Goal: Transaction & Acquisition: Purchase product/service

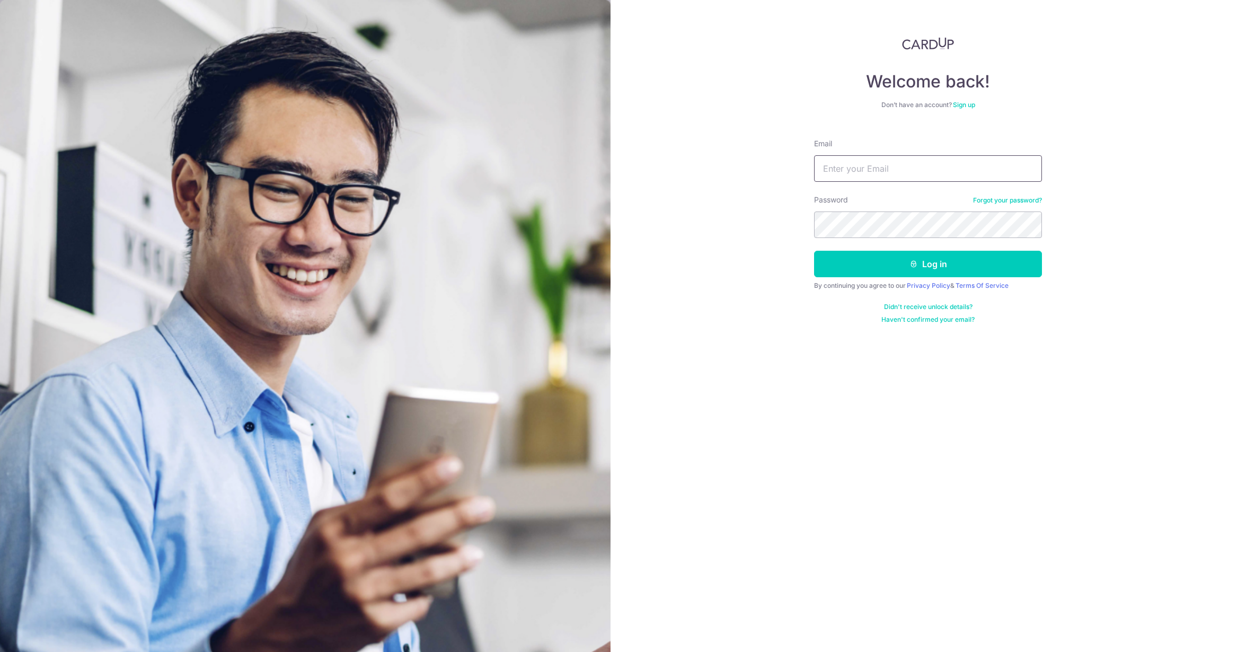
type input "[EMAIL_ADDRESS][DOMAIN_NAME]"
click at [857, 257] on button "Log in" at bounding box center [928, 264] width 228 height 26
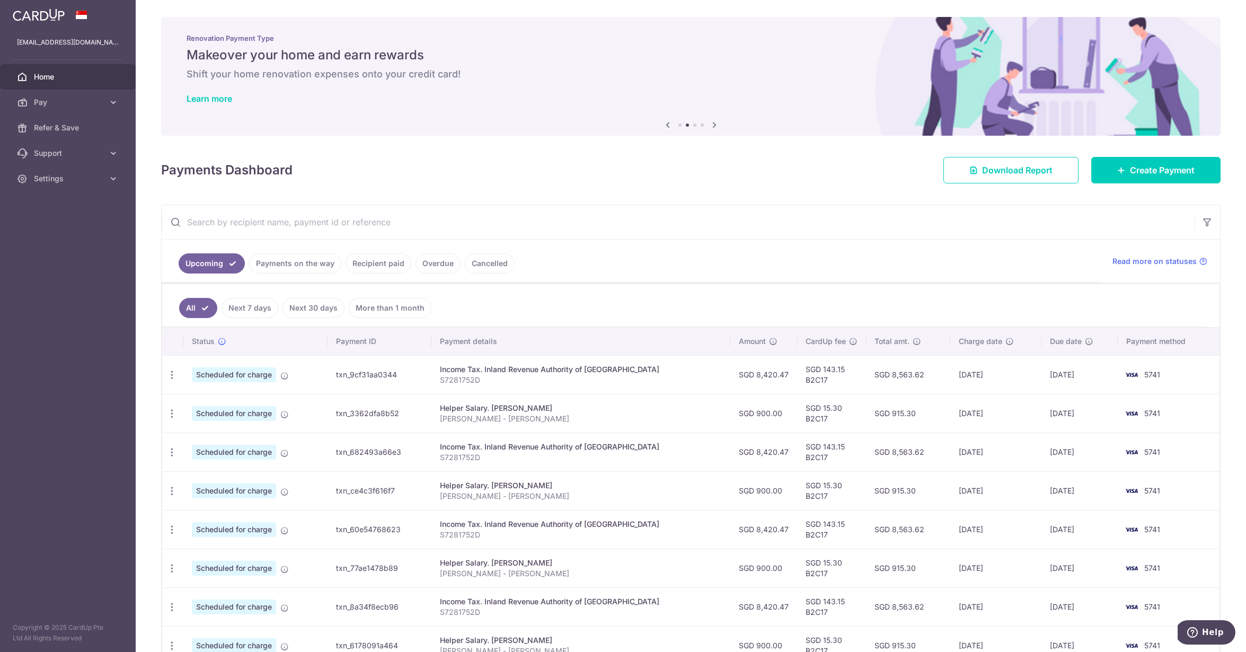
click at [306, 263] on link "Payments on the way" at bounding box center [295, 263] width 92 height 20
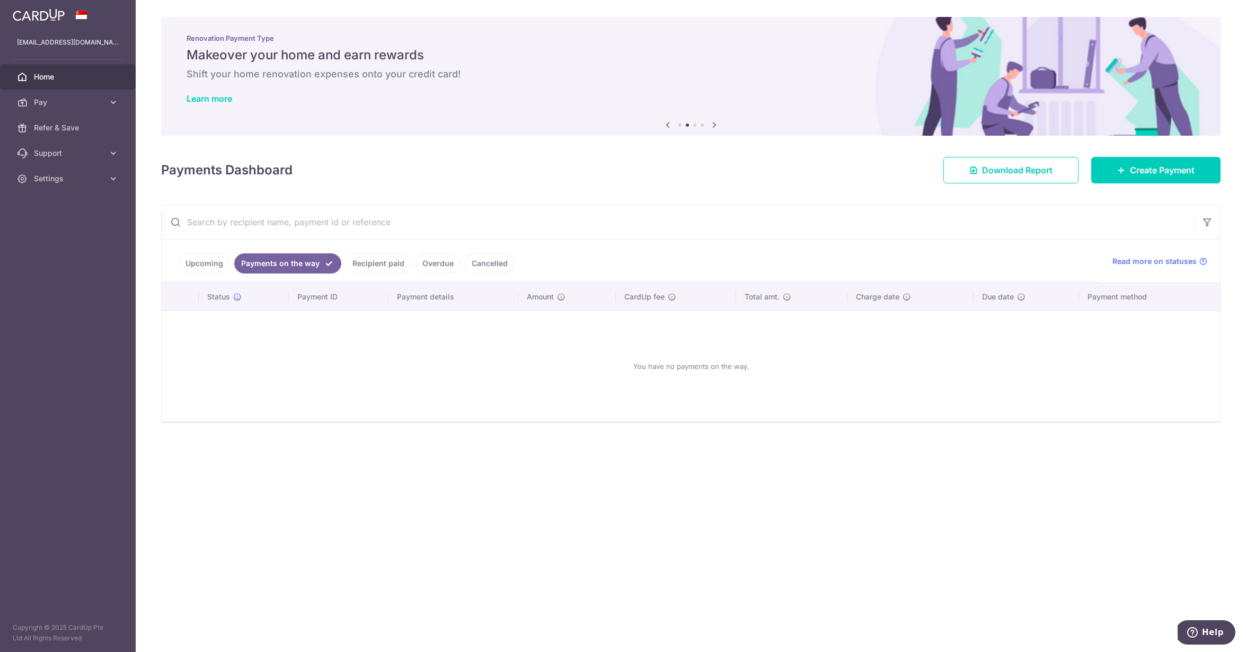
click at [377, 260] on link "Recipient paid" at bounding box center [379, 263] width 66 height 20
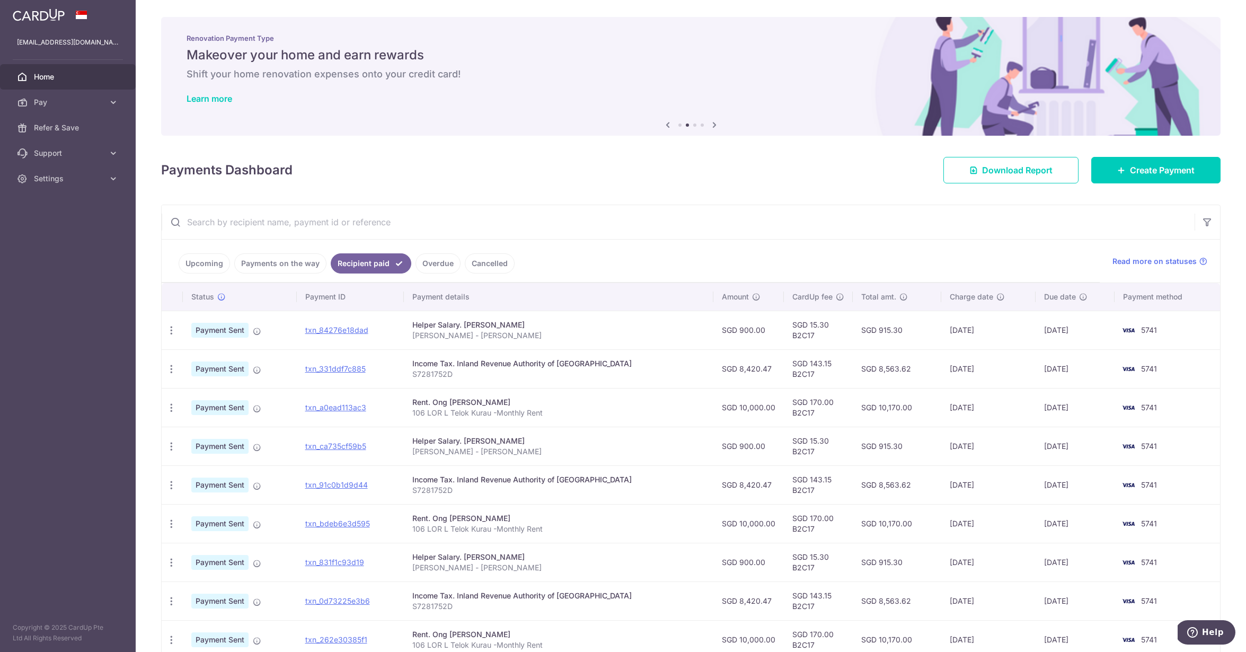
click at [423, 268] on link "Overdue" at bounding box center [438, 263] width 45 height 20
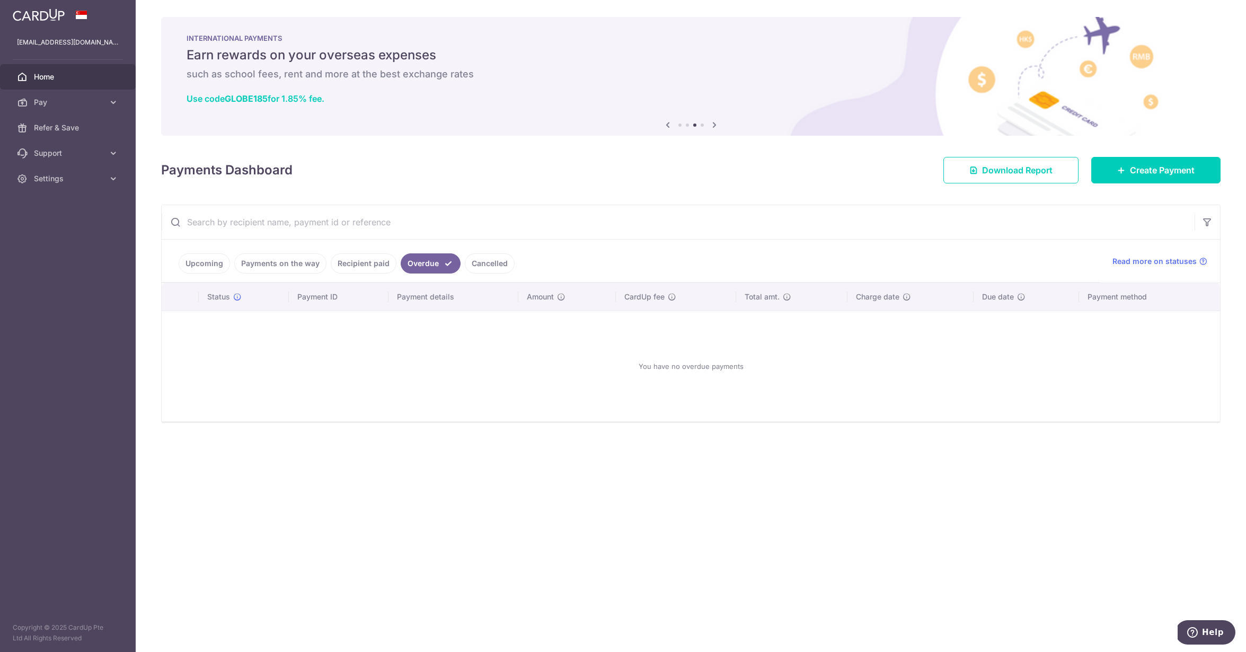
click at [498, 255] on link "Cancelled" at bounding box center [490, 263] width 50 height 20
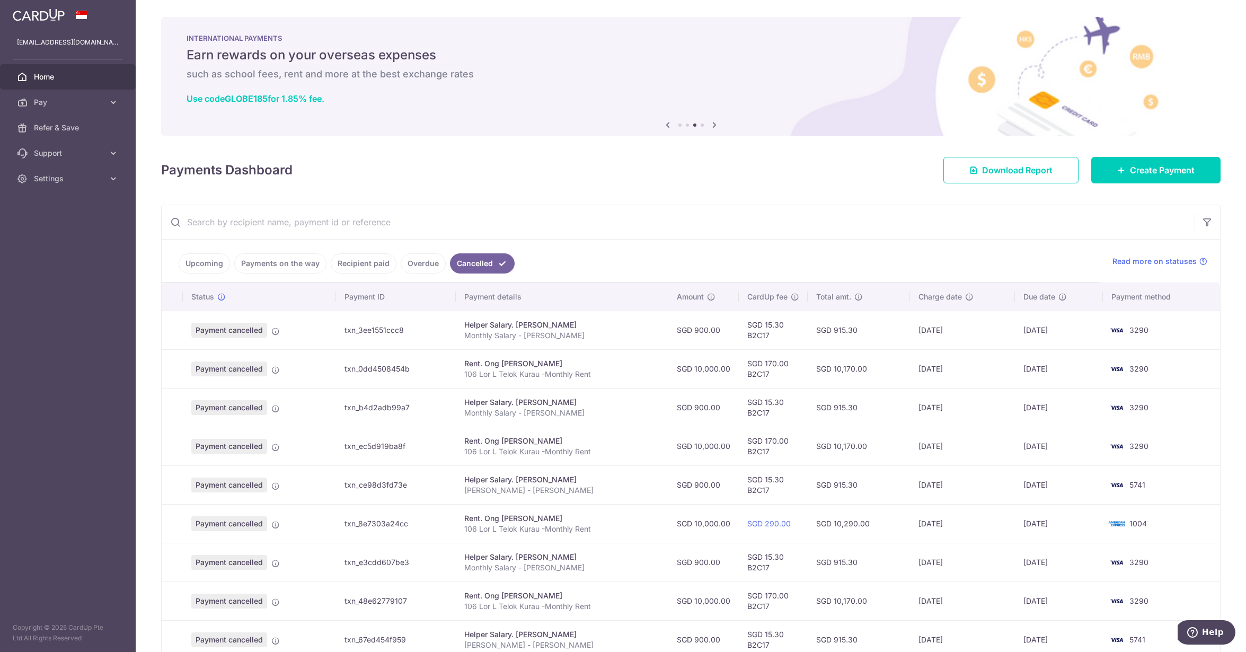
click at [208, 272] on link "Upcoming" at bounding box center [204, 263] width 51 height 20
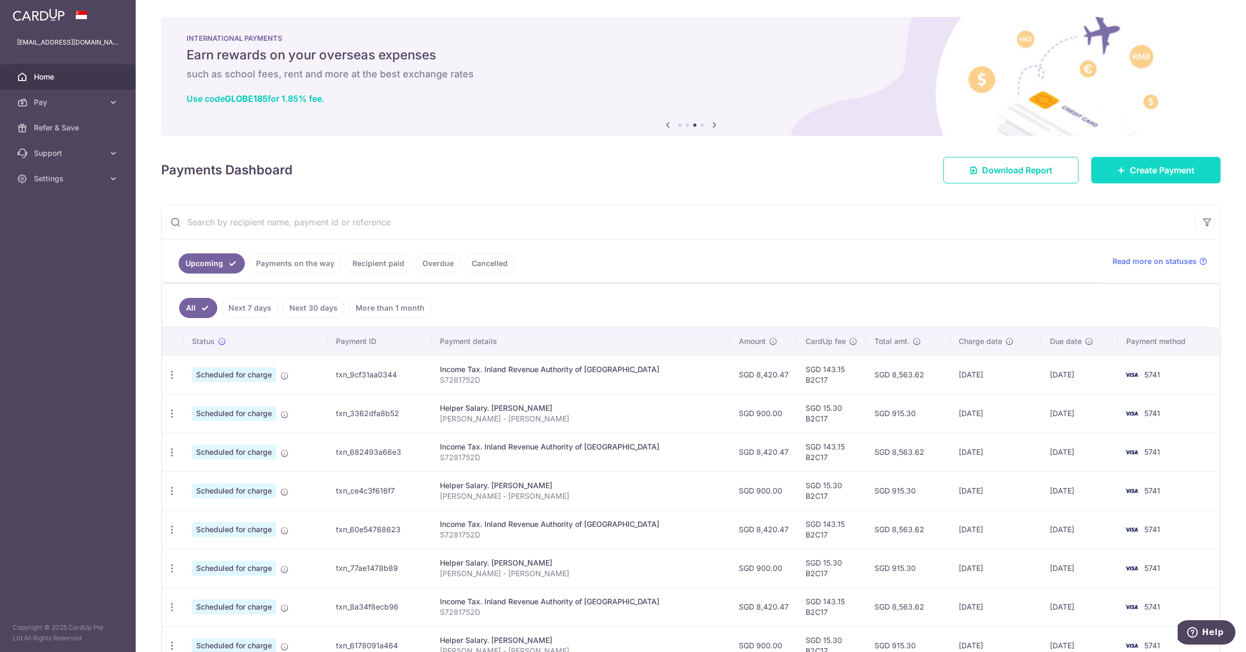
click at [1142, 180] on link "Create Payment" at bounding box center [1155, 170] width 129 height 26
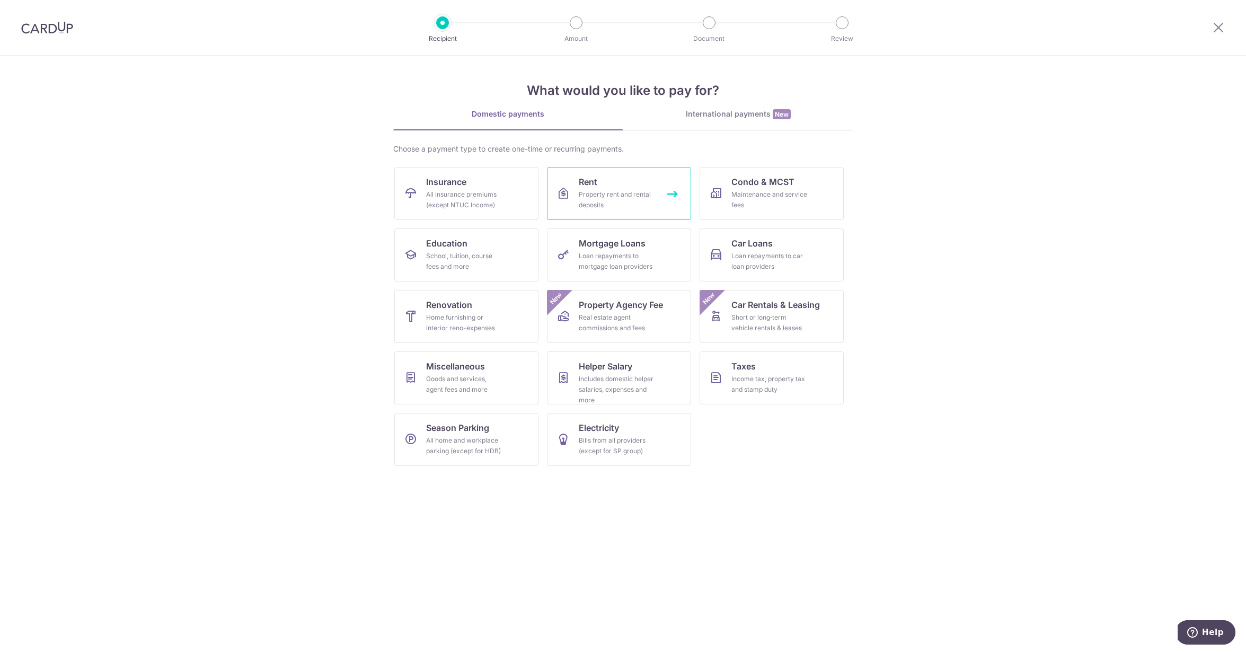
click at [591, 209] on div "Property rent and rental deposits" at bounding box center [617, 199] width 76 height 21
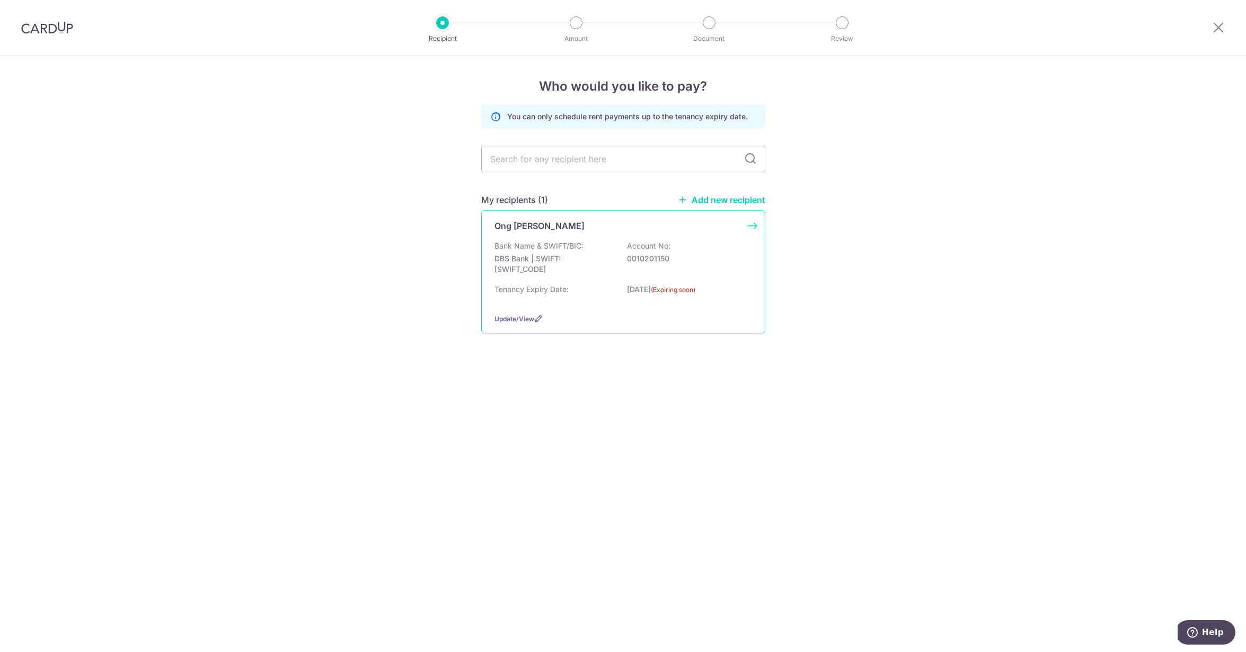
click at [543, 246] on p "Bank Name & SWIFT/BIC:" at bounding box center [538, 246] width 89 height 11
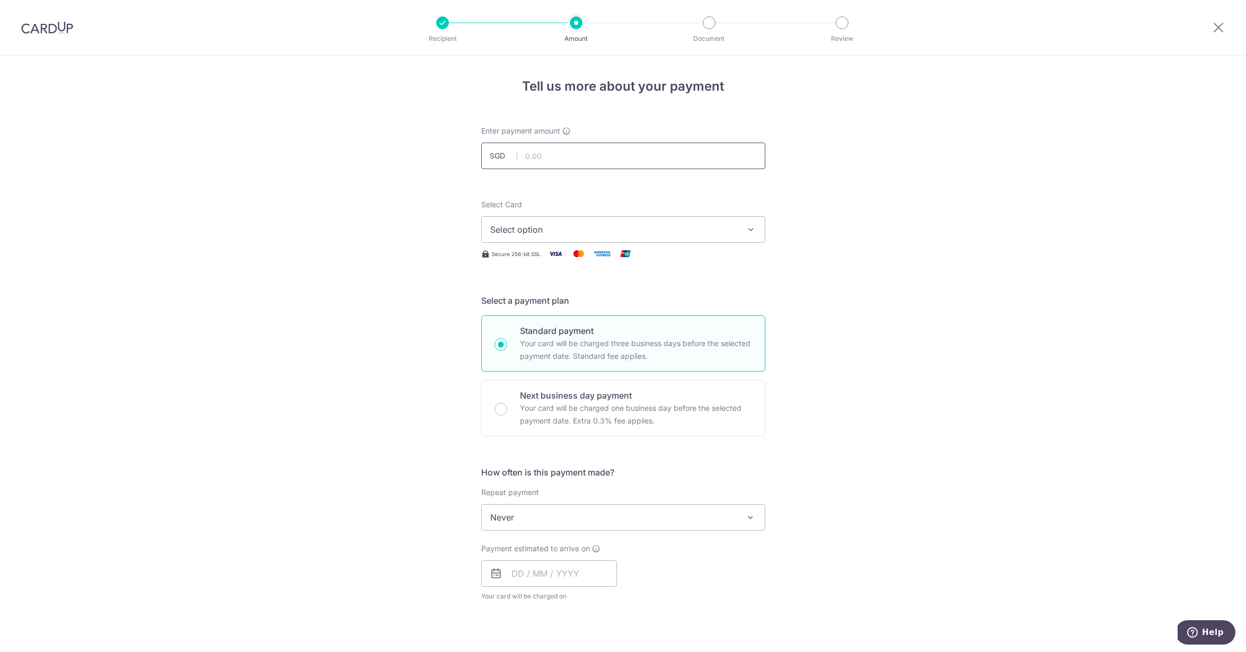
click at [633, 161] on input "text" at bounding box center [623, 156] width 284 height 26
type input "10,000.00"
click at [581, 231] on span "Select option" at bounding box center [613, 229] width 247 height 13
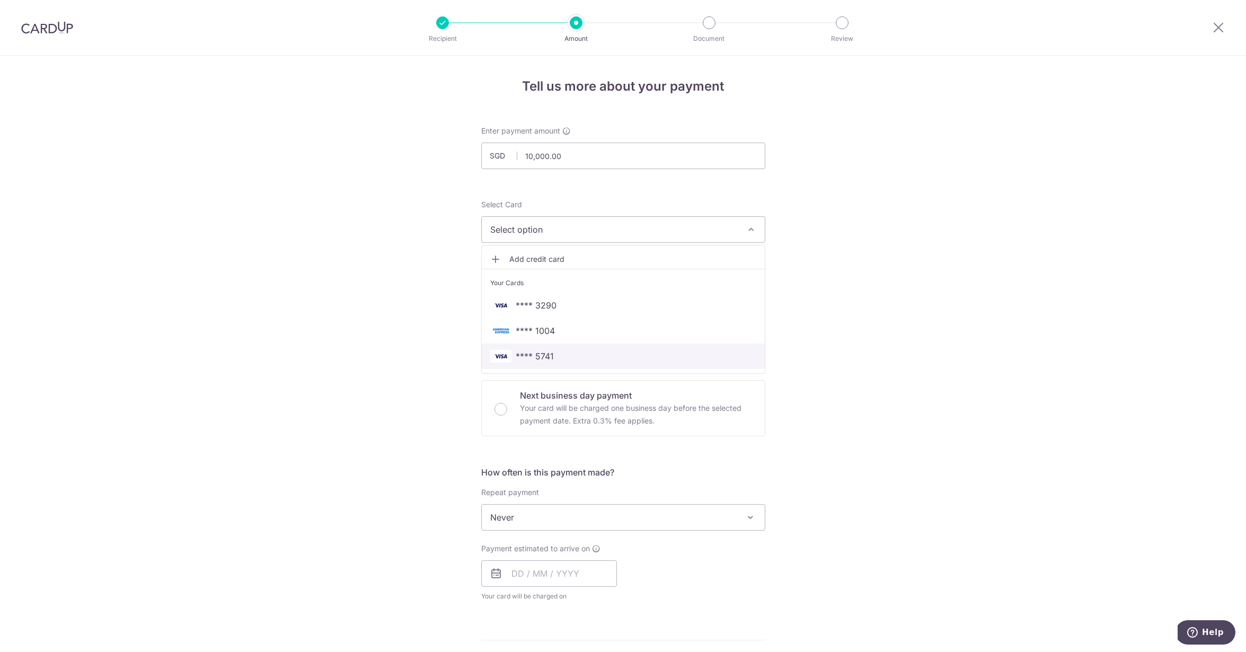
click at [511, 361] on img at bounding box center [500, 356] width 21 height 13
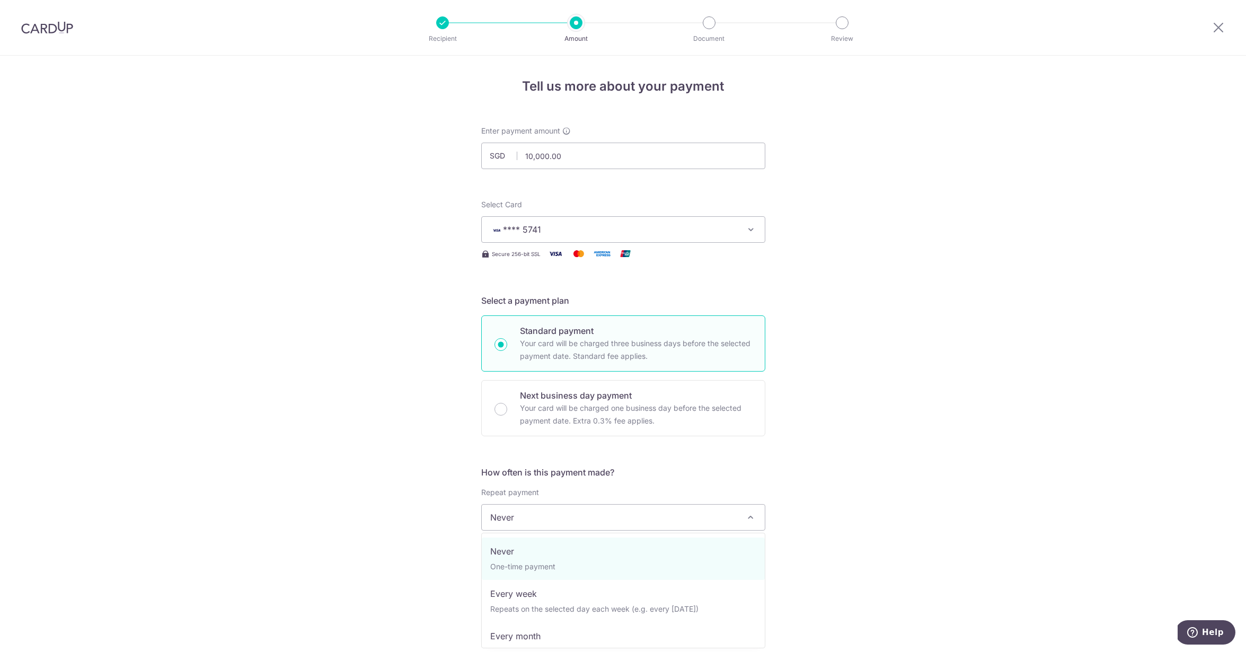
click at [516, 517] on span "Never" at bounding box center [623, 517] width 283 height 25
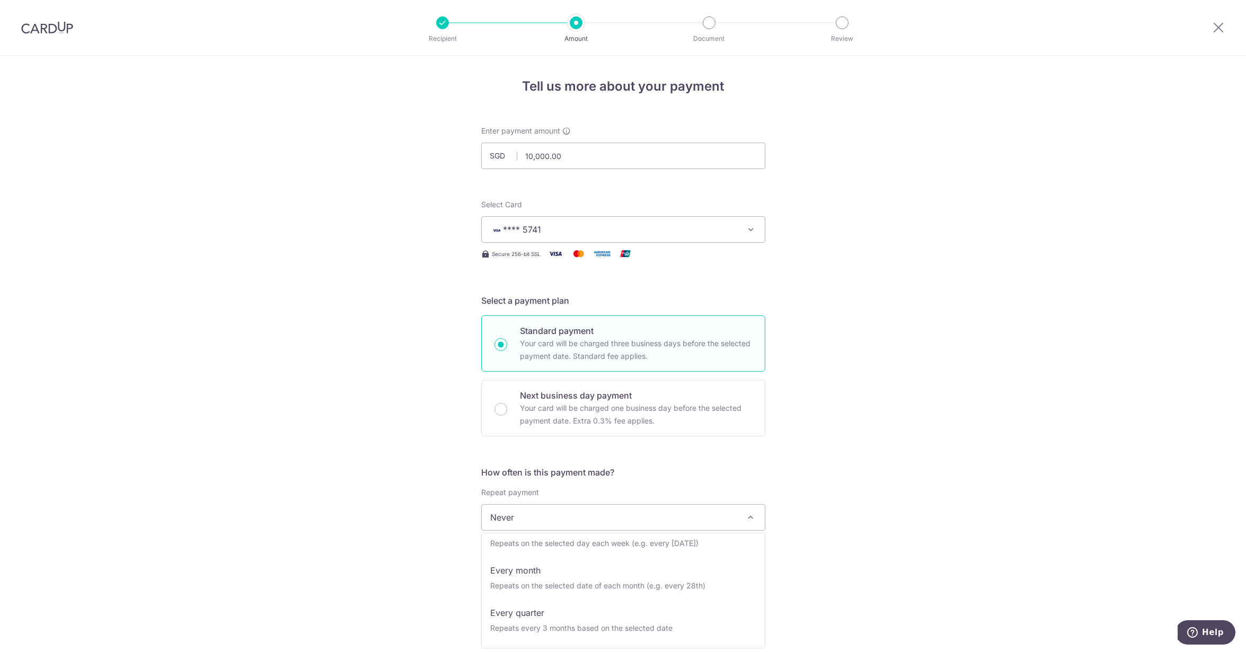
scroll to position [67, 0]
select select "3"
type input "15/10/2025"
click at [525, 577] on input "text" at bounding box center [549, 573] width 136 height 26
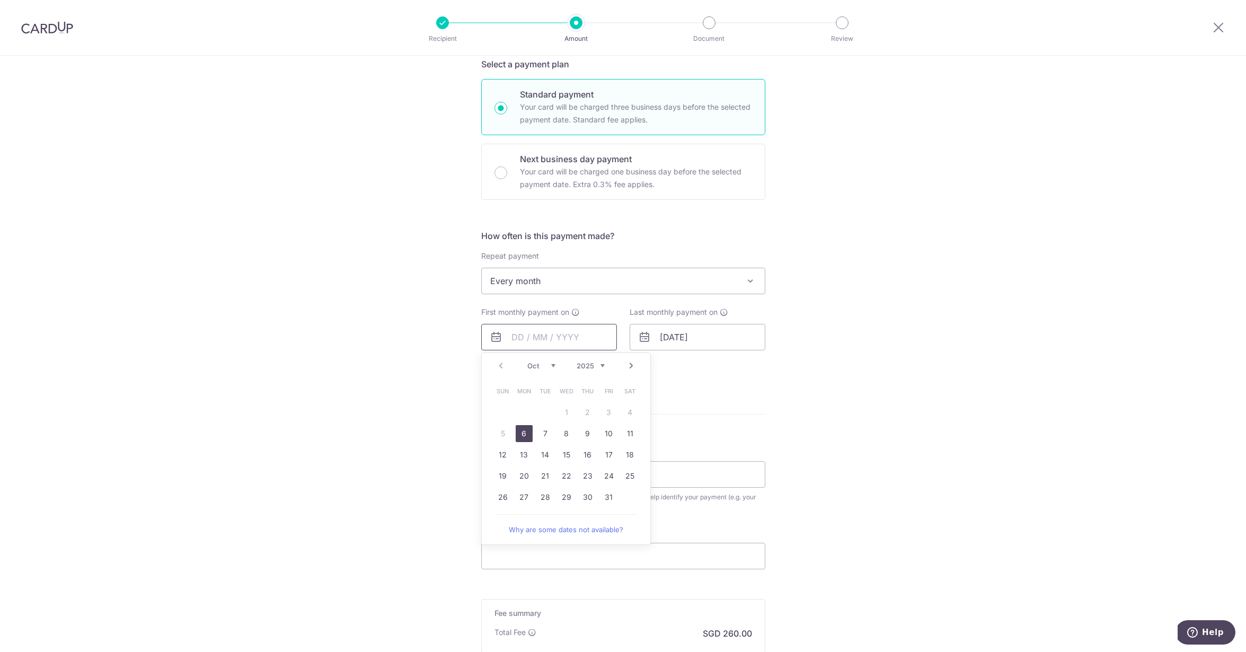
scroll to position [272, 0]
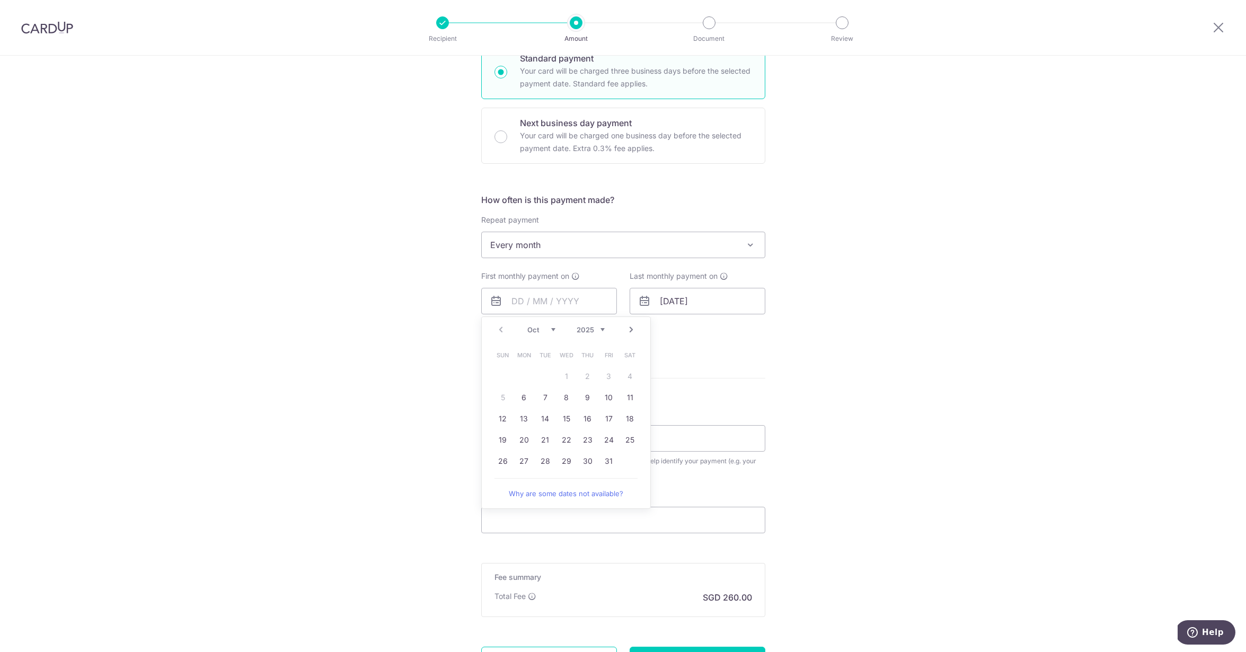
click at [630, 333] on link "Next" at bounding box center [631, 329] width 13 height 13
click at [625, 374] on link "1" at bounding box center [630, 376] width 17 height 17
type input "01/11/2025"
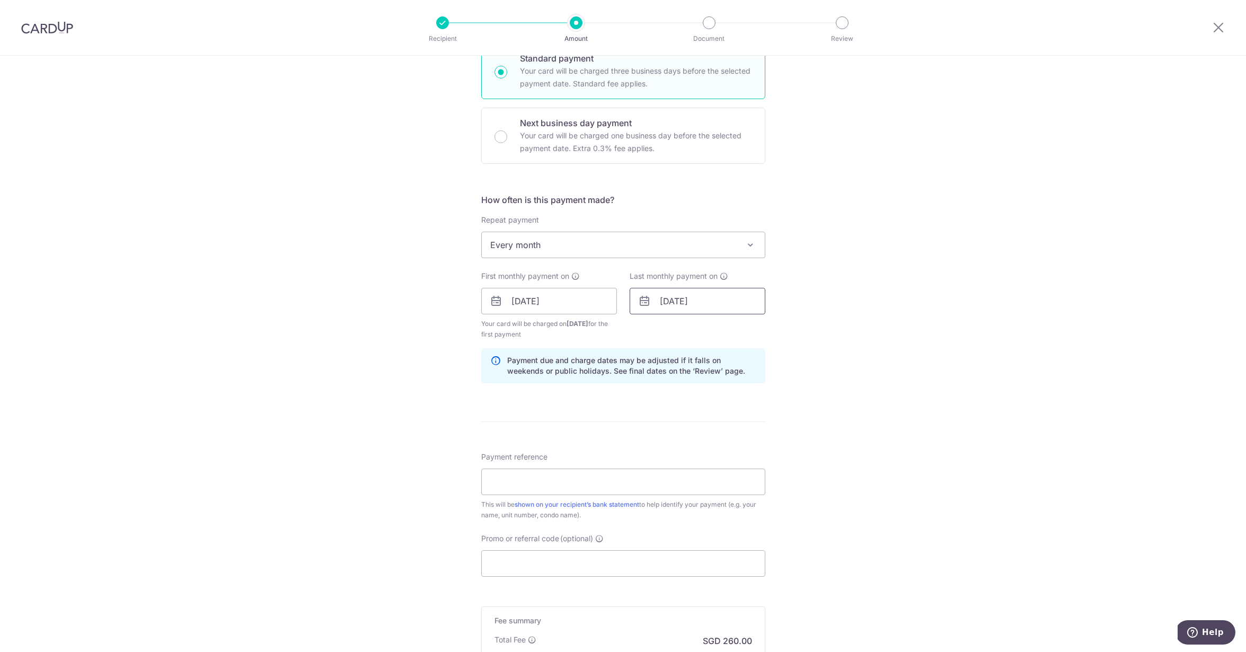
click at [694, 310] on input "01/11/2025" at bounding box center [698, 301] width 136 height 26
click at [655, 331] on link "Prev" at bounding box center [649, 329] width 13 height 13
click at [711, 378] on link "1" at bounding box center [714, 376] width 17 height 17
type input "01/09/2027"
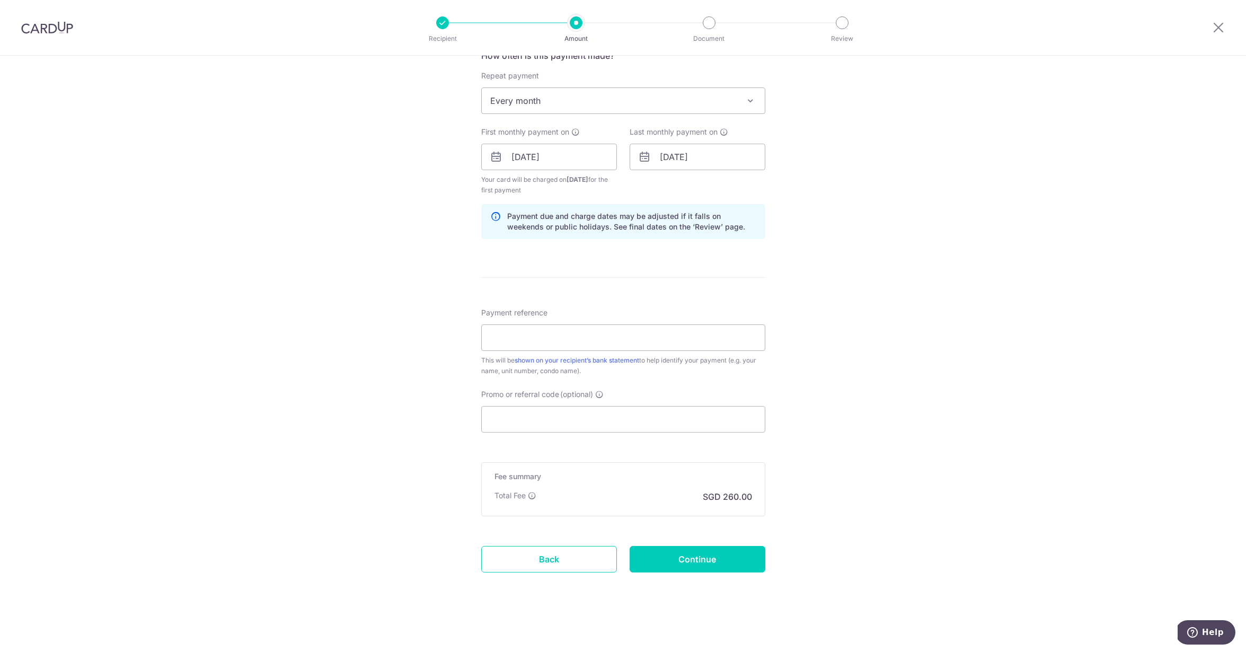
scroll to position [417, 0]
click at [579, 346] on input "Payment reference" at bounding box center [623, 337] width 284 height 26
click at [556, 421] on input "Promo or referral code (optional)" at bounding box center [623, 419] width 284 height 26
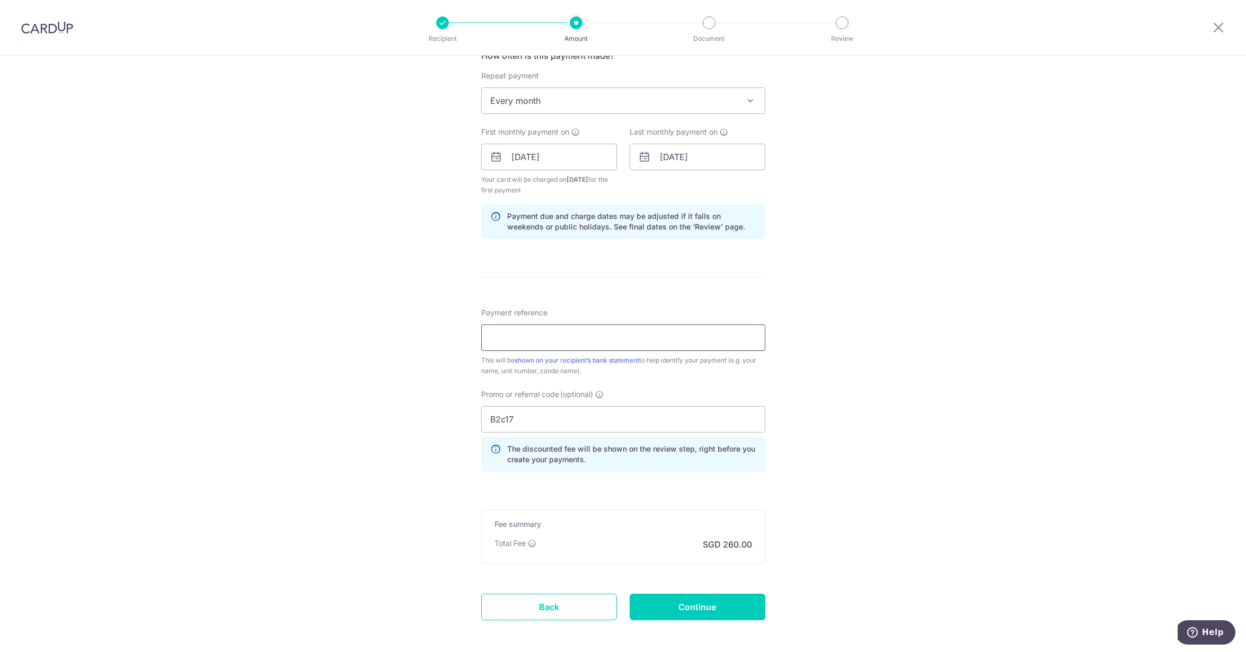
click at [532, 344] on input "Payment reference" at bounding box center [623, 337] width 284 height 26
click at [504, 424] on input "B2c17" at bounding box center [623, 419] width 284 height 26
type input "B2C17"
click at [642, 337] on input "Payment reference" at bounding box center [623, 337] width 284 height 26
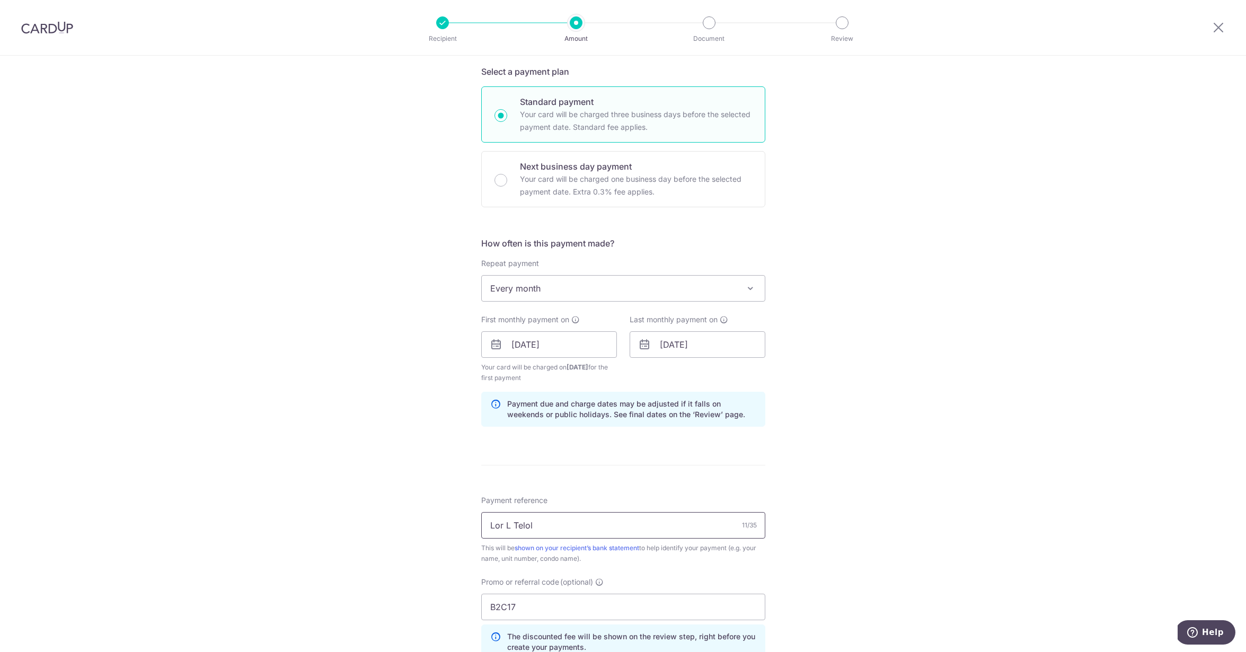
scroll to position [336, 0]
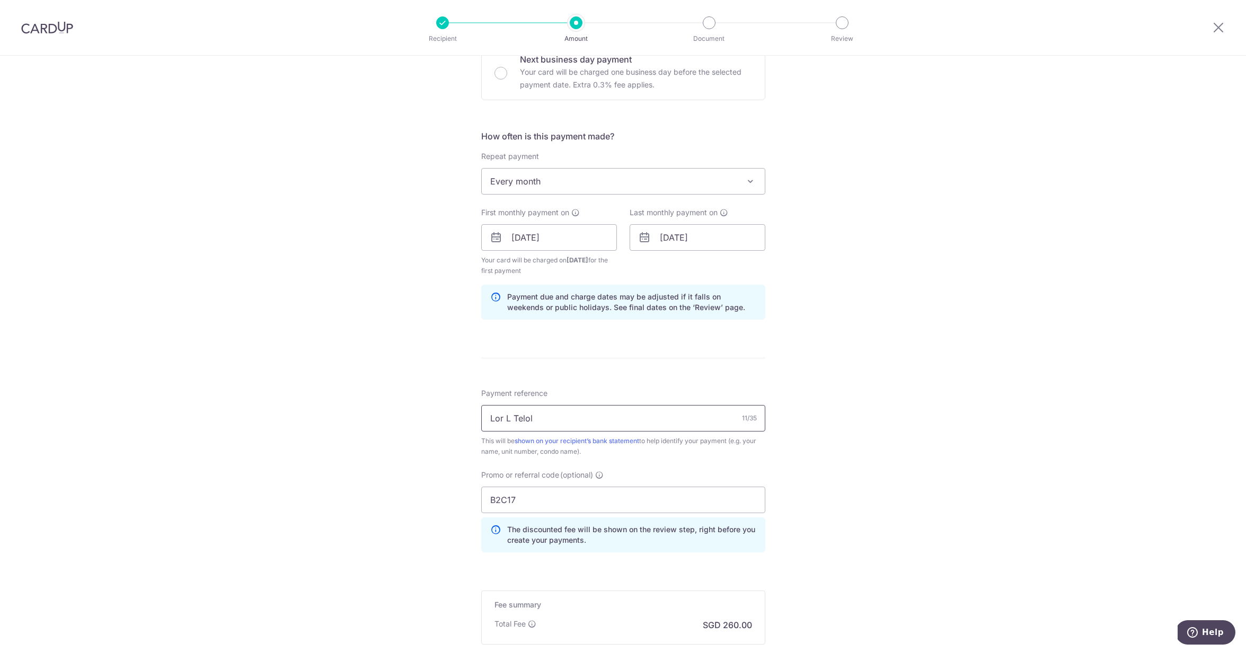
click at [487, 422] on input "Lor L Telol" at bounding box center [623, 418] width 284 height 26
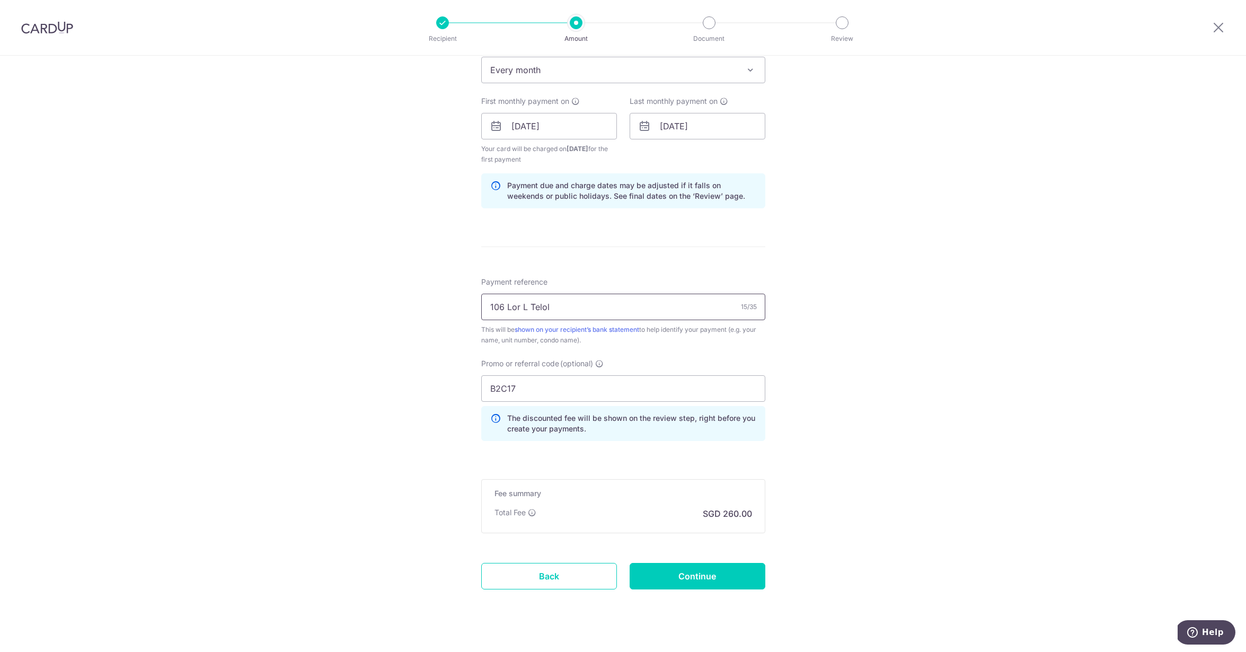
scroll to position [464, 0]
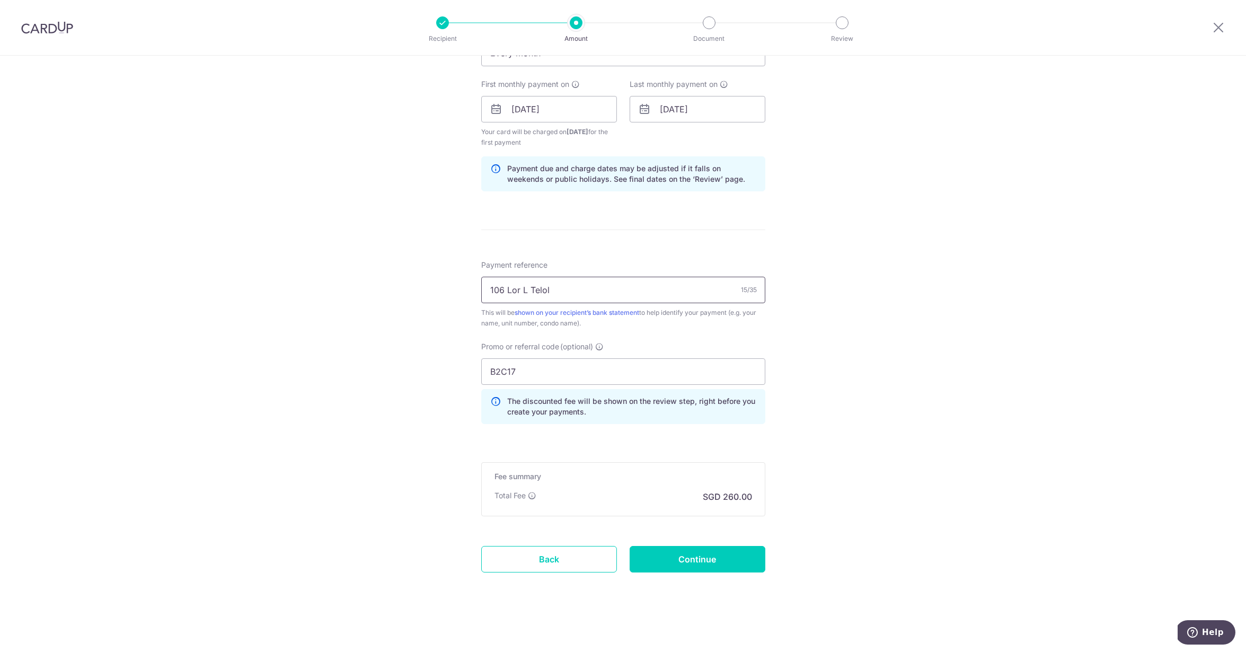
click at [570, 286] on input "106 Lor L Telol" at bounding box center [623, 290] width 284 height 26
click at [369, 274] on div "Tell us more about your payment Enter payment amount SGD 10,000.00 10000.00 Sel…" at bounding box center [623, 121] width 1246 height 1061
click at [584, 313] on link "shown on your recipient’s bank statement" at bounding box center [577, 312] width 125 height 8
click at [488, 289] on input "106 Lor L Telok Kurau Rent" at bounding box center [623, 290] width 284 height 26
click at [609, 286] on input "106 Lor L Telok Kurau Rent" at bounding box center [623, 290] width 284 height 26
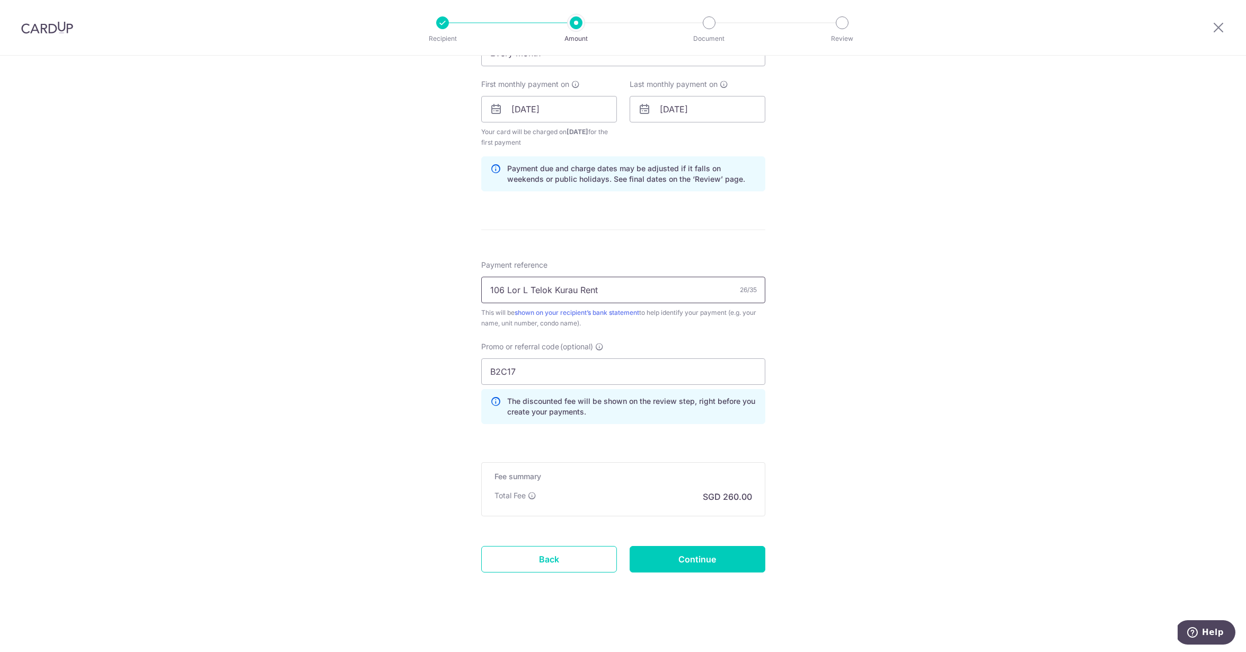
click at [579, 289] on input "106 Lor L Telok Kurau Rent" at bounding box center [623, 290] width 284 height 26
click at [489, 288] on input "106 Lor L Telok Kurau" at bounding box center [623, 290] width 284 height 26
click at [596, 297] on input "106 Lor L Telok Kurau" at bounding box center [623, 290] width 284 height 26
click at [673, 293] on input "106 Lor L Telok Kurau -Monthly Ren" at bounding box center [623, 290] width 284 height 26
type input "106 Lor L Telok Kurau -Monthly Rent"
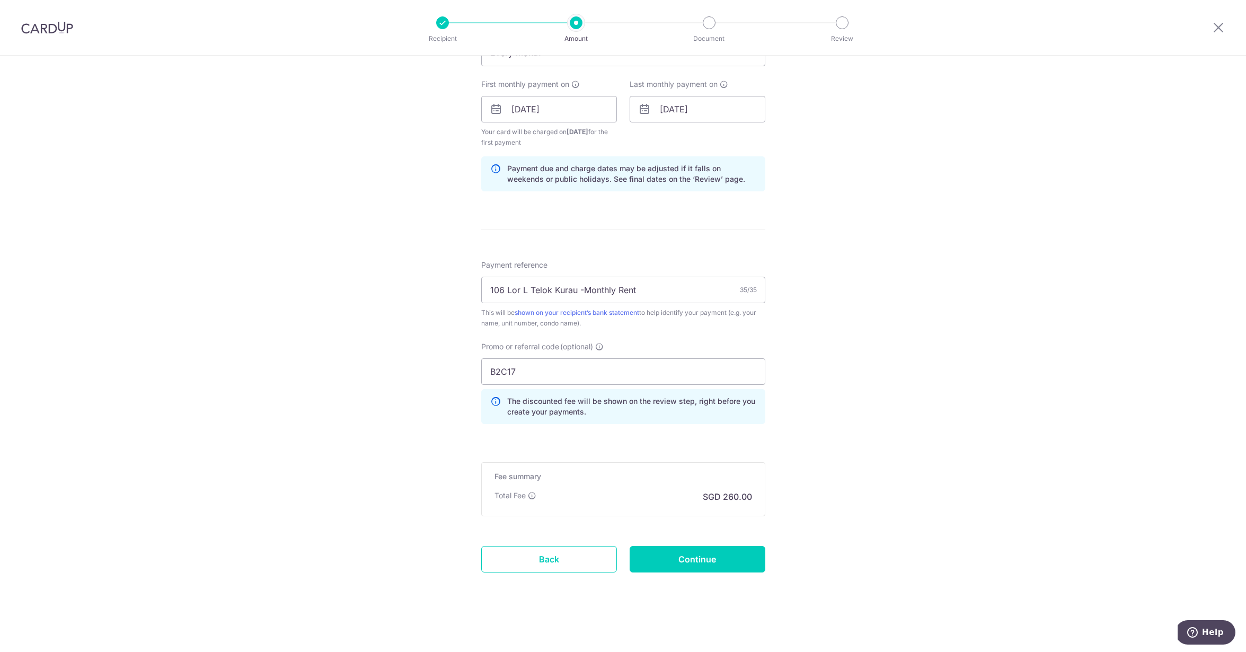
click at [777, 345] on div "Tell us more about your payment Enter payment amount SGD 10,000.00 10000.00 Sel…" at bounding box center [623, 121] width 1246 height 1061
click at [671, 557] on input "Continue" at bounding box center [698, 559] width 136 height 26
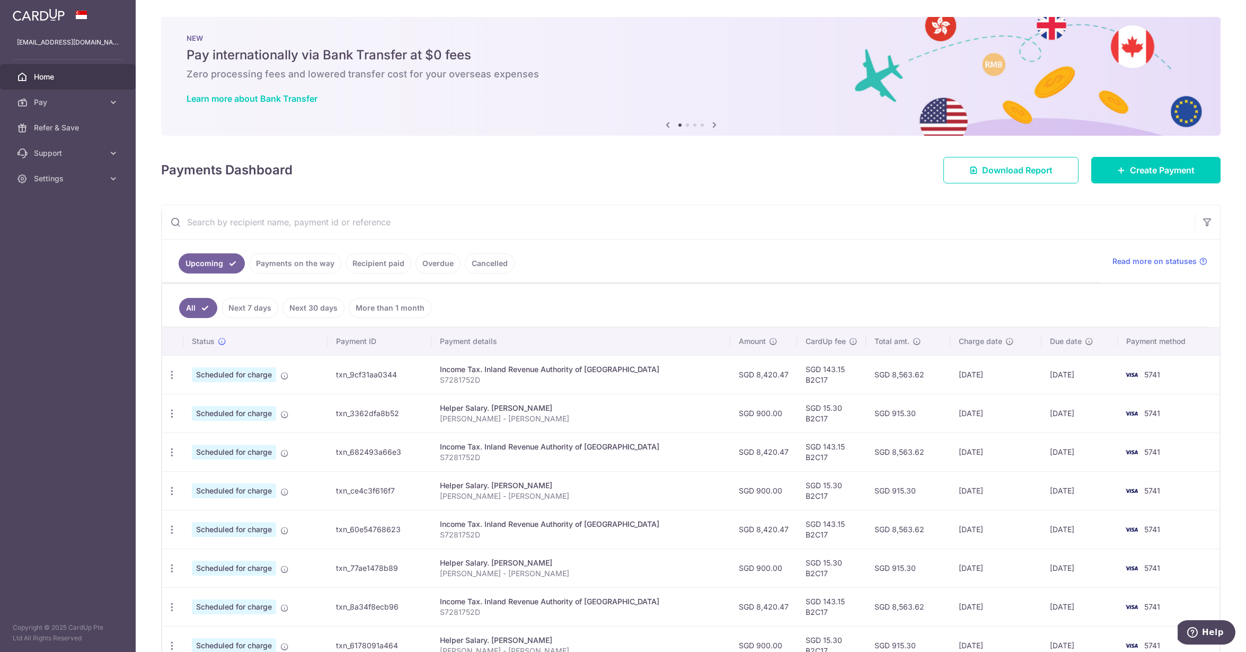
click at [284, 261] on link "Payments on the way" at bounding box center [295, 263] width 92 height 20
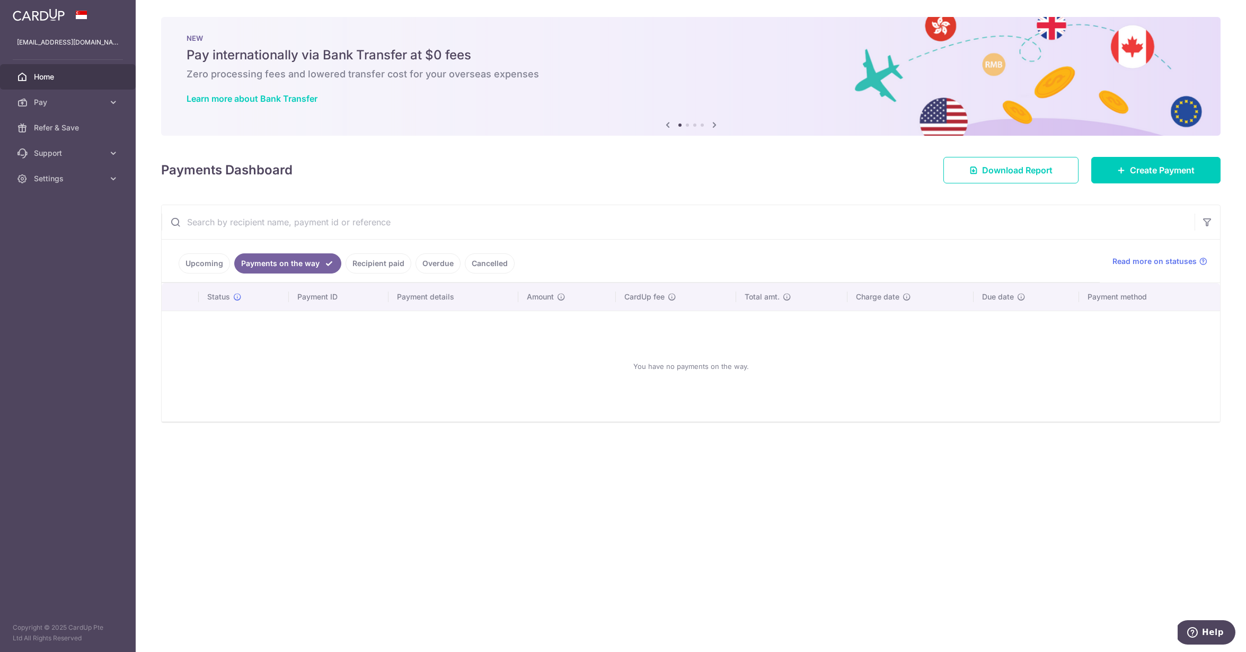
click at [207, 262] on link "Upcoming" at bounding box center [204, 263] width 51 height 20
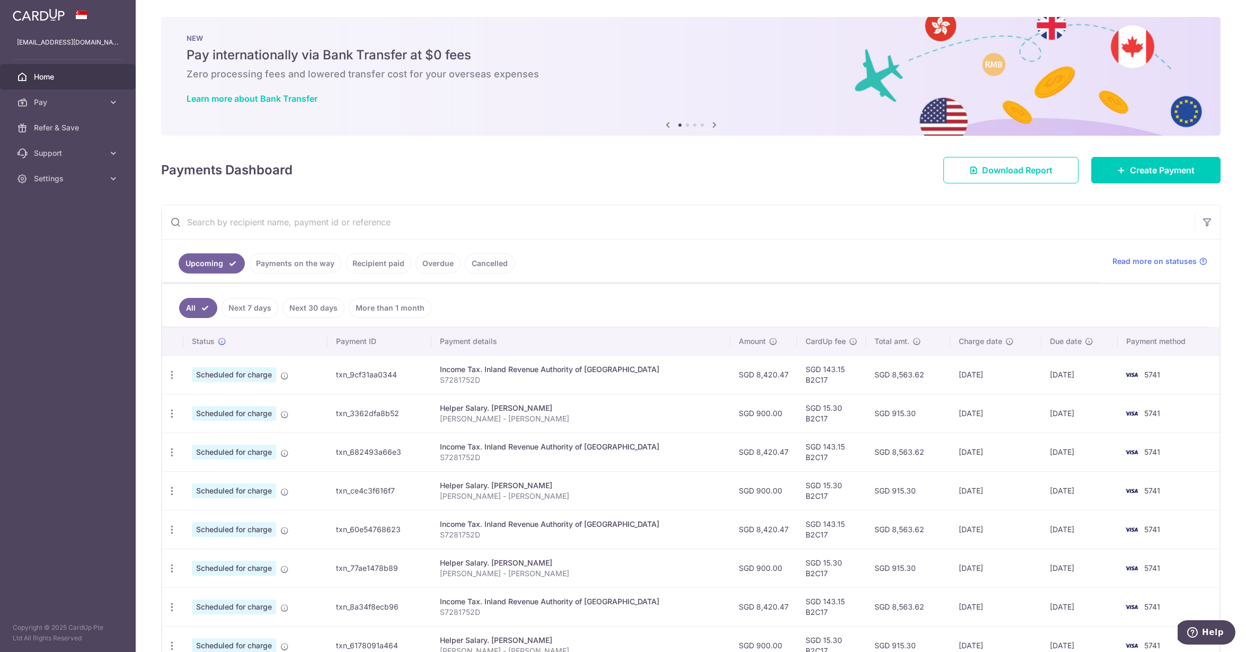
click at [365, 265] on link "Recipient paid" at bounding box center [379, 263] width 66 height 20
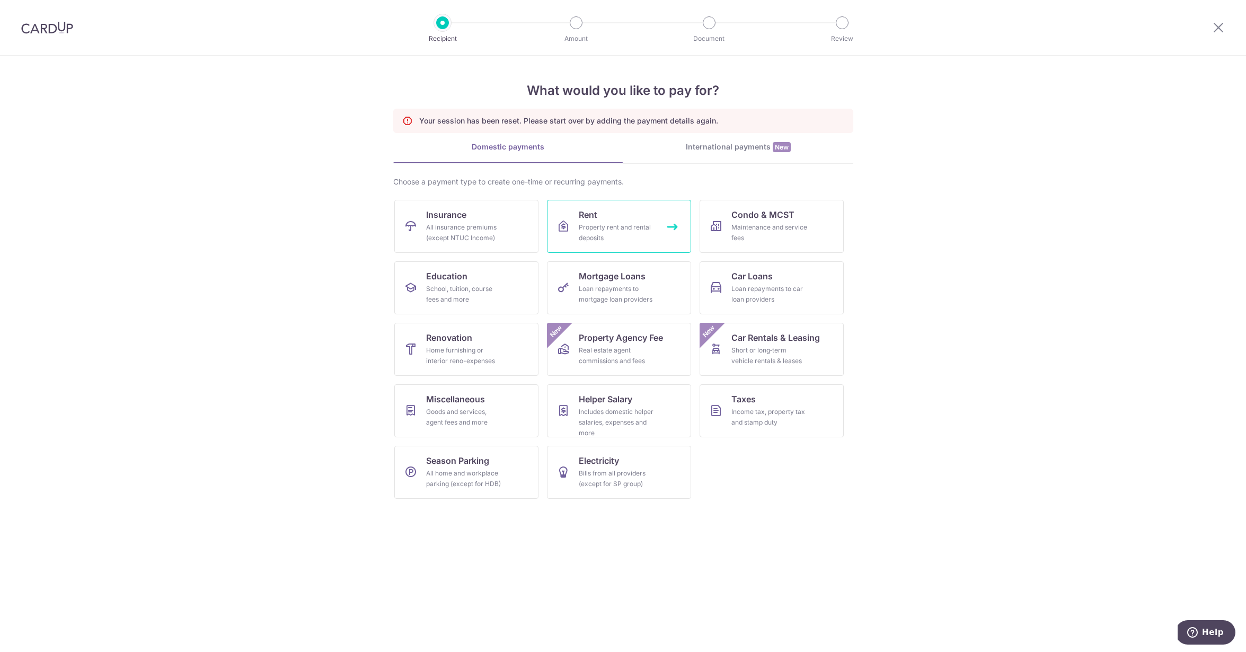
click at [586, 218] on span "Rent" at bounding box center [588, 214] width 19 height 13
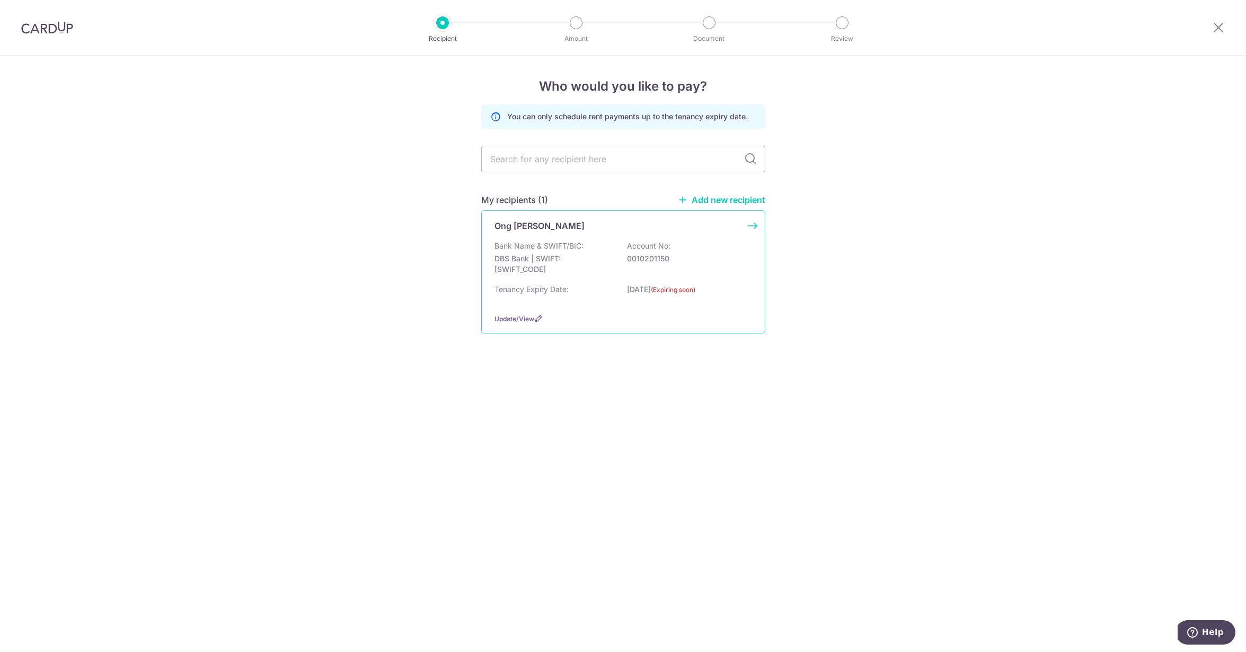
click at [532, 248] on p "Bank Name & SWIFT/BIC:" at bounding box center [538, 246] width 89 height 11
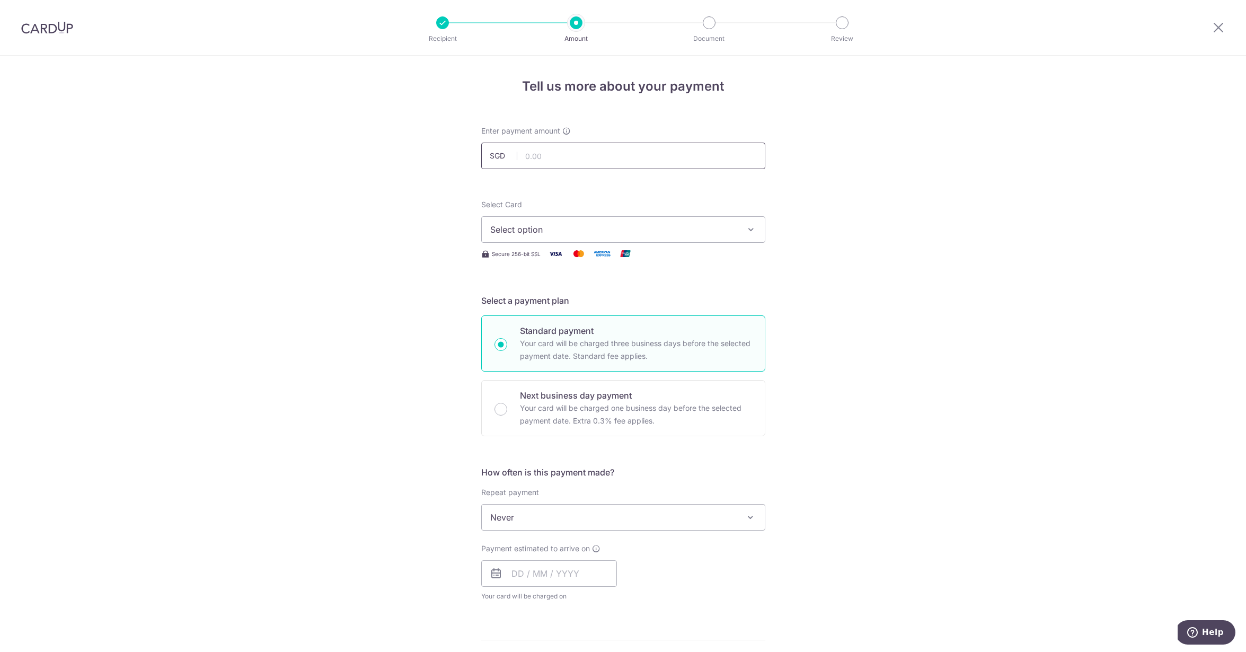
click at [549, 164] on input "text" at bounding box center [623, 156] width 284 height 26
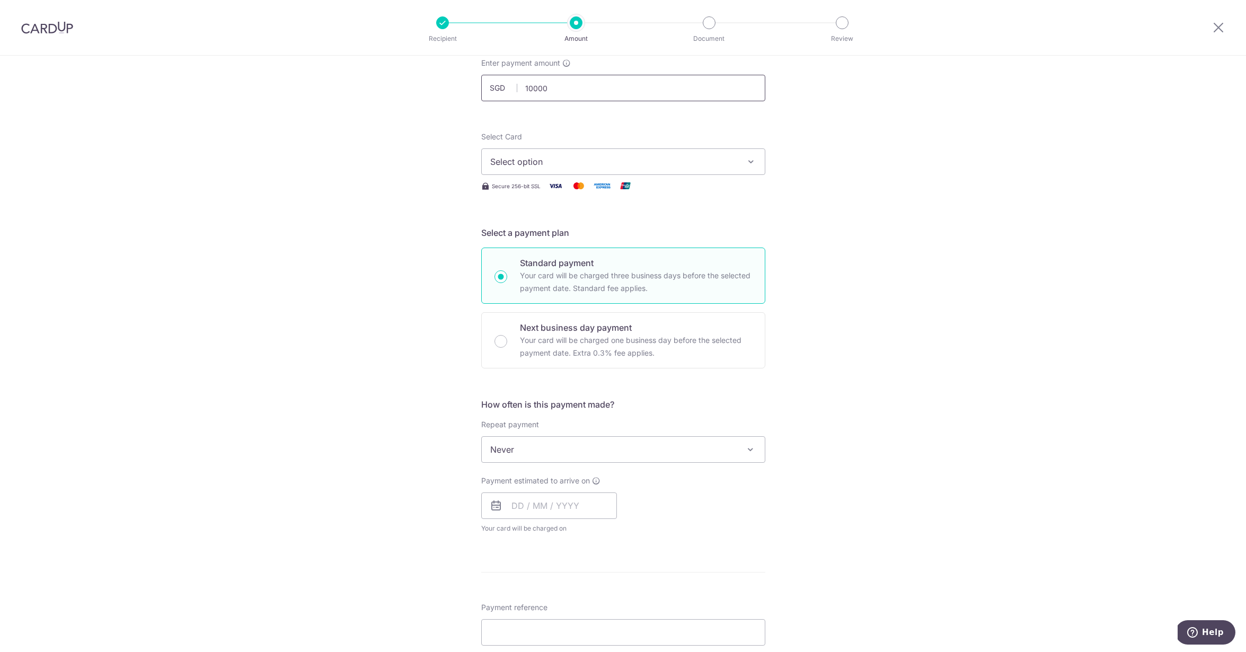
scroll to position [85, 0]
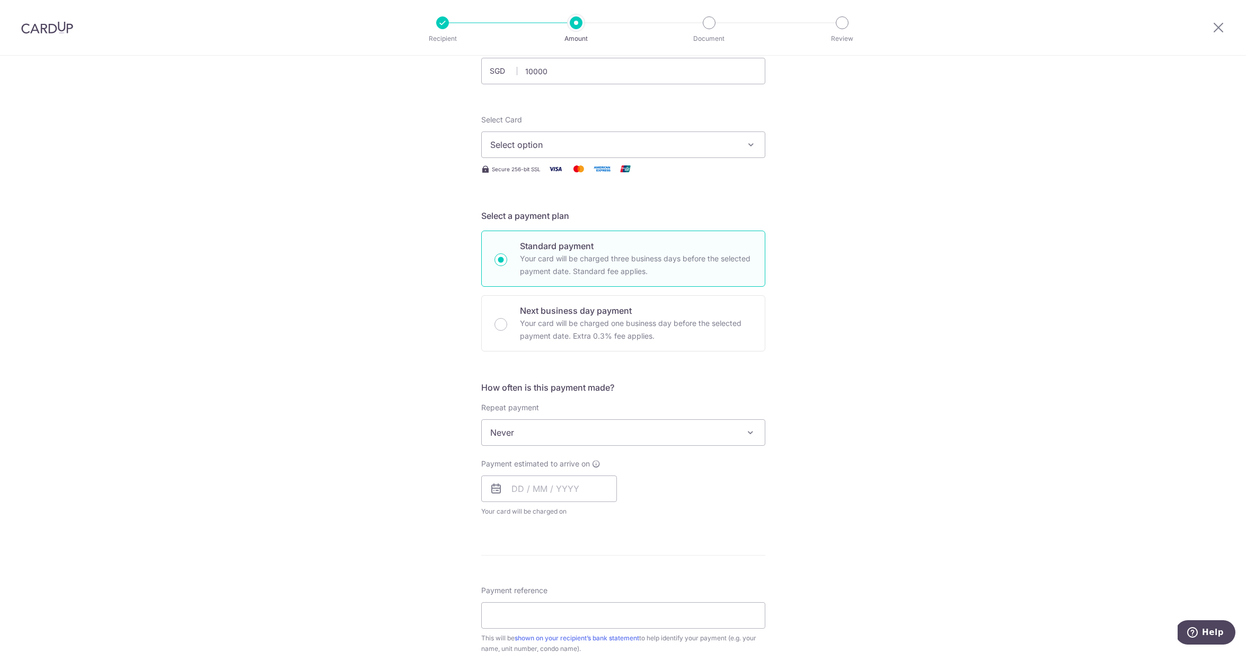
type input "10,000.00"
click at [534, 440] on span "Never" at bounding box center [623, 432] width 283 height 25
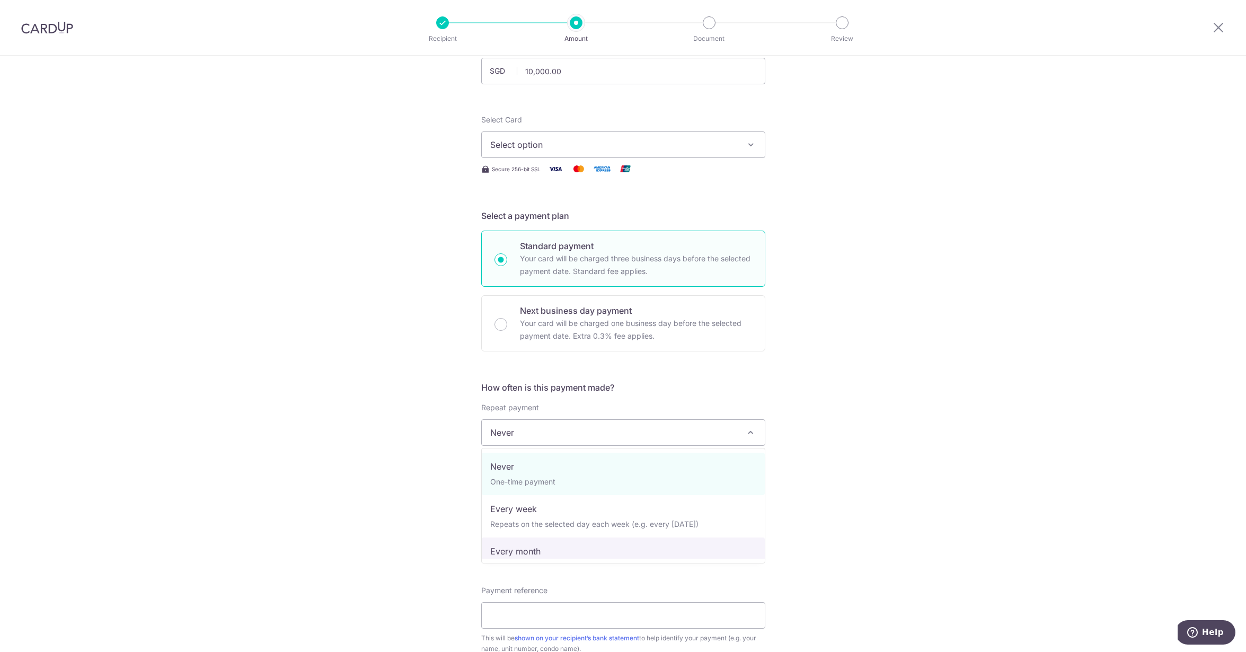
click at [503, 560] on span "Never One-time payment Every week Repeats on the selected day each week (e.g. e…" at bounding box center [623, 506] width 284 height 116
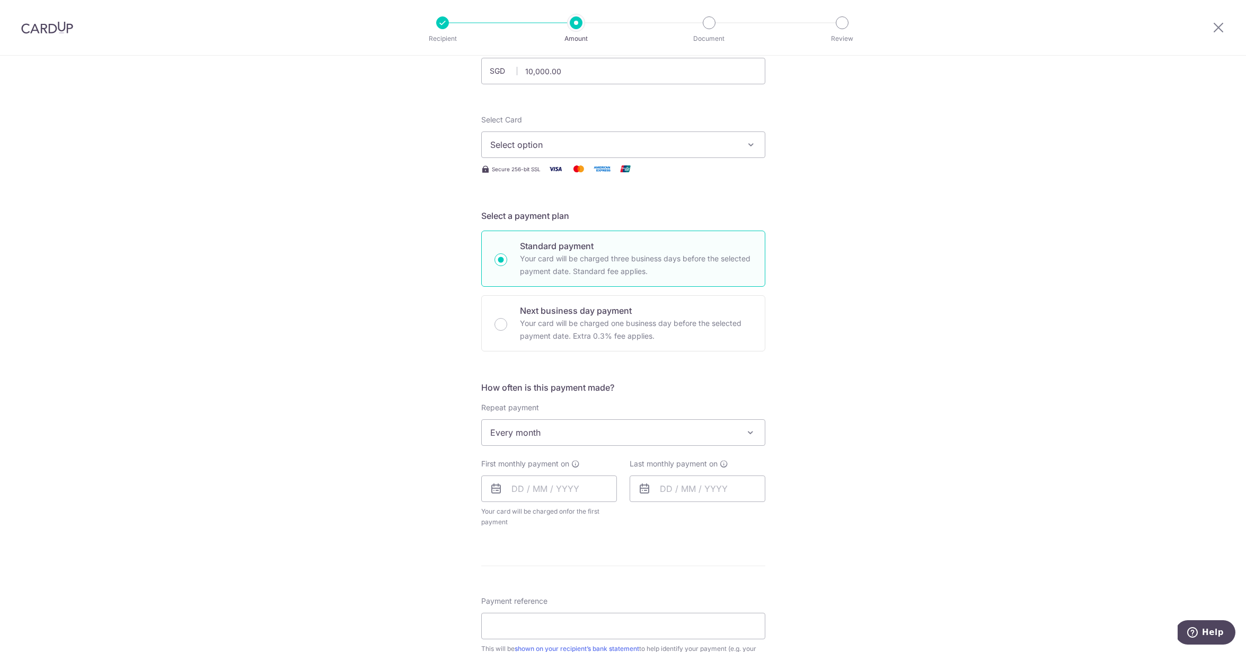
select select "3"
type input "[DATE]"
click at [531, 497] on input "text" at bounding box center [549, 488] width 136 height 26
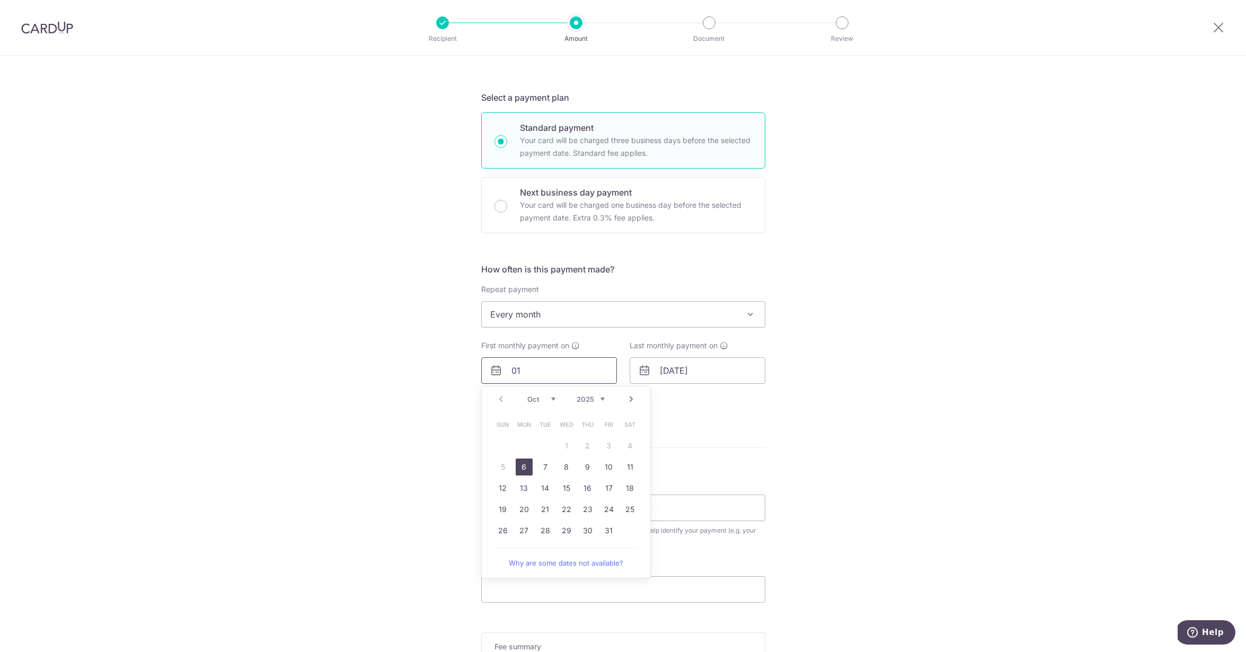
scroll to position [218, 0]
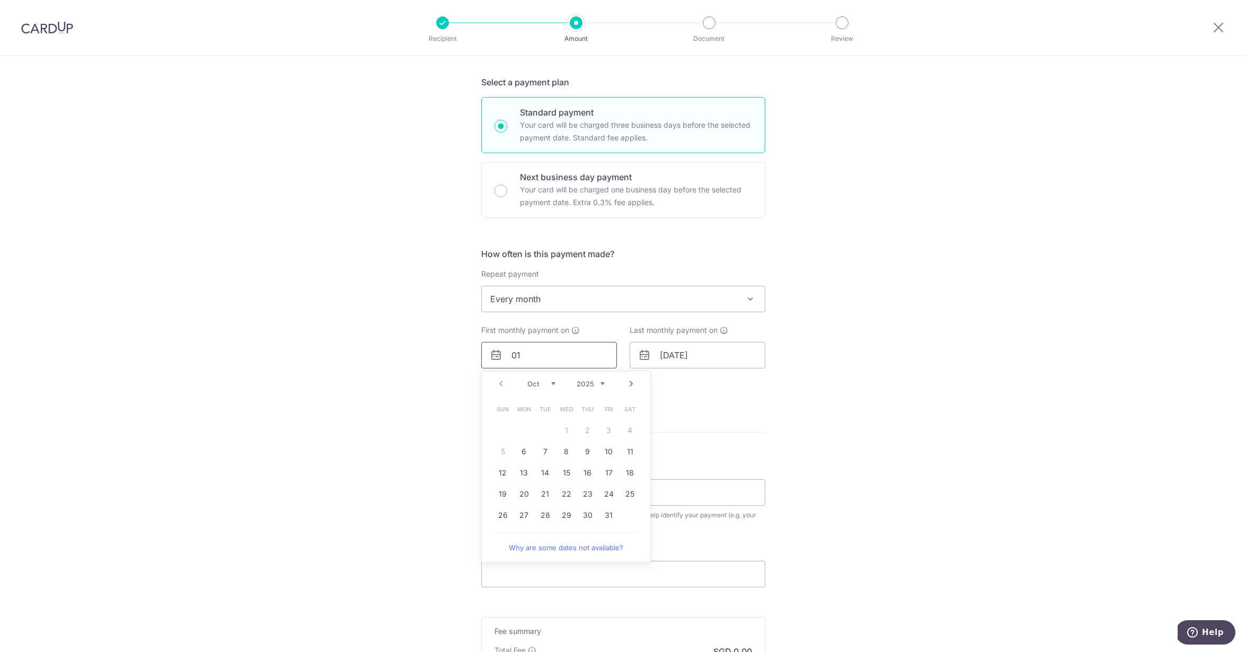
type input "01"
click at [627, 432] on link "1" at bounding box center [630, 430] width 17 height 17
type input "[DATE]"
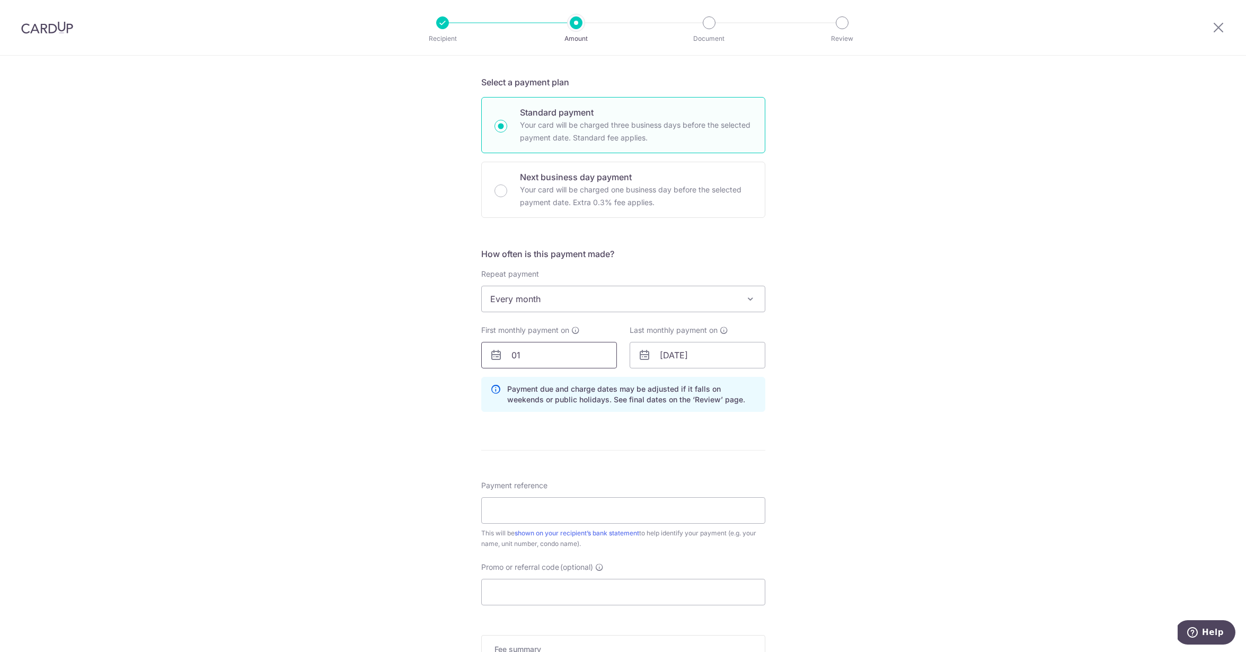
click at [569, 358] on input "01" at bounding box center [549, 355] width 136 height 26
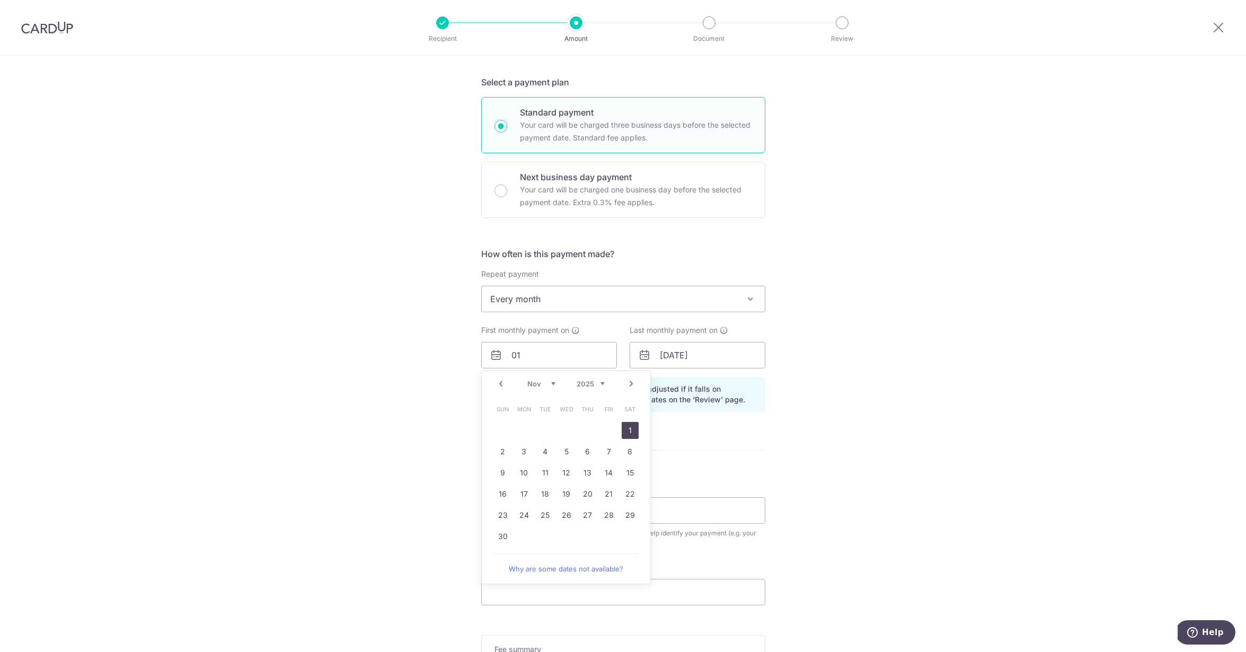
click at [630, 428] on link "1" at bounding box center [630, 430] width 17 height 17
type input "[DATE]"
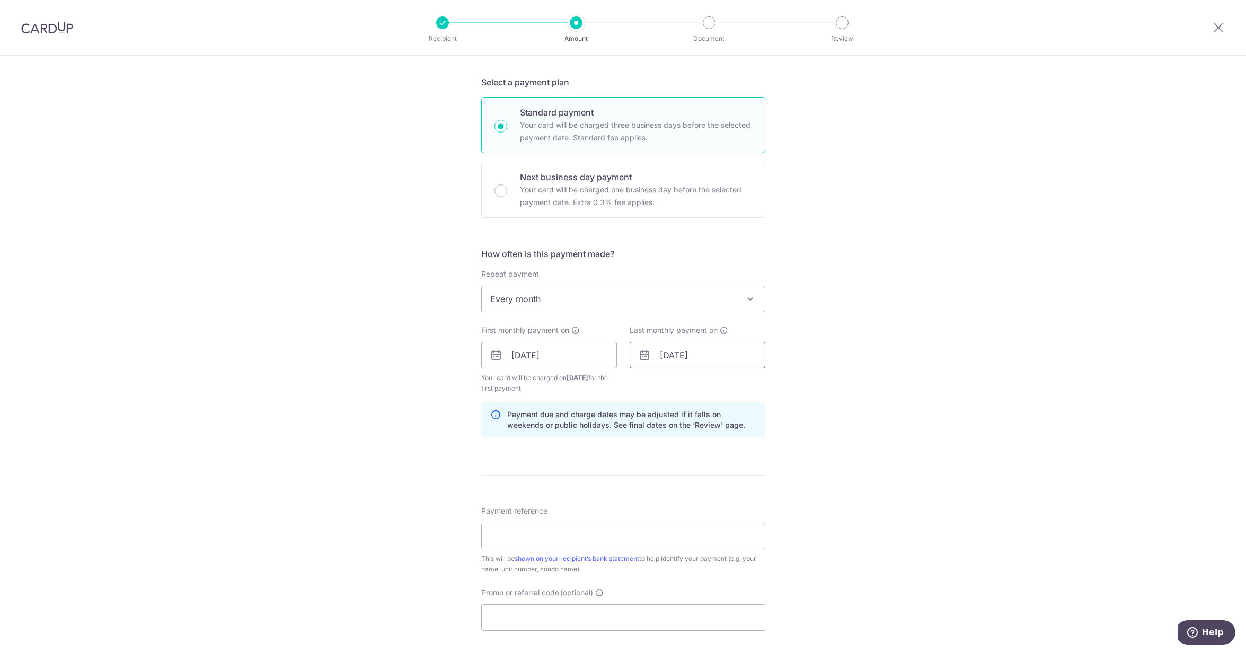
click at [697, 356] on input "[DATE]" at bounding box center [698, 355] width 136 height 26
click at [716, 429] on link "1" at bounding box center [714, 430] width 17 height 17
type input "[DATE]"
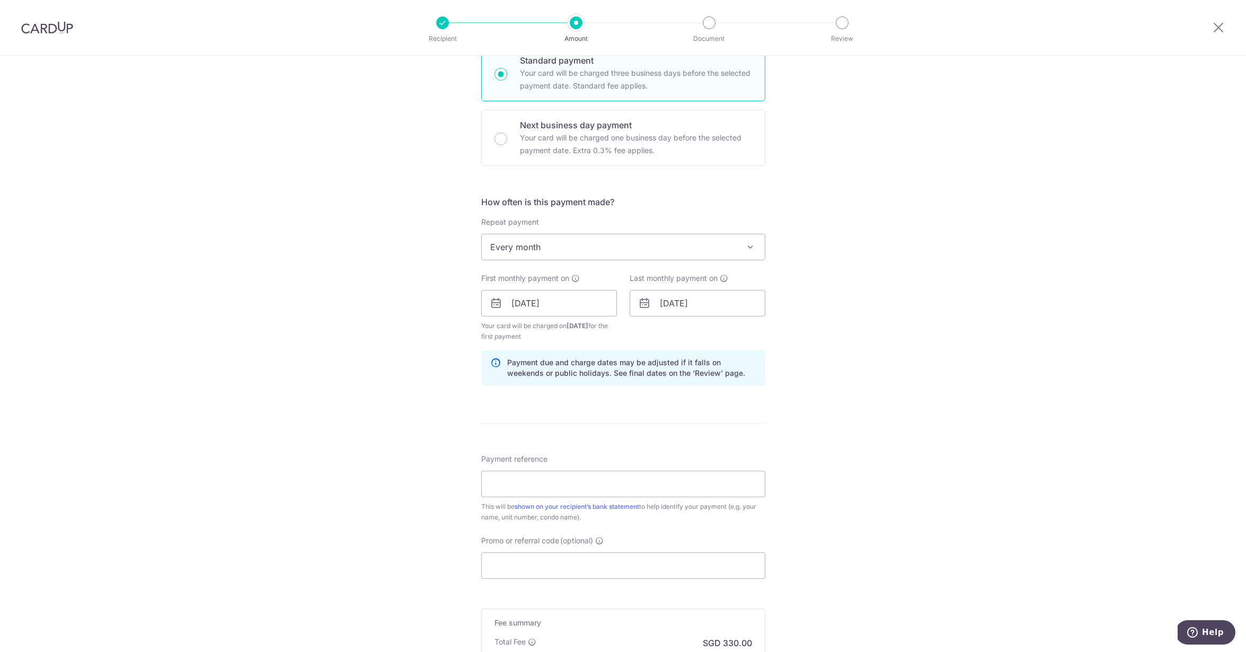
scroll to position [329, 0]
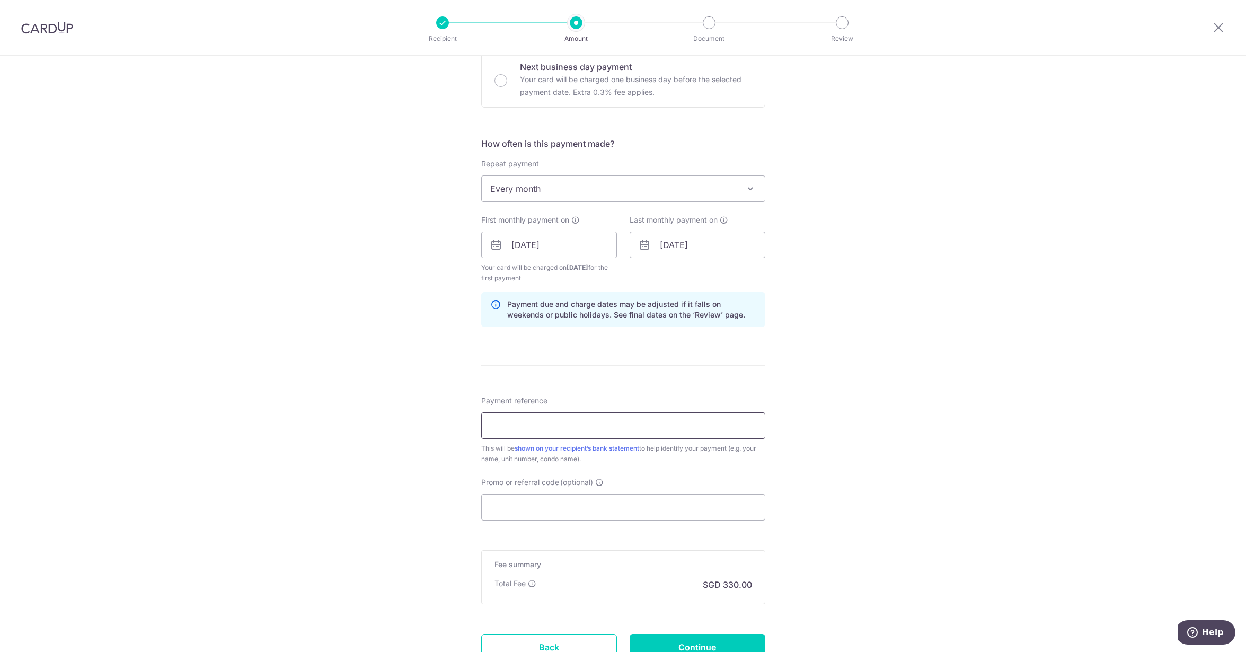
click at [521, 417] on input "Payment reference" at bounding box center [623, 425] width 284 height 26
click at [487, 425] on input "Lor L Telok Kurau - Monthly Rent" at bounding box center [623, 425] width 284 height 26
type input "106 Lor L Telok Kurau-Monthly Rent"
click at [283, 436] on div "Tell us more about your payment Enter payment amount SGD 10,000.00 10000.00 Sel…" at bounding box center [623, 233] width 1246 height 1013
click at [528, 511] on input "Promo or referral code (optional)" at bounding box center [623, 507] width 284 height 26
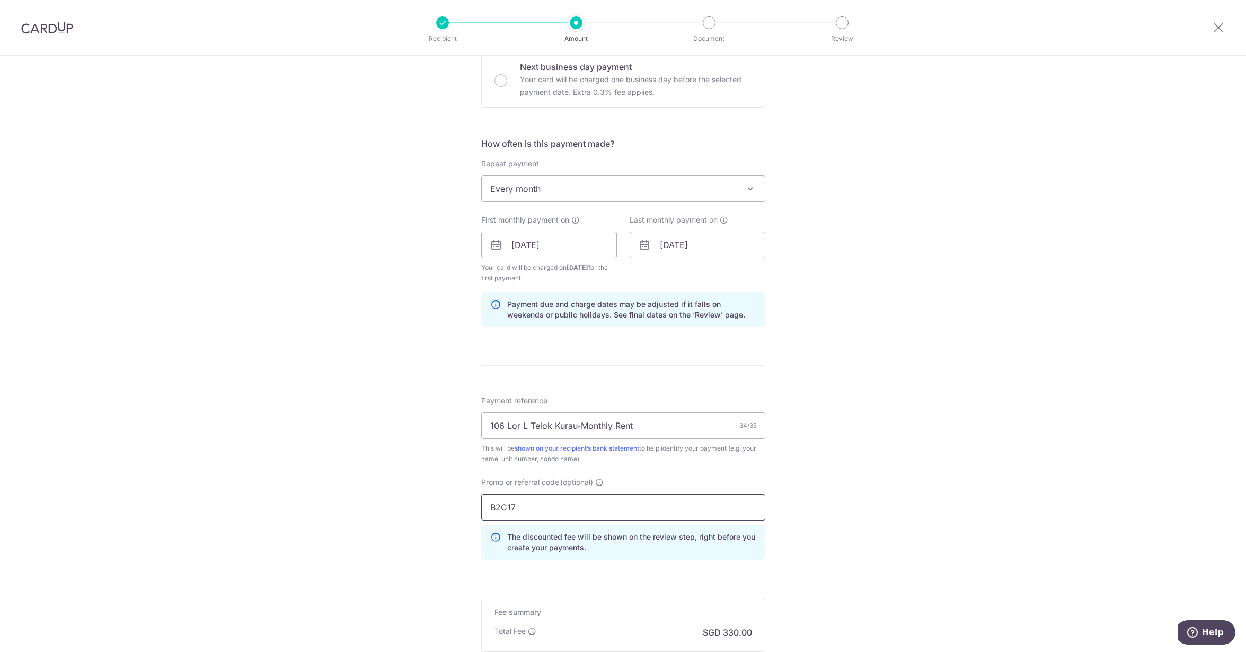
type input "B2C17"
click at [164, 502] on div "Tell us more about your payment Enter payment amount SGD 10,000.00 10000.00 Sel…" at bounding box center [623, 257] width 1246 height 1061
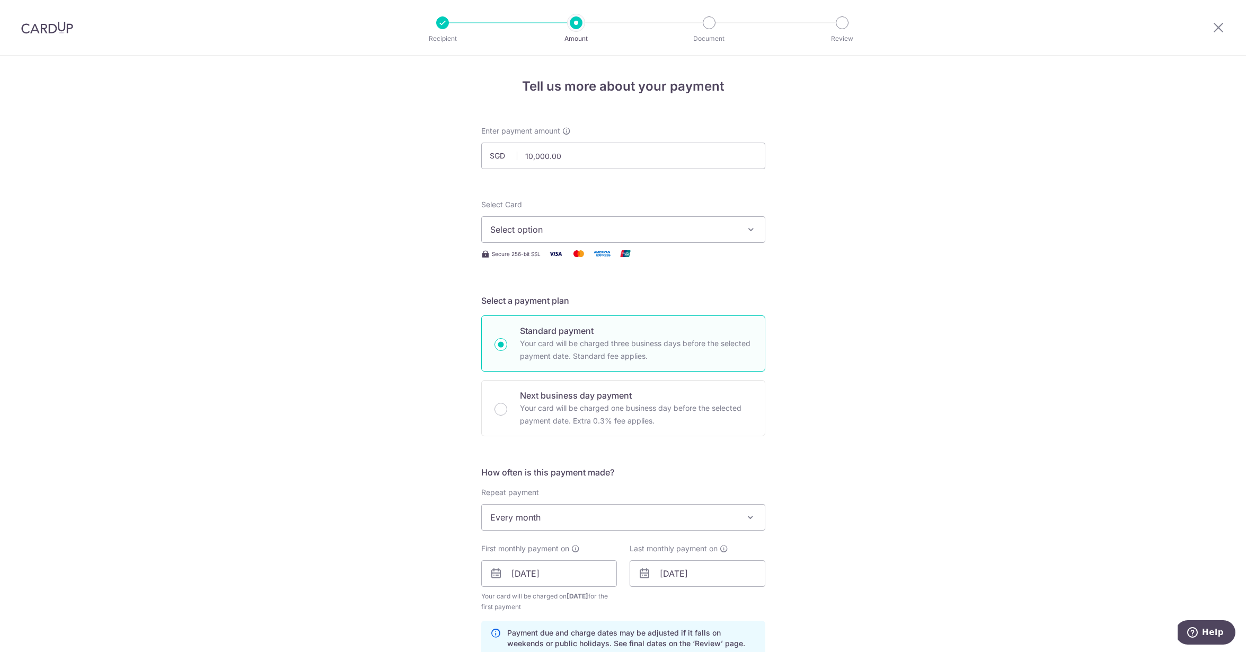
scroll to position [0, 0]
click at [520, 237] on button "Select option" at bounding box center [623, 229] width 284 height 26
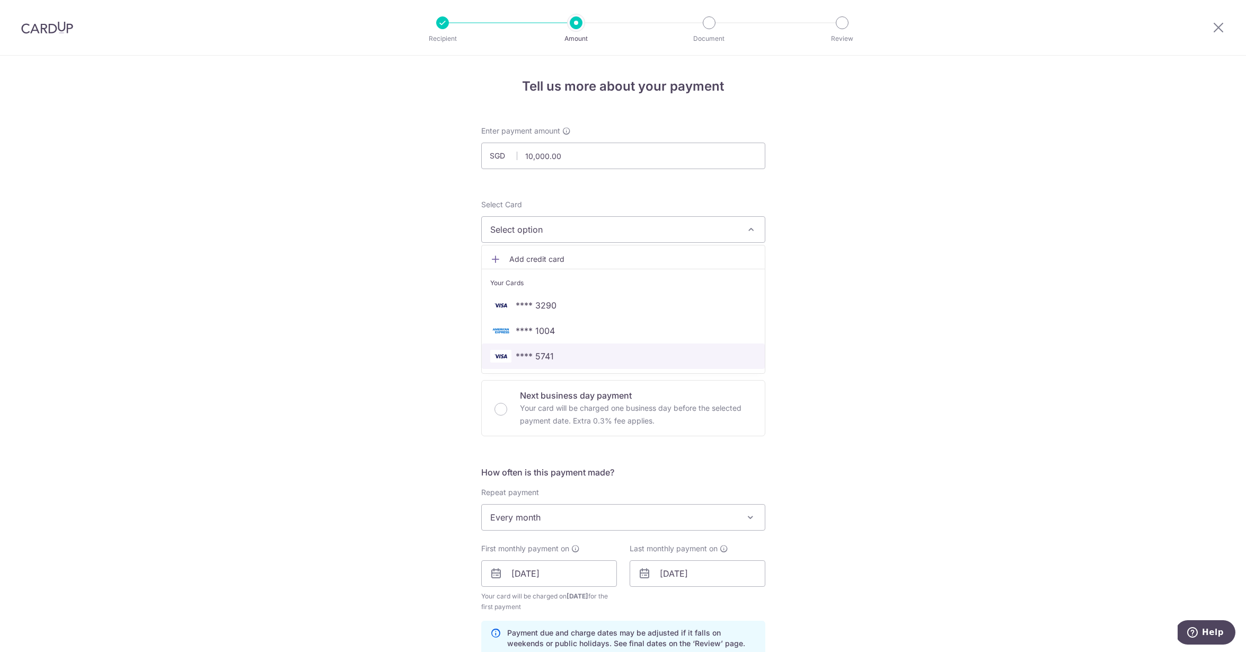
click at [506, 352] on img at bounding box center [500, 356] width 21 height 13
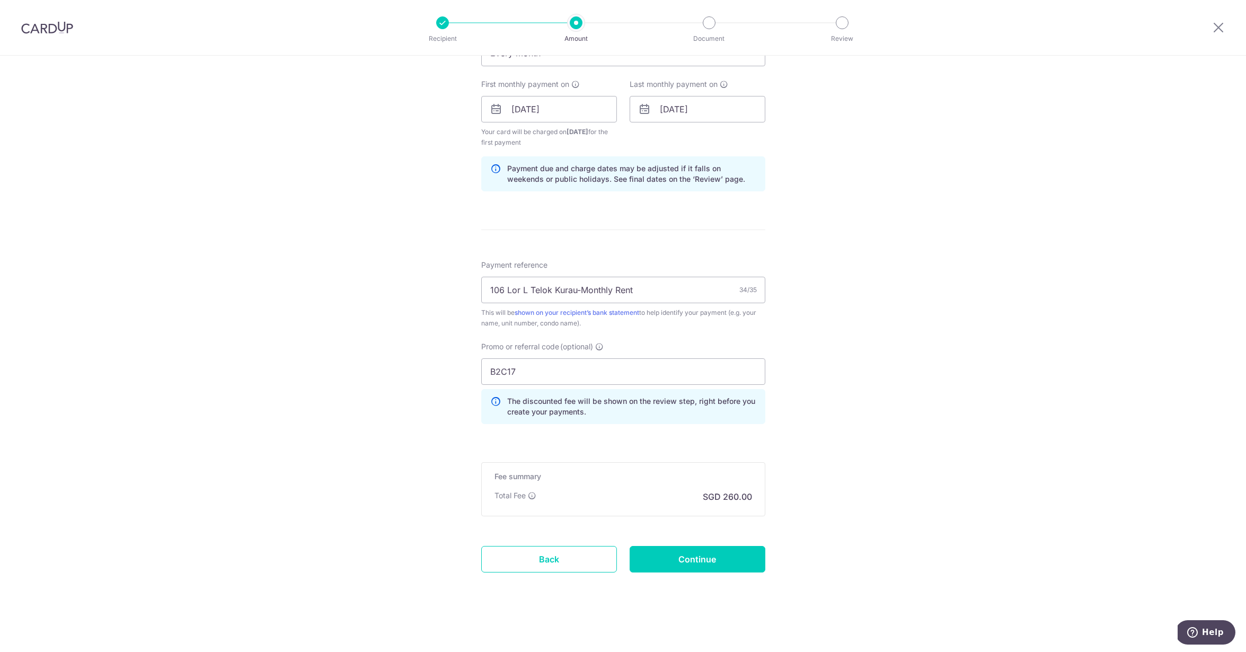
scroll to position [464, 0]
click at [676, 557] on input "Continue" at bounding box center [698, 559] width 136 height 26
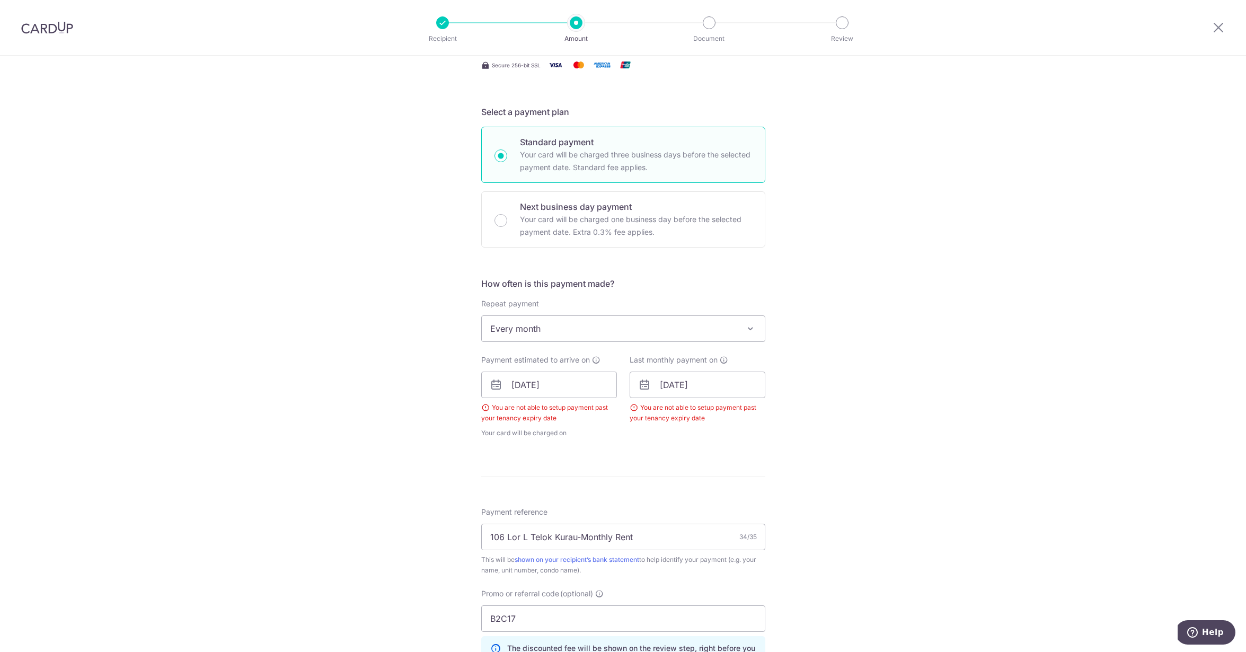
scroll to position [190, 0]
click at [541, 390] on input "[DATE]" at bounding box center [549, 383] width 136 height 26
click at [630, 458] on link "1" at bounding box center [630, 458] width 17 height 17
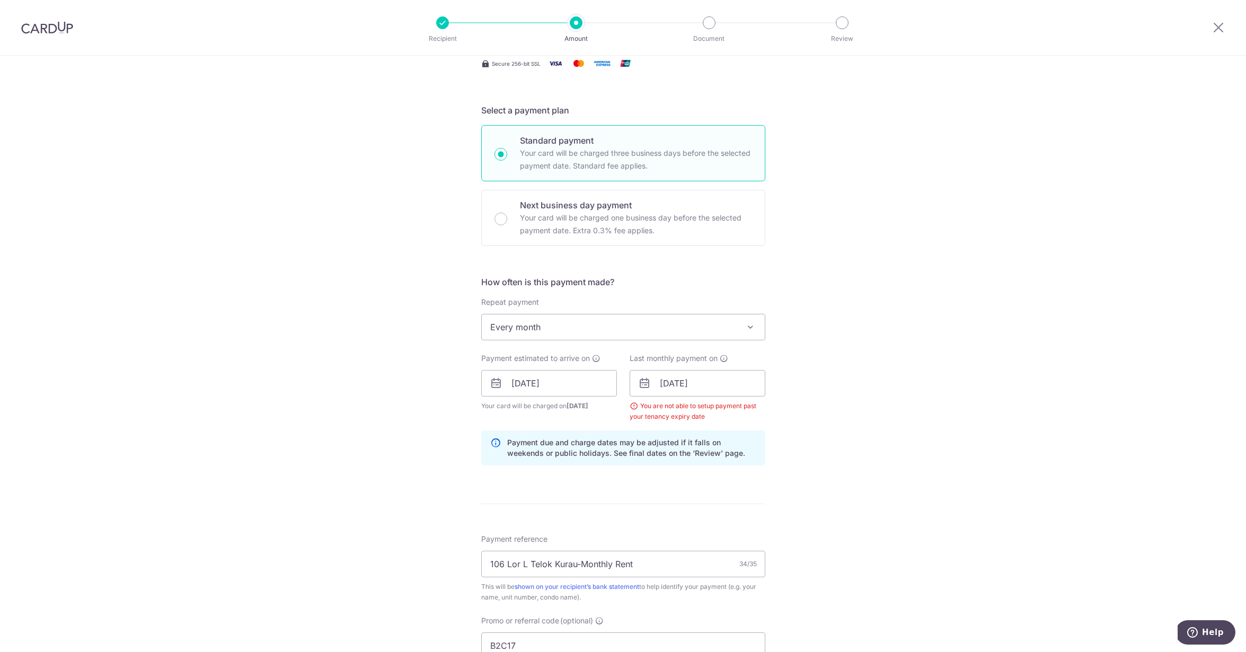
click at [700, 461] on div "Payment due and charge dates may be adjusted if it falls on weekends or public …" at bounding box center [623, 447] width 284 height 35
click at [717, 391] on input "01/09/2027" at bounding box center [698, 383] width 136 height 26
click at [712, 462] on link "1" at bounding box center [714, 458] width 17 height 17
click at [930, 423] on div "Tell us more about your payment Enter payment amount SGD 10,000.00 10000.00 Sel…" at bounding box center [623, 395] width 1246 height 1061
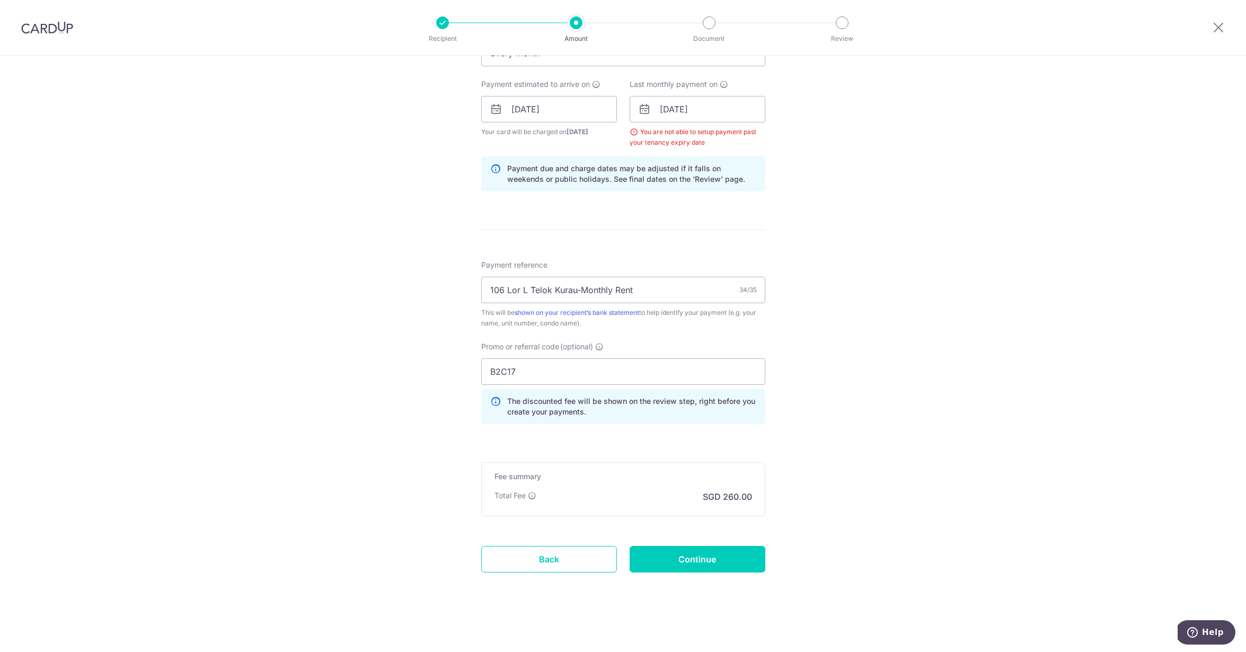
scroll to position [464, 0]
click at [701, 571] on input "Continue" at bounding box center [698, 559] width 136 height 26
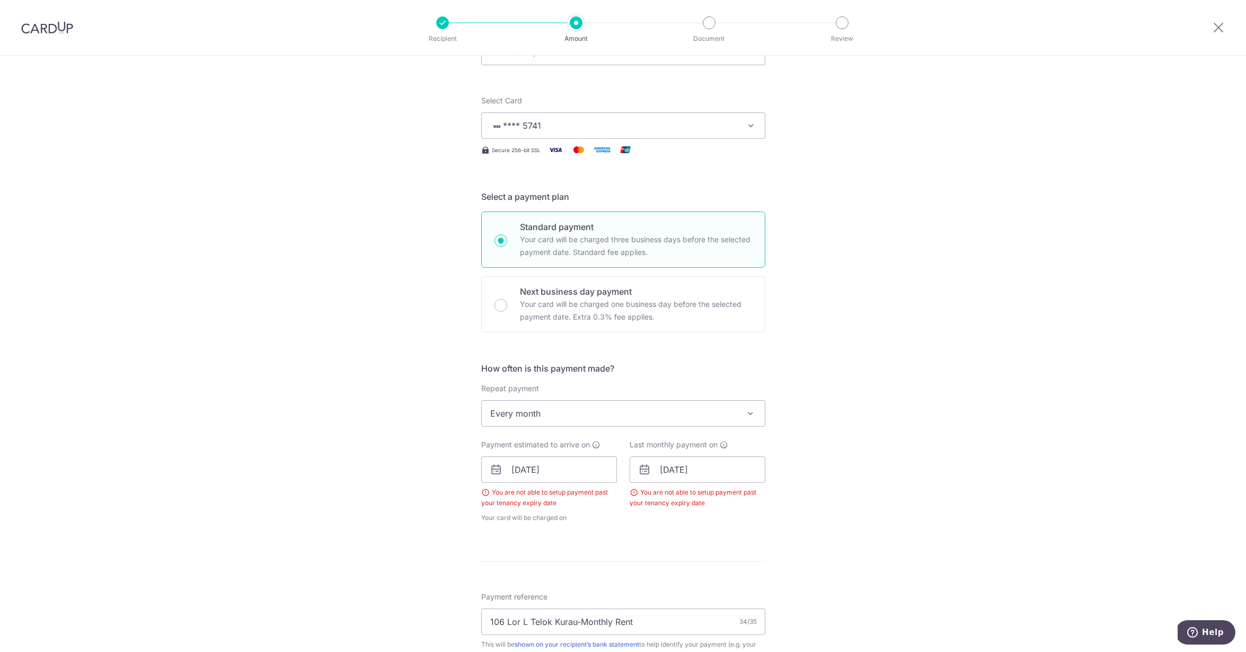
scroll to position [105, 0]
click at [56, 29] on img at bounding box center [47, 27] width 52 height 13
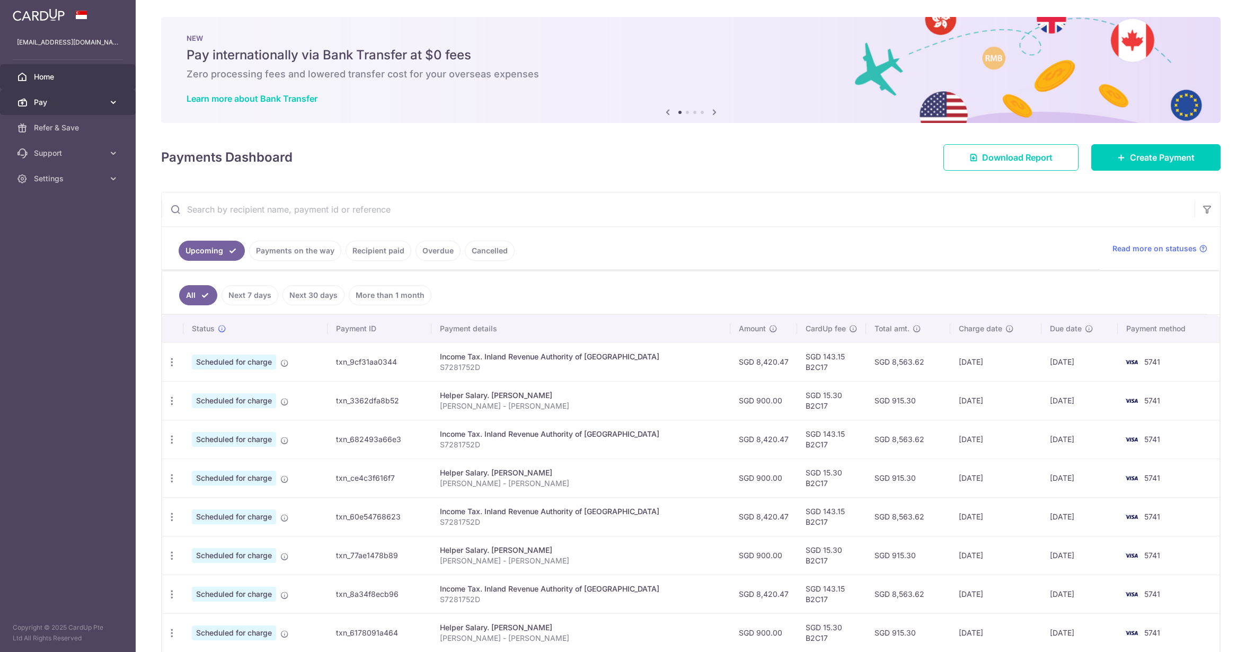
click at [78, 106] on span "Pay" at bounding box center [69, 102] width 70 height 11
click at [64, 124] on span "Payments" at bounding box center [69, 127] width 70 height 11
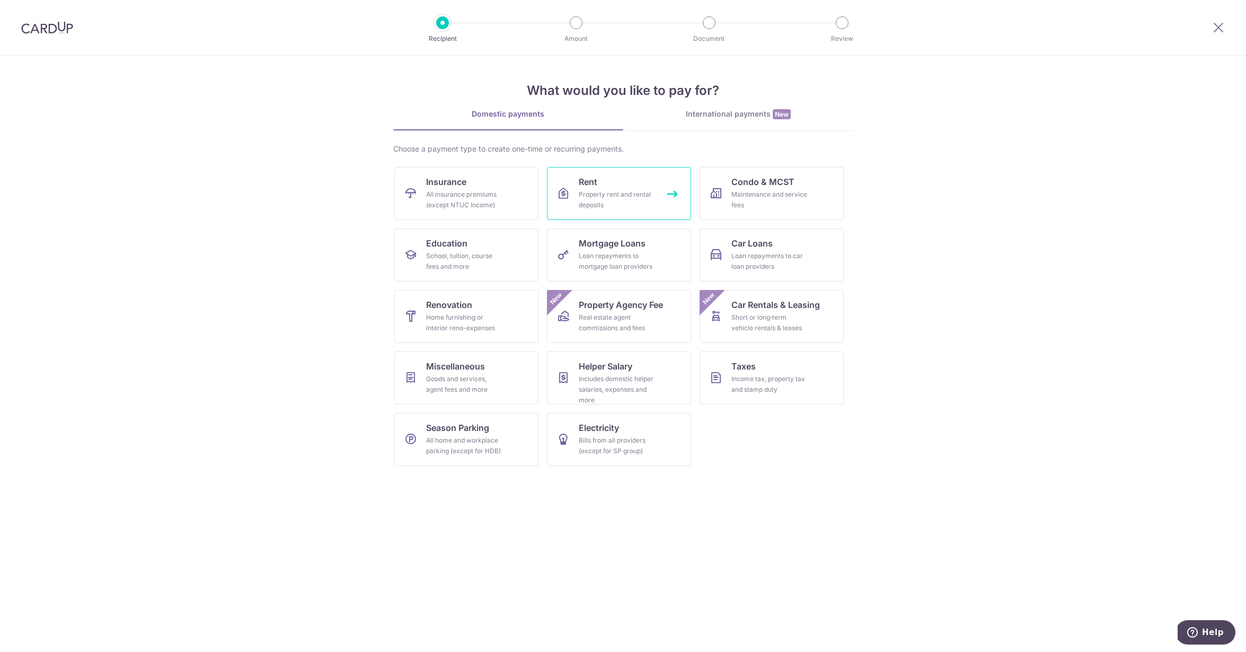
click at [595, 188] on span "Rent" at bounding box center [588, 181] width 19 height 13
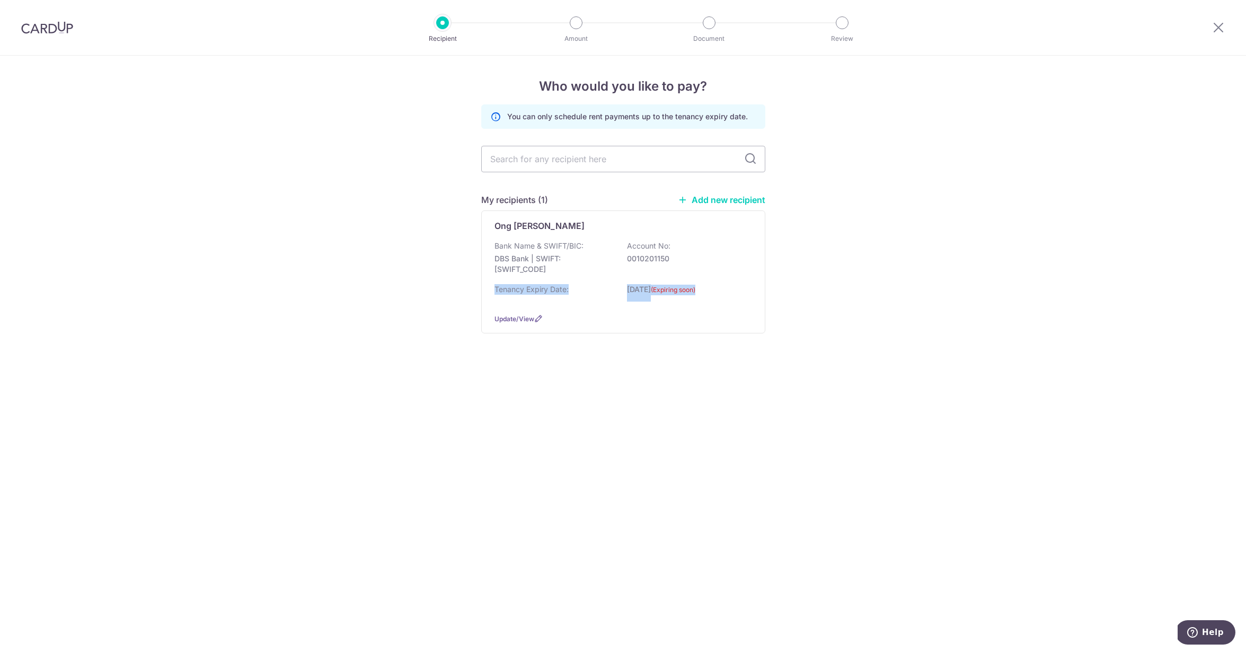
drag, startPoint x: 523, startPoint y: 280, endPoint x: 479, endPoint y: 328, distance: 64.9
click at [479, 329] on div "Who would you like to pay? You can only schedule rent payments up to the tenanc…" at bounding box center [623, 354] width 1246 height 596
click at [479, 328] on div "Who would you like to pay? You can only schedule rent payments up to the tenanc…" at bounding box center [623, 354] width 1246 height 596
click at [517, 323] on span "Update/View" at bounding box center [514, 319] width 40 height 8
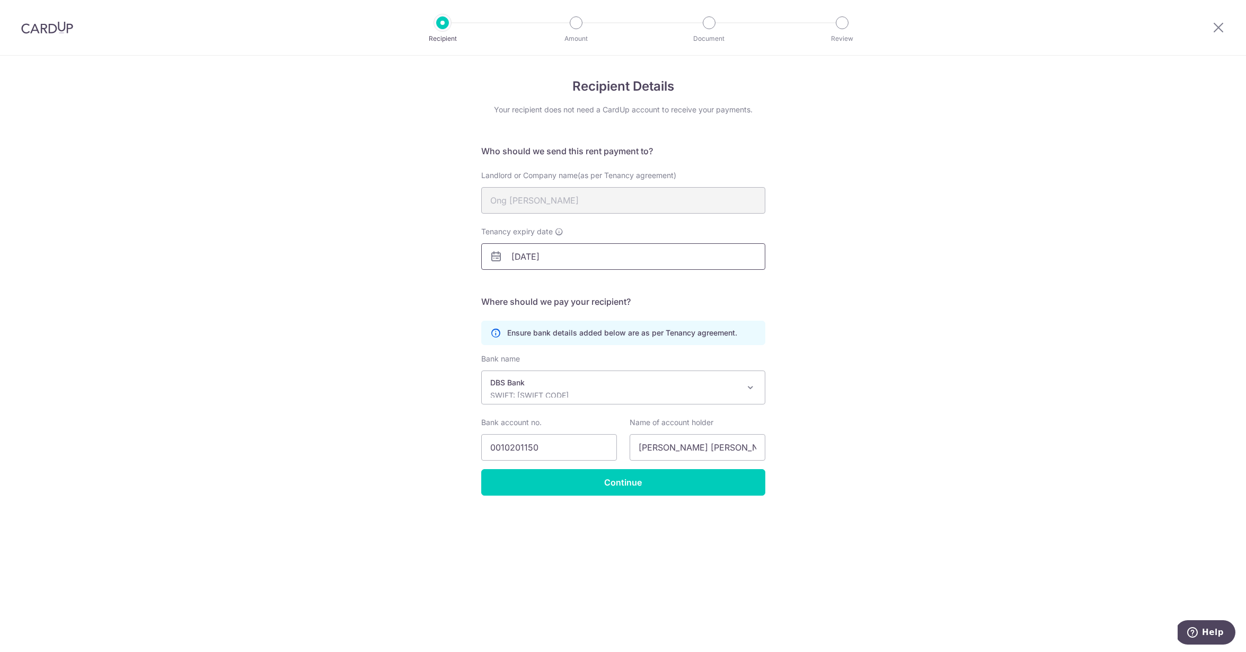
click at [575, 258] on input "[DATE]" at bounding box center [623, 256] width 284 height 26
click at [601, 371] on link "15" at bounding box center [608, 374] width 17 height 17
type input "[DATE]"
click at [859, 273] on div "Recipient Details Your recipient does not need a CardUp account to receive your…" at bounding box center [623, 354] width 1246 height 596
click at [595, 490] on input "Continue" at bounding box center [623, 482] width 284 height 26
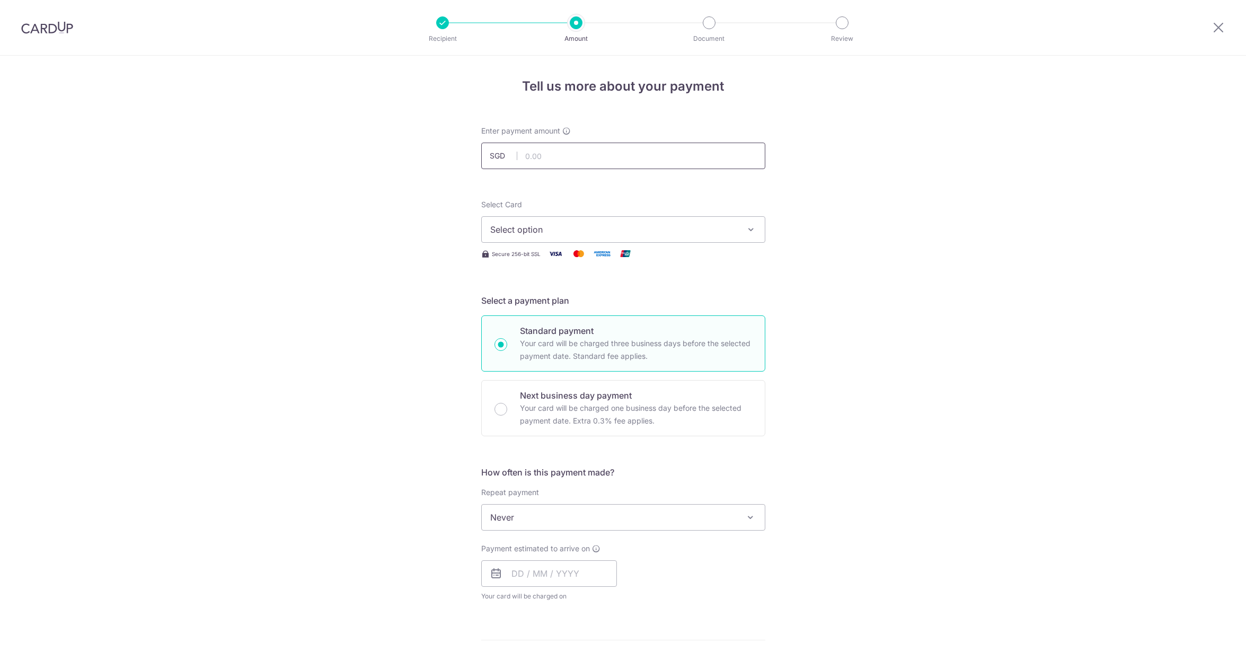
click at [544, 153] on input "text" at bounding box center [623, 156] width 284 height 26
type input "10,000.00"
click at [532, 229] on span "Select option" at bounding box center [613, 229] width 247 height 13
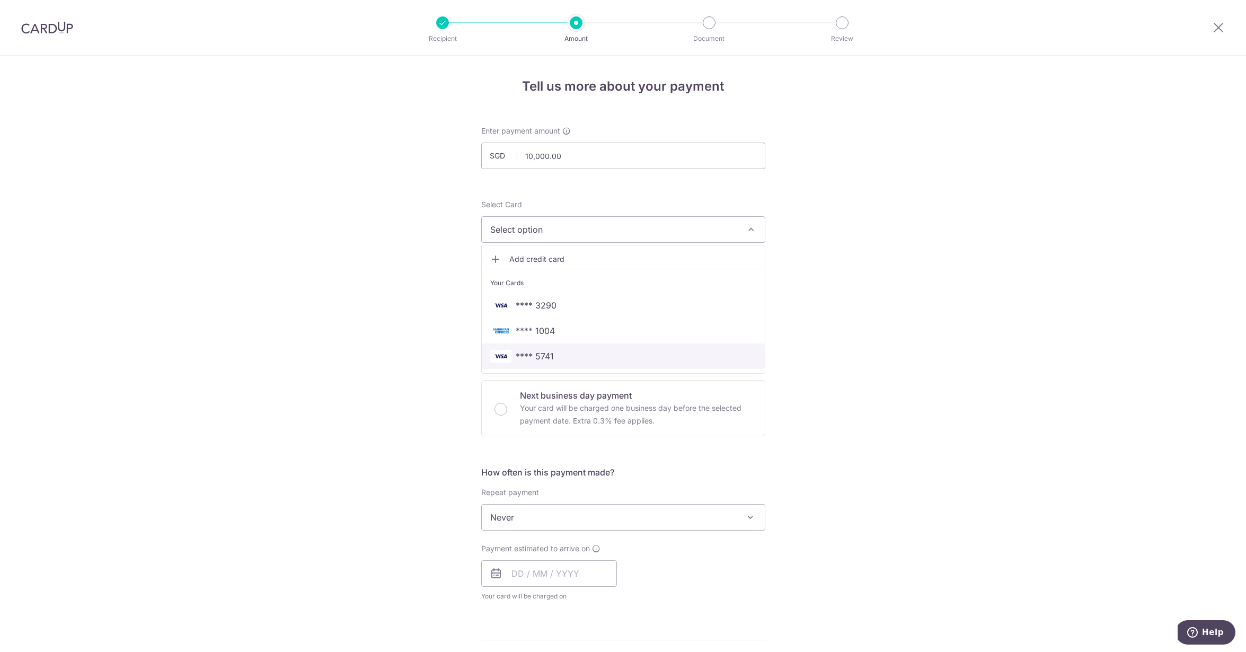
click at [520, 351] on span "**** 5741" at bounding box center [535, 356] width 38 height 13
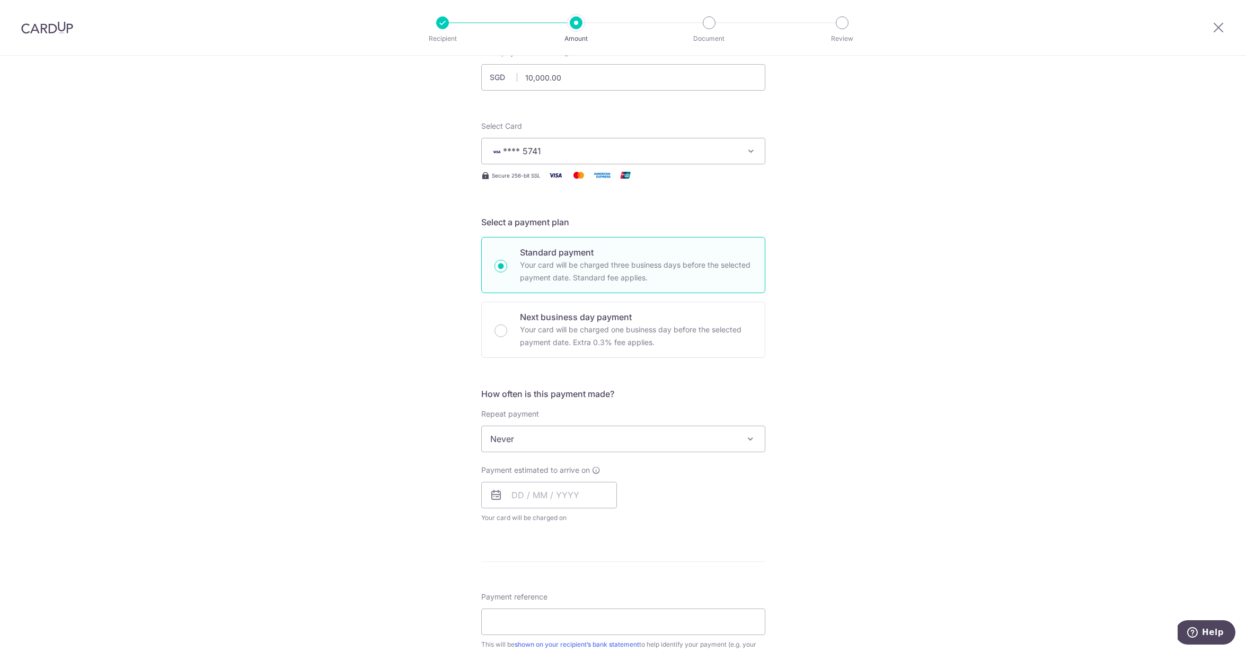
scroll to position [134, 0]
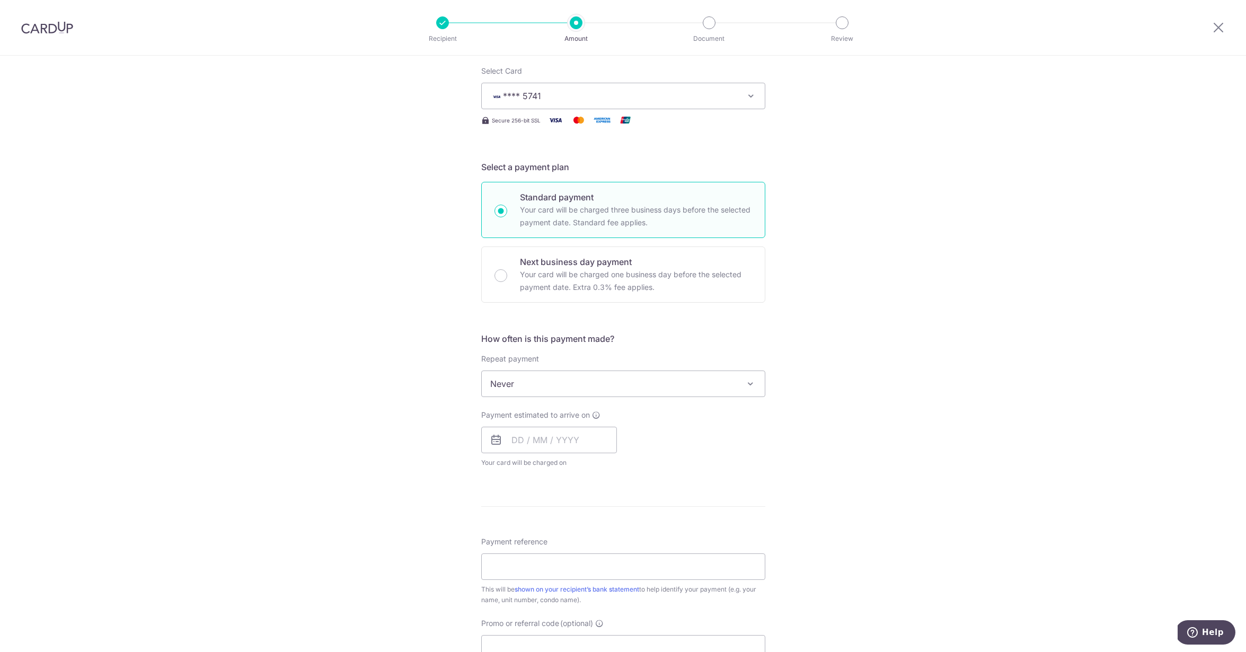
click at [526, 390] on span "Never" at bounding box center [623, 383] width 283 height 25
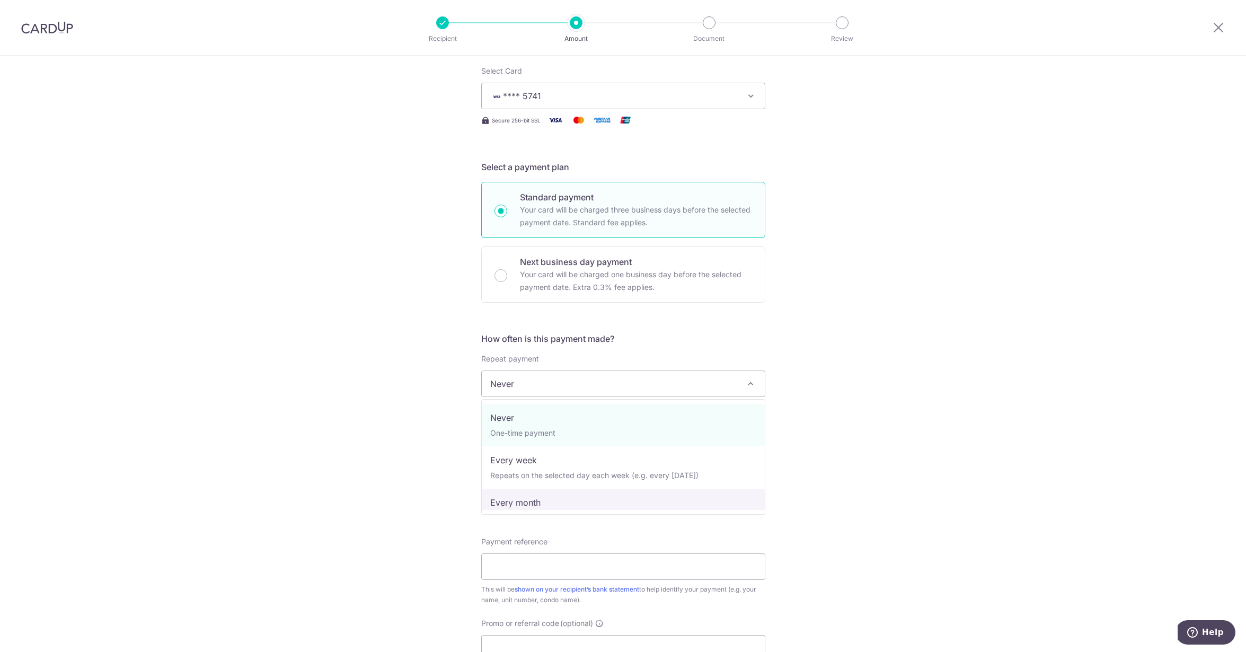
click at [499, 512] on span "Never One-time payment Every week Repeats on the selected day each week (e.g. e…" at bounding box center [623, 457] width 284 height 116
select select "3"
type input "15/10/2027"
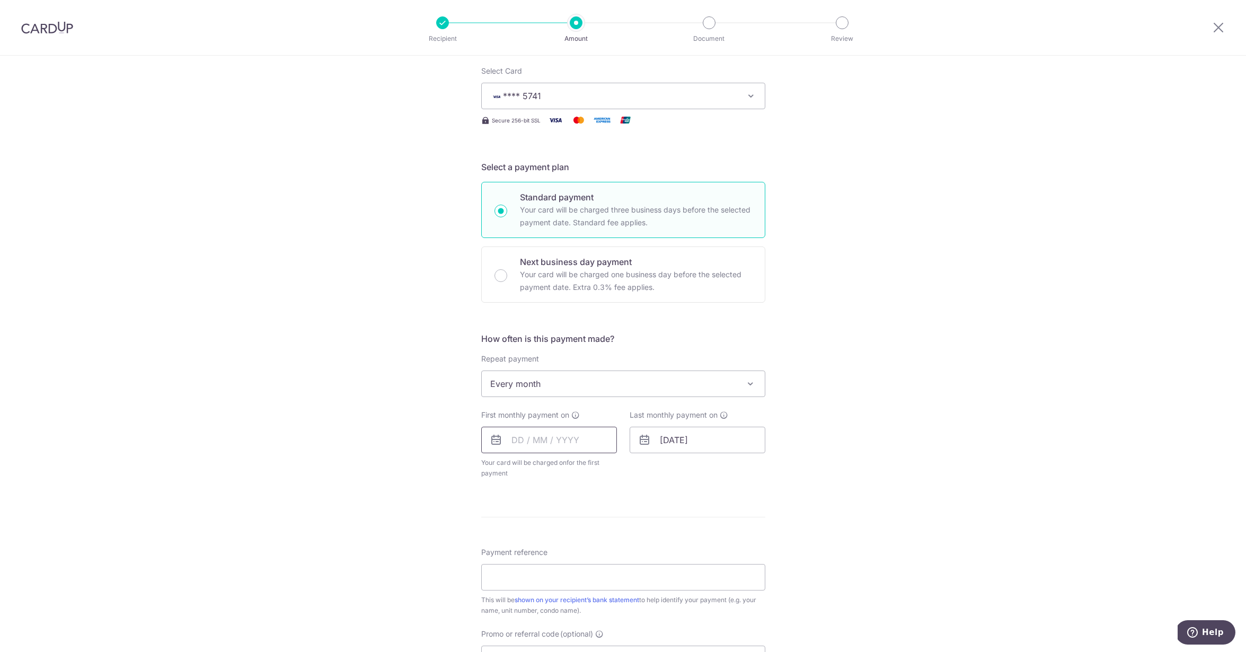
click at [524, 439] on input "text" at bounding box center [549, 440] width 136 height 26
click at [630, 517] on link "1" at bounding box center [630, 515] width 17 height 17
type input "01/11/2025"
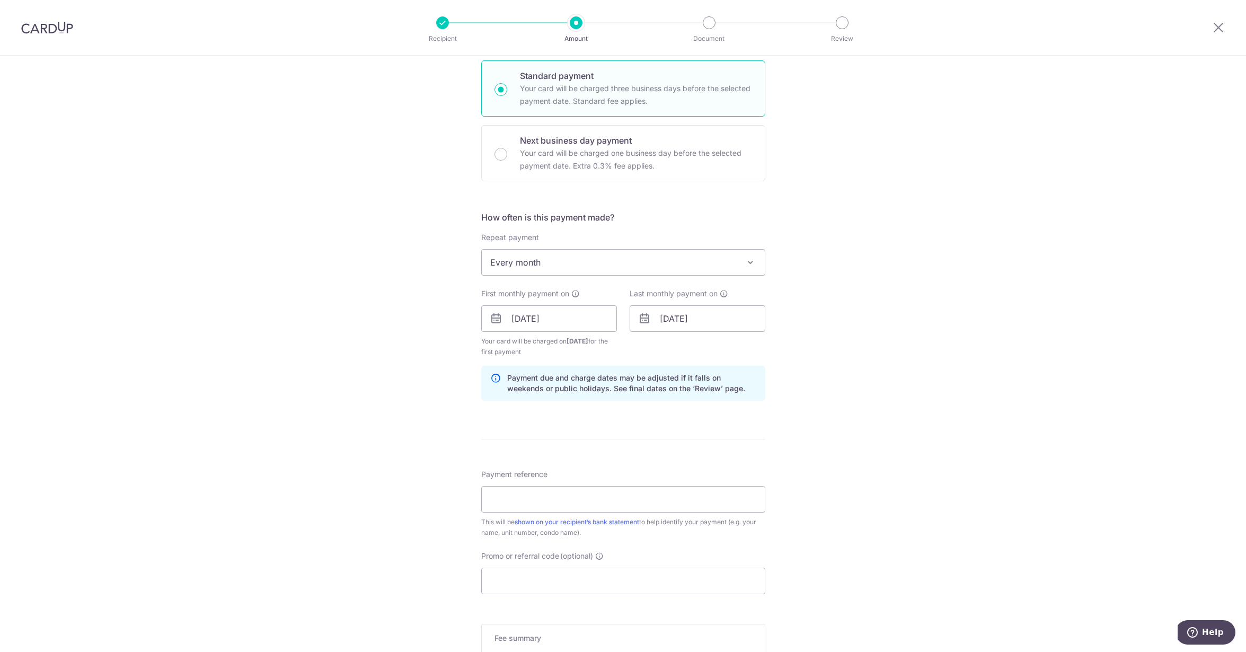
scroll to position [267, 0]
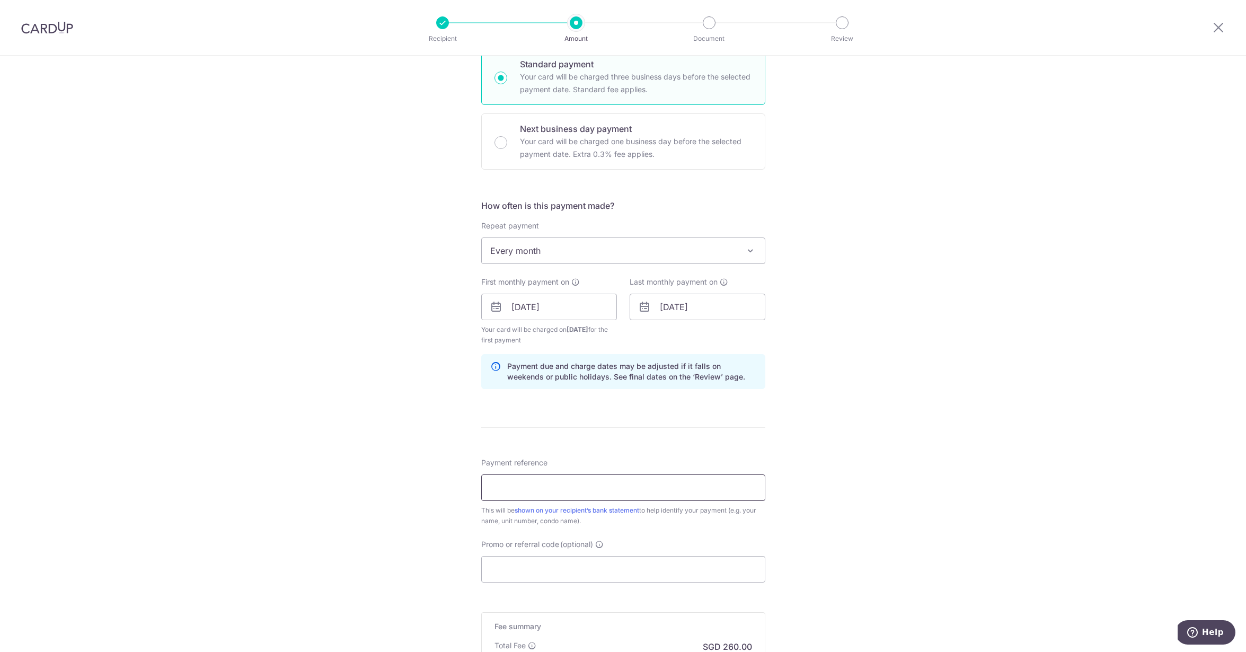
click at [632, 486] on input "Payment reference" at bounding box center [623, 487] width 284 height 26
type input "106 Lor L Telok Kurau-Monthly Rent"
click at [523, 561] on input "Promo or referral code (optional)" at bounding box center [623, 569] width 284 height 26
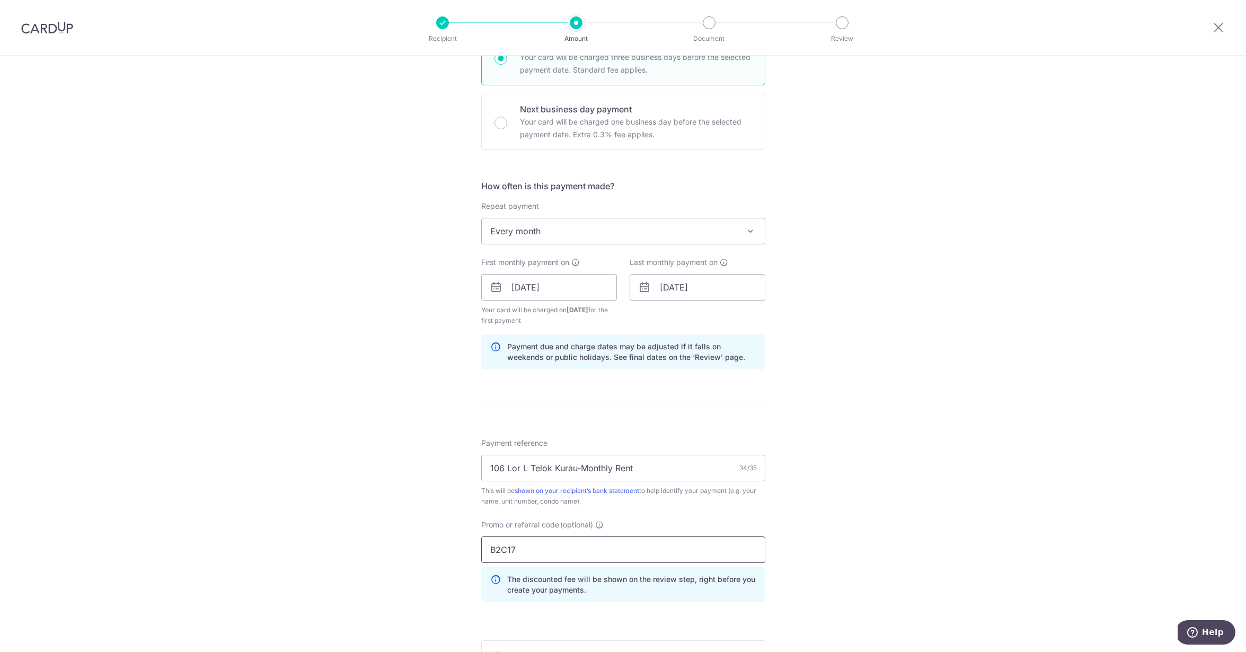
type input "B2C17"
click at [330, 527] on div "Tell us more about your payment Enter payment amount SGD 10,000.00 10000.00 Sel…" at bounding box center [623, 299] width 1246 height 1061
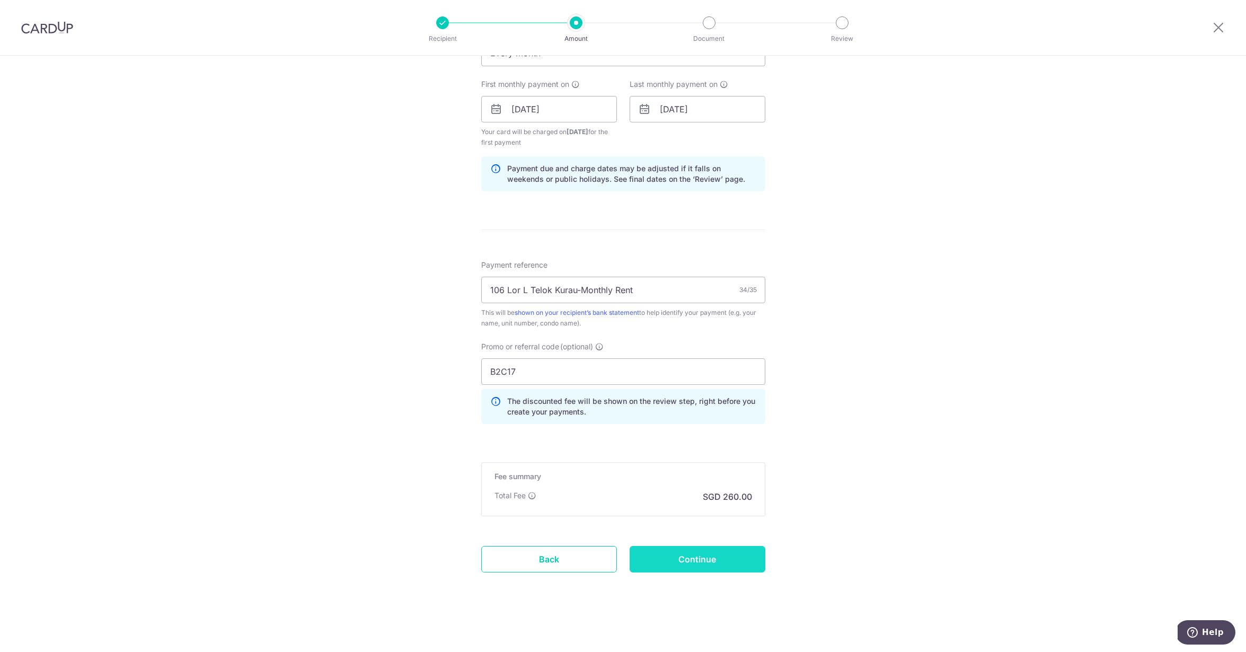
scroll to position [464, 0]
click at [666, 562] on input "Continue" at bounding box center [698, 559] width 136 height 26
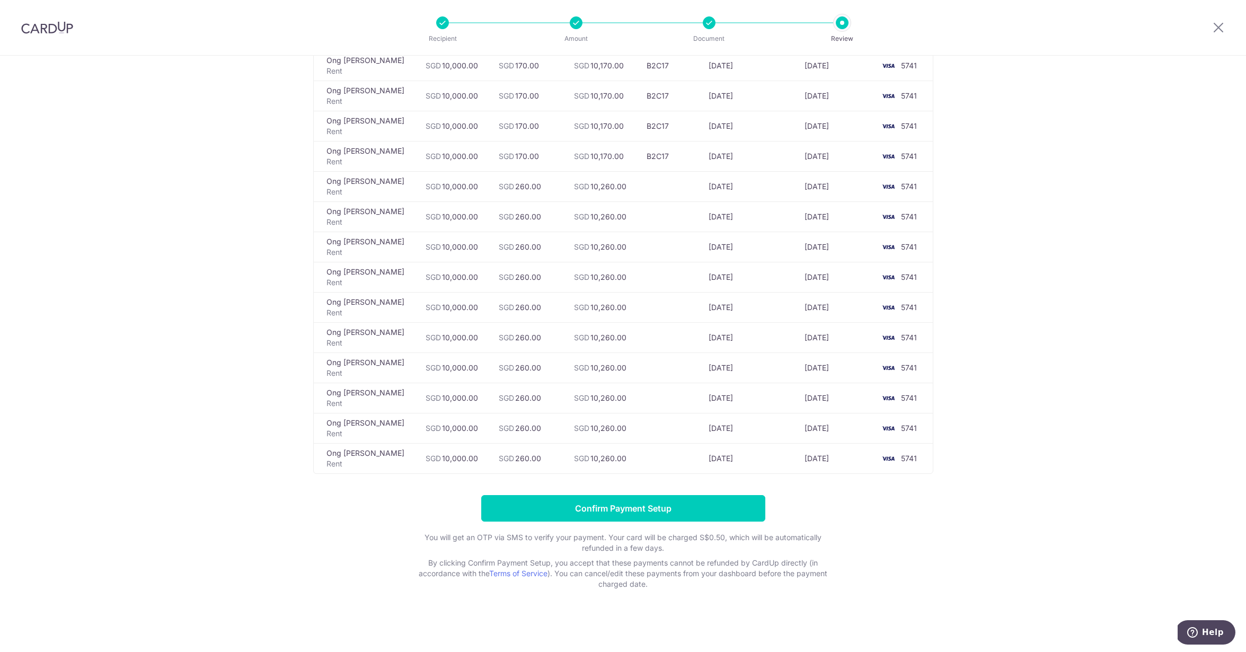
scroll to position [416, 0]
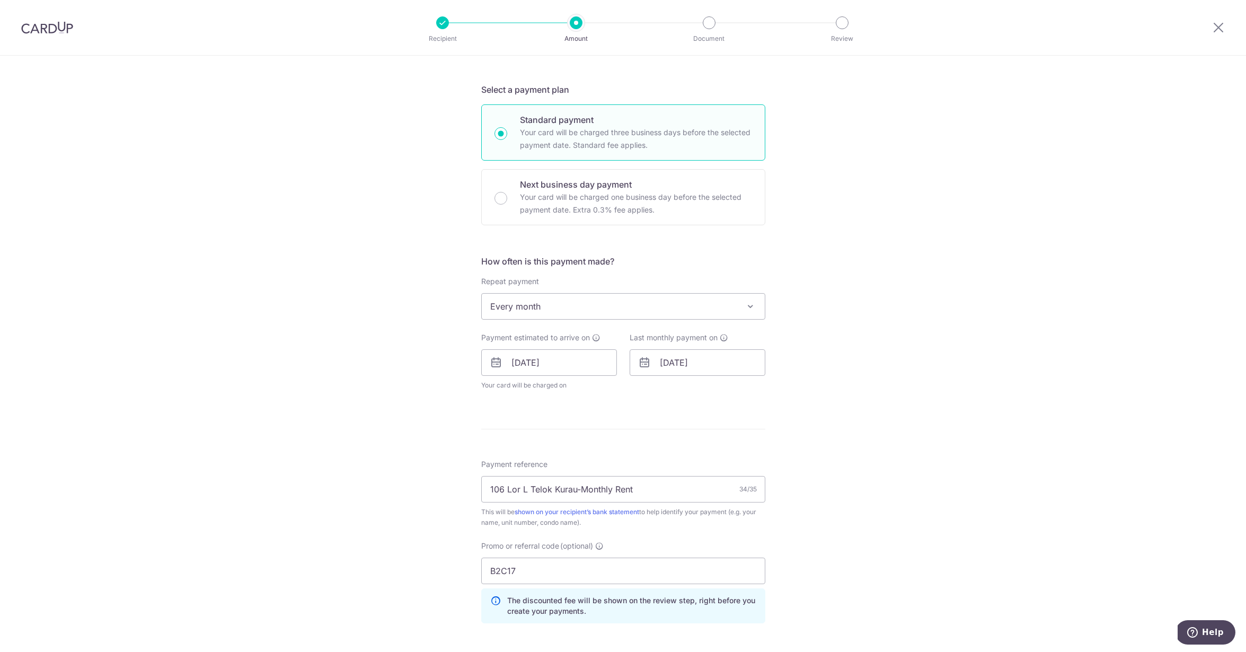
scroll to position [216, 0]
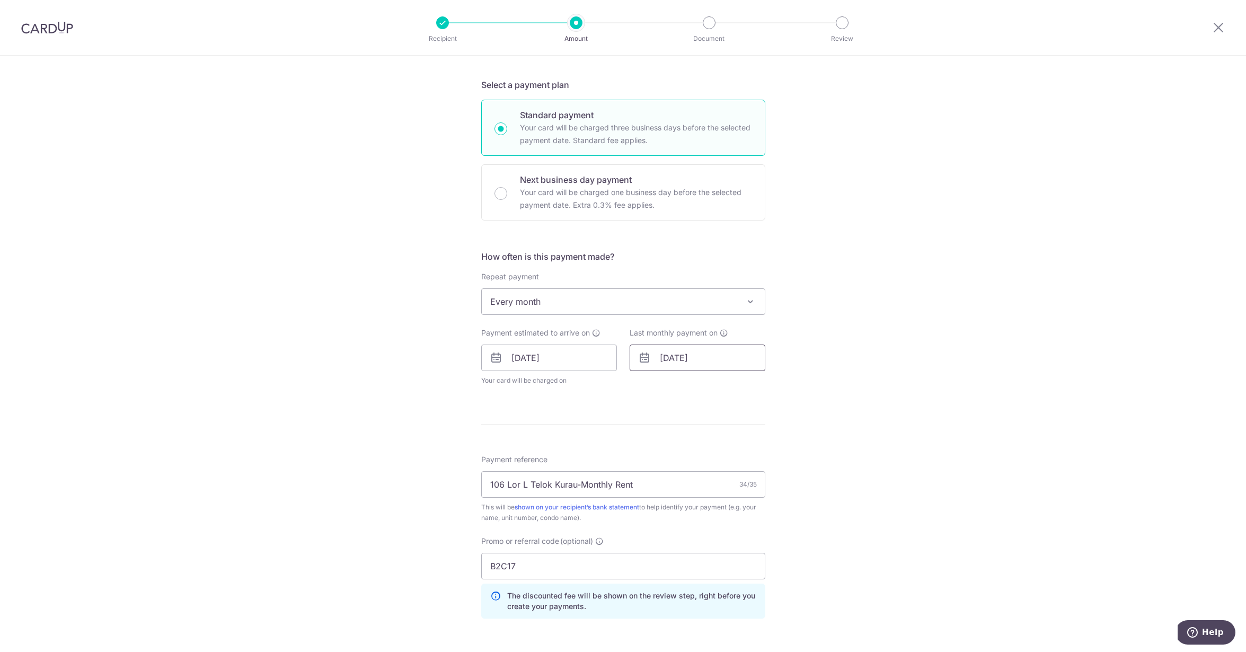
click at [678, 365] on input "[DATE]" at bounding box center [698, 357] width 136 height 26
click at [648, 387] on link "Prev" at bounding box center [649, 386] width 13 height 13
click at [711, 432] on link "1" at bounding box center [714, 433] width 17 height 17
type input "[DATE]"
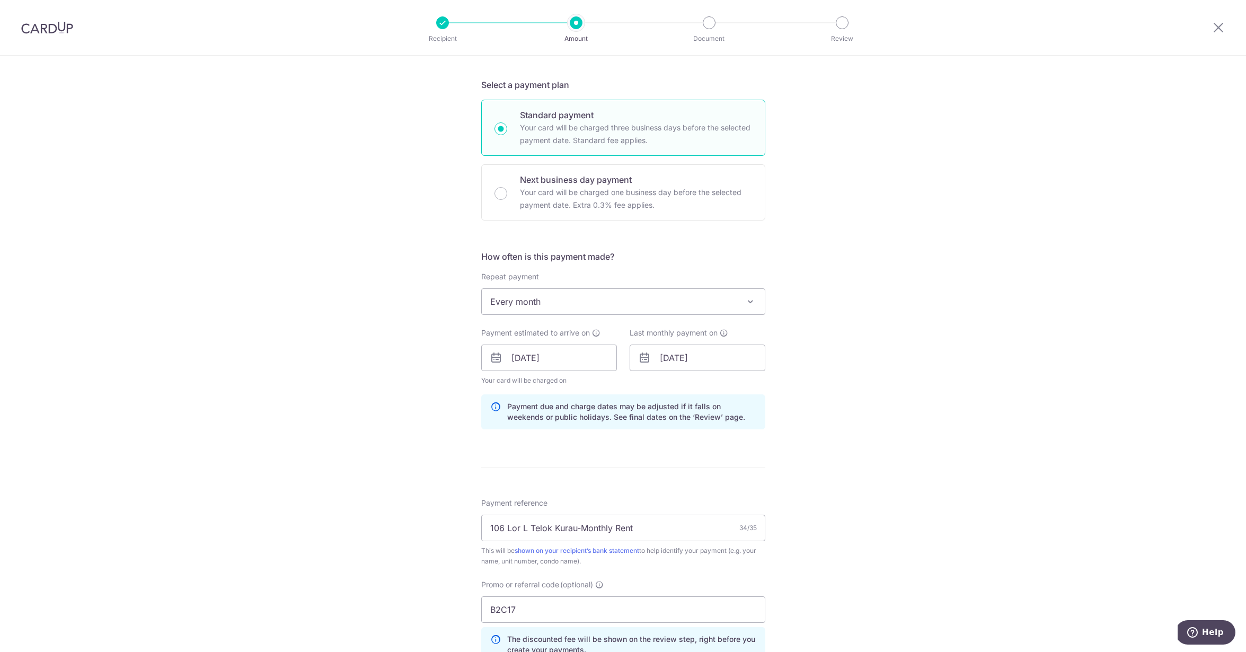
click at [908, 412] on div "Tell us more about your payment Enter payment amount SGD 10,000.00 10000.00 Sel…" at bounding box center [623, 365] width 1246 height 1050
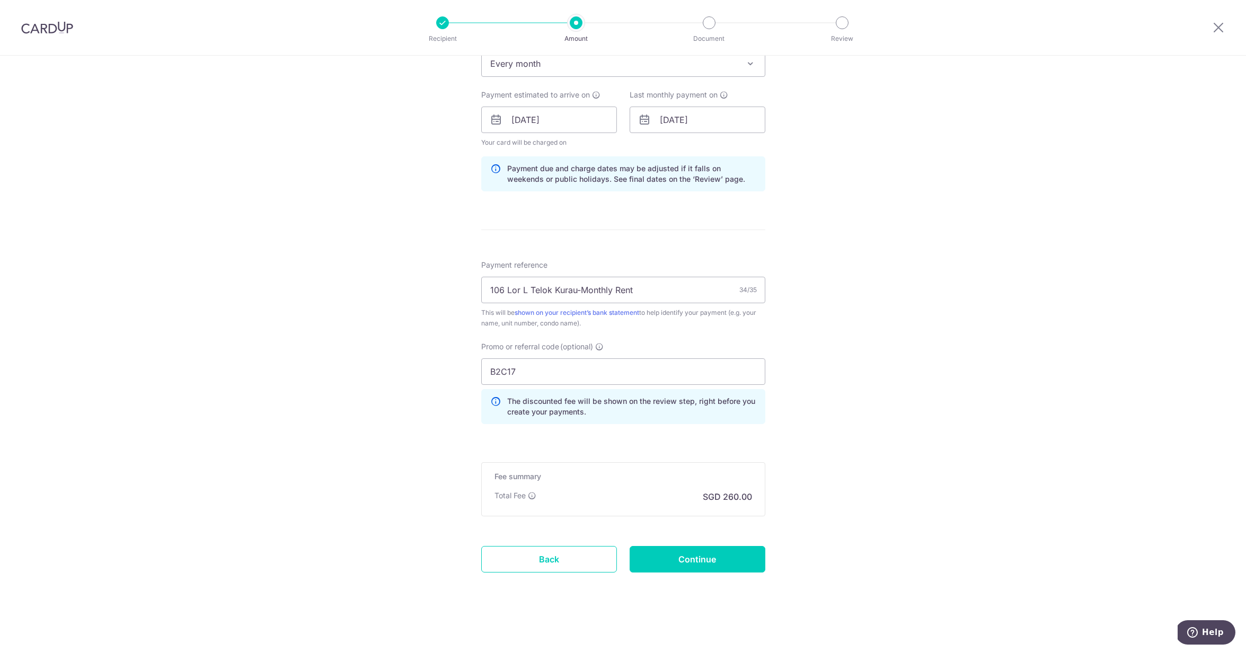
scroll to position [454, 0]
click at [694, 567] on input "Continue" at bounding box center [698, 559] width 136 height 26
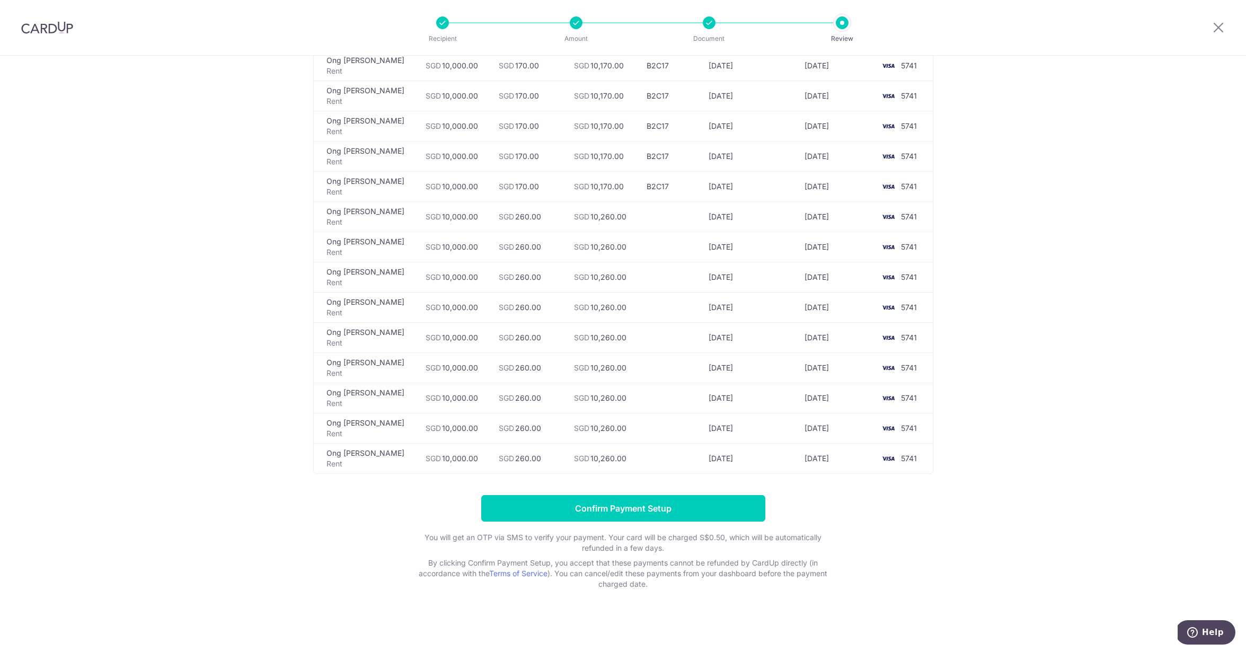
scroll to position [386, 0]
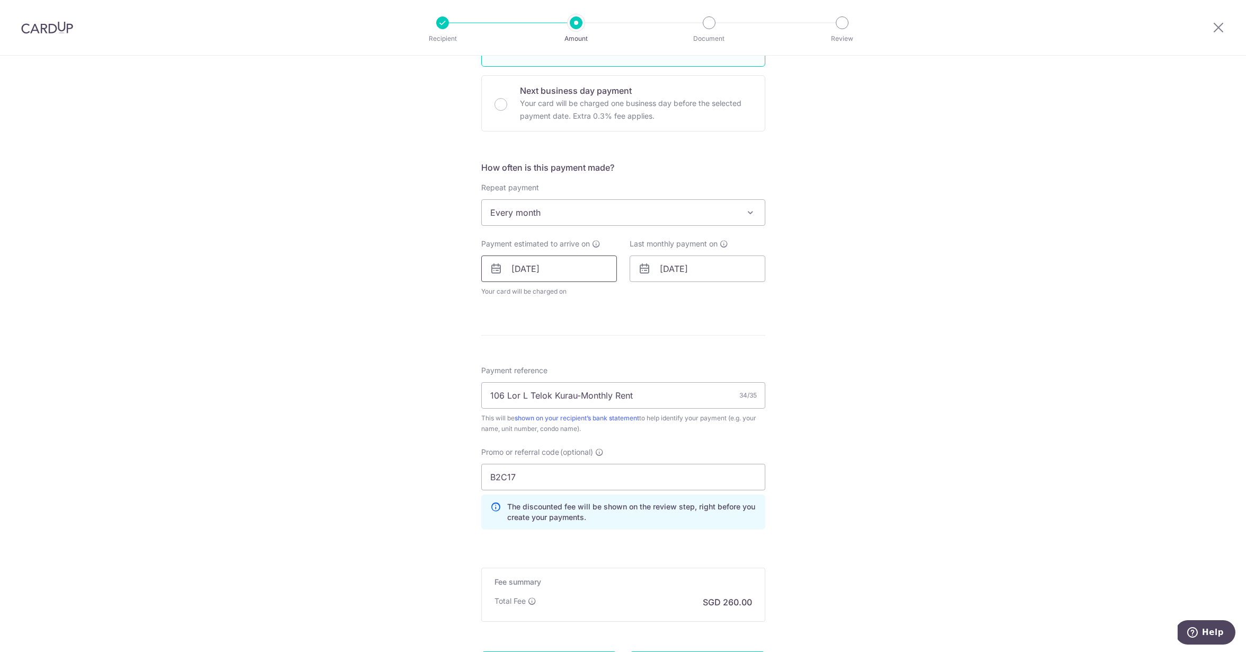
scroll to position [306, 0]
click at [677, 272] on input "01/09/2027" at bounding box center [698, 267] width 136 height 26
click at [690, 340] on link "1" at bounding box center [693, 342] width 17 height 17
type input "[DATE]"
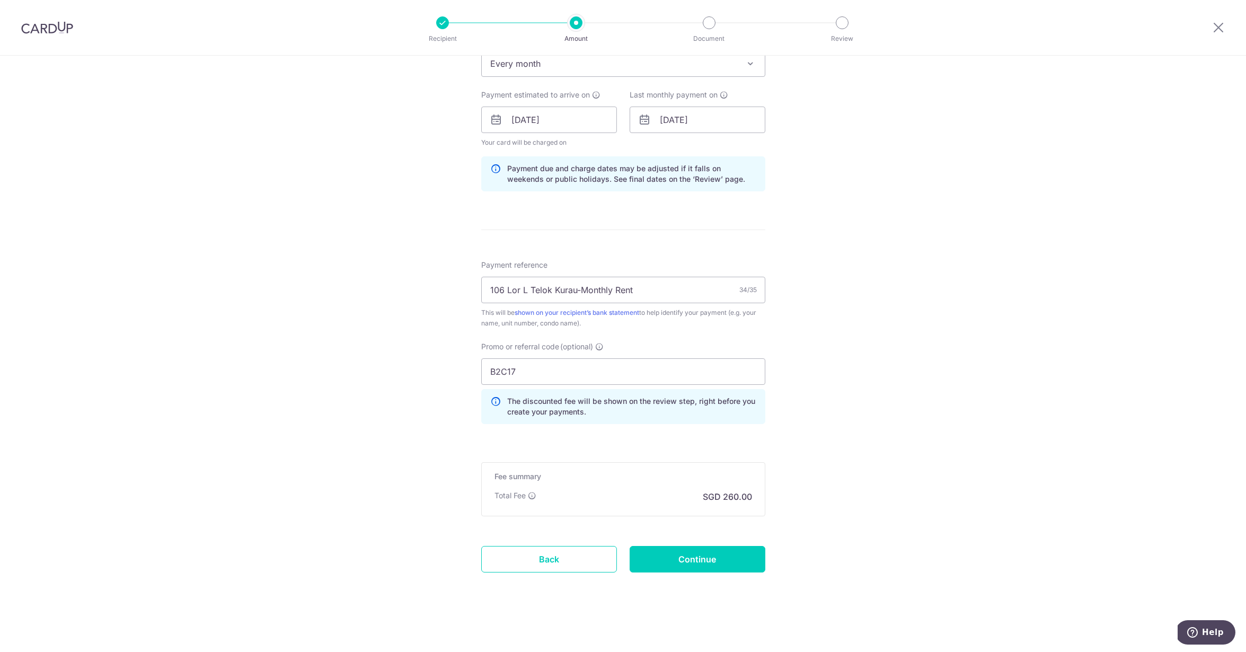
scroll to position [454, 0]
click at [677, 562] on input "Continue" at bounding box center [698, 559] width 136 height 26
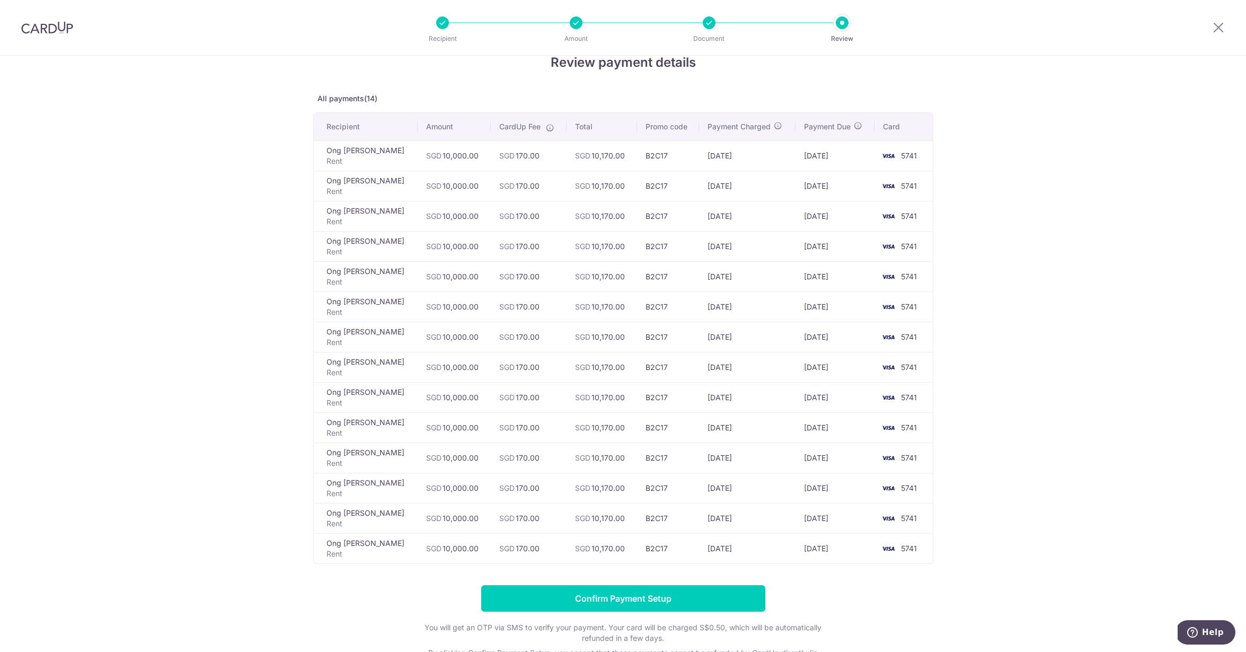
scroll to position [24, 0]
click at [570, 598] on input "Confirm Payment Setup" at bounding box center [623, 598] width 284 height 26
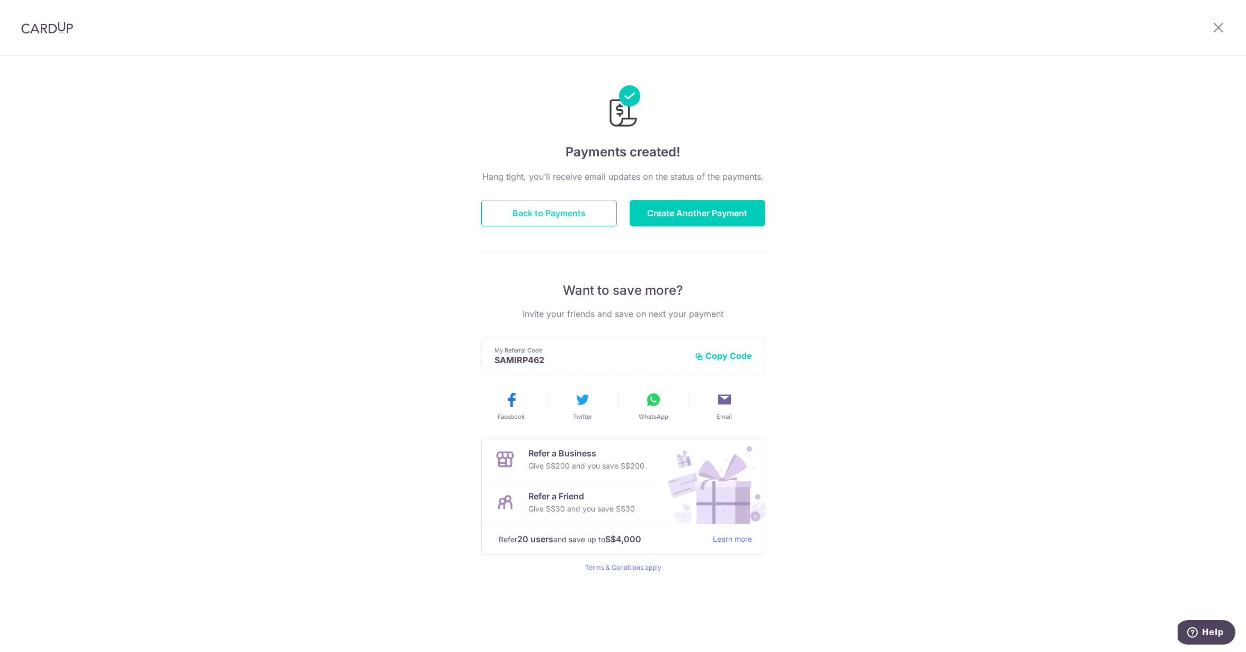
click at [542, 213] on button "Back to Payments" at bounding box center [549, 213] width 136 height 26
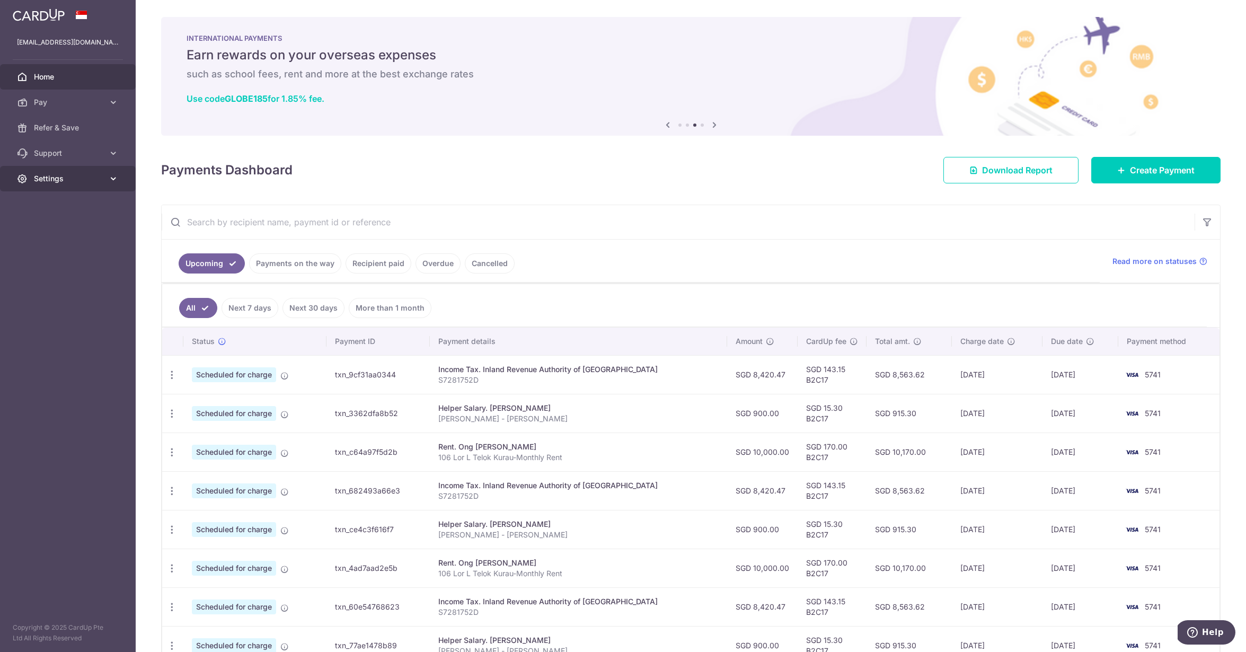
click at [75, 176] on span "Settings" at bounding box center [69, 178] width 70 height 11
click at [104, 105] on link "Pay" at bounding box center [68, 102] width 136 height 25
click at [56, 126] on span "Payments" at bounding box center [69, 127] width 70 height 11
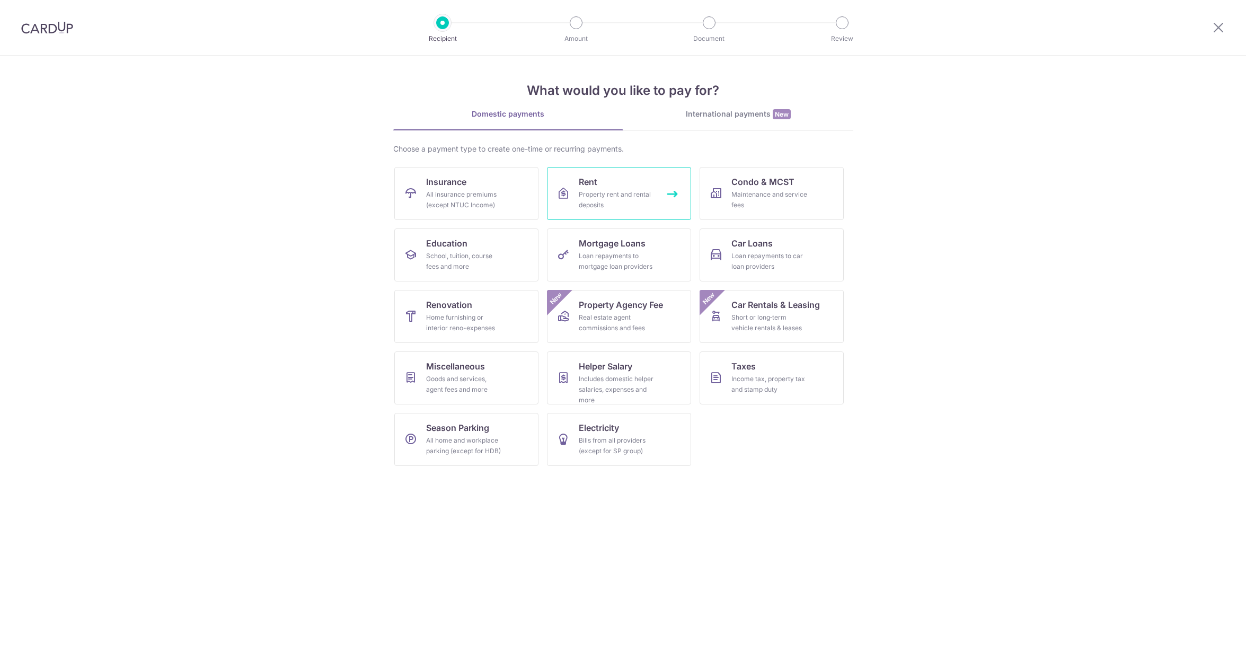
click at [621, 193] on div "Property rent and rental deposits" at bounding box center [617, 199] width 76 height 21
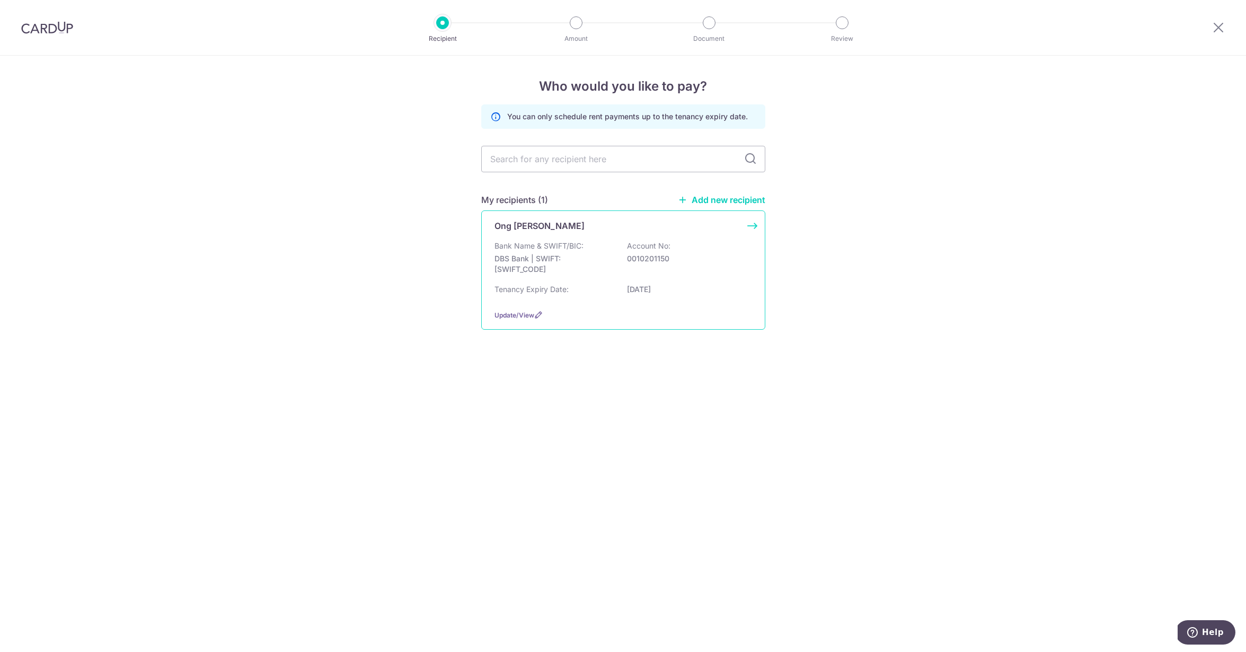
click at [529, 261] on p "DBS Bank | SWIFT: [SWIFT_CODE]" at bounding box center [553, 263] width 119 height 21
click at [537, 319] on icon at bounding box center [538, 315] width 8 height 8
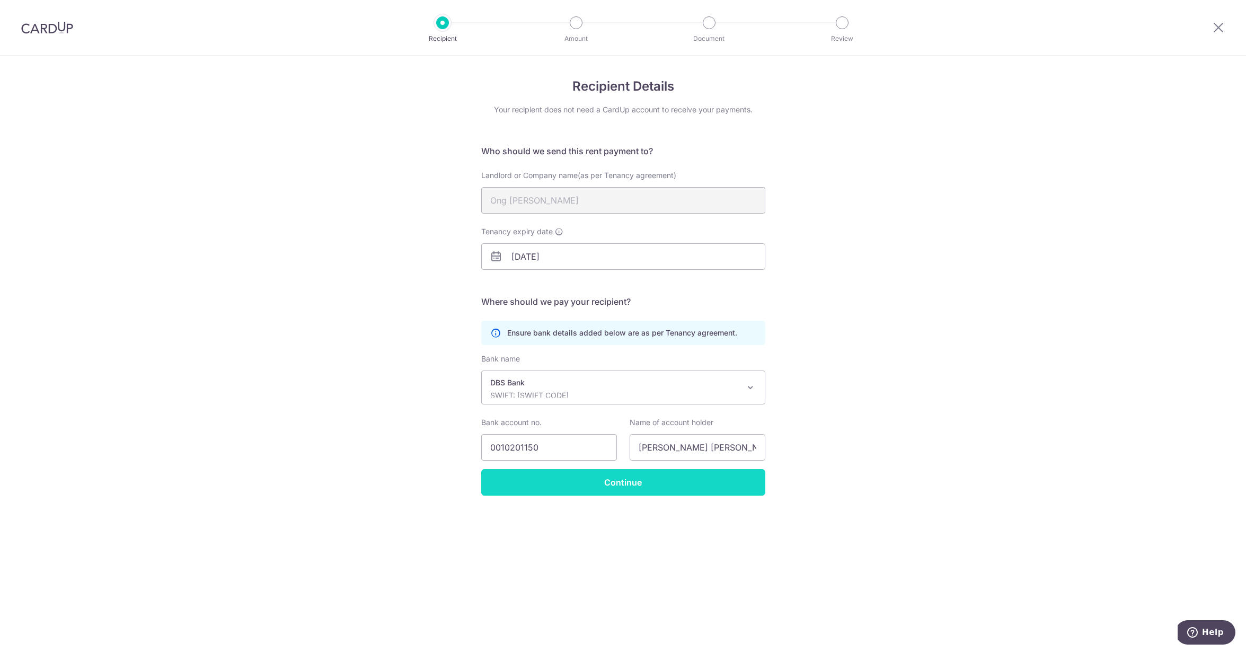
click at [551, 491] on input "Continue" at bounding box center [623, 482] width 284 height 26
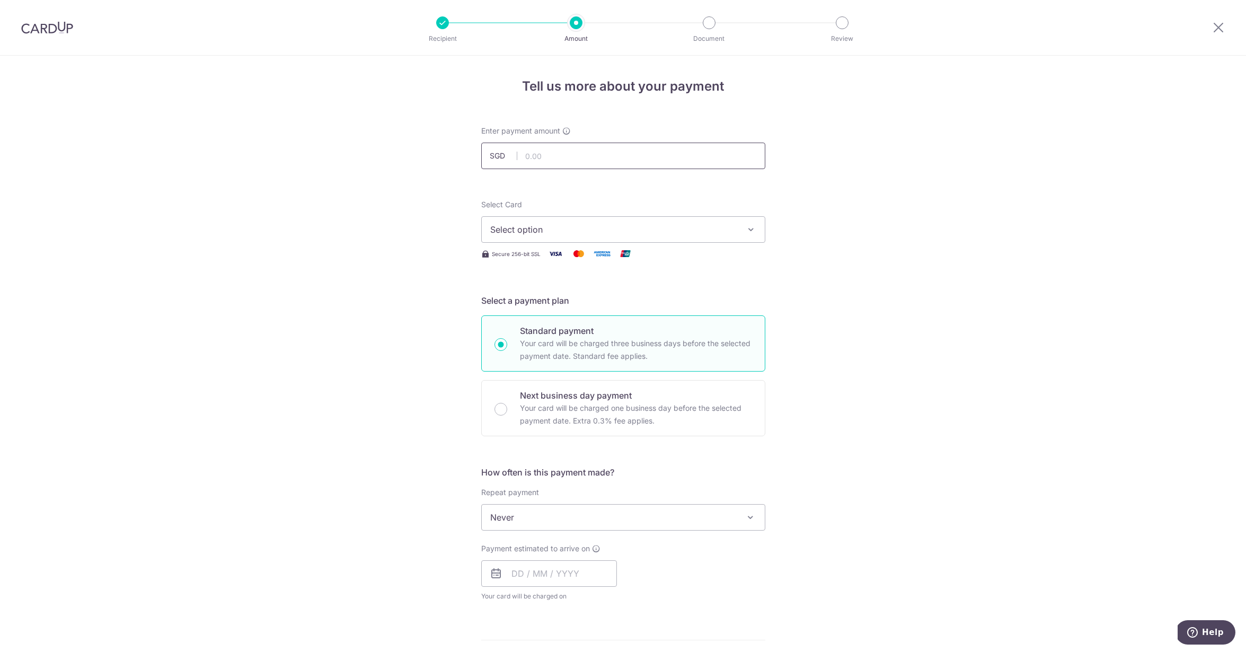
click at [539, 158] on input "text" at bounding box center [623, 156] width 284 height 26
type input "5,000.00"
click at [539, 227] on span "Select option" at bounding box center [613, 229] width 247 height 13
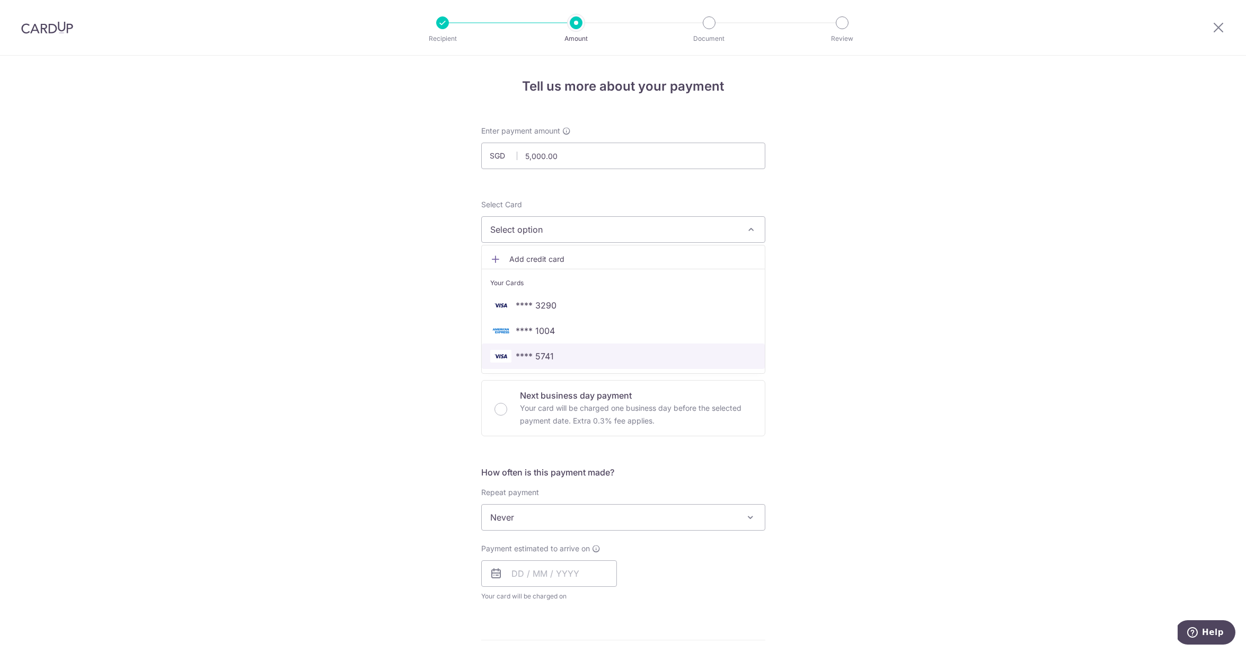
click at [525, 352] on span "**** 5741" at bounding box center [535, 356] width 38 height 13
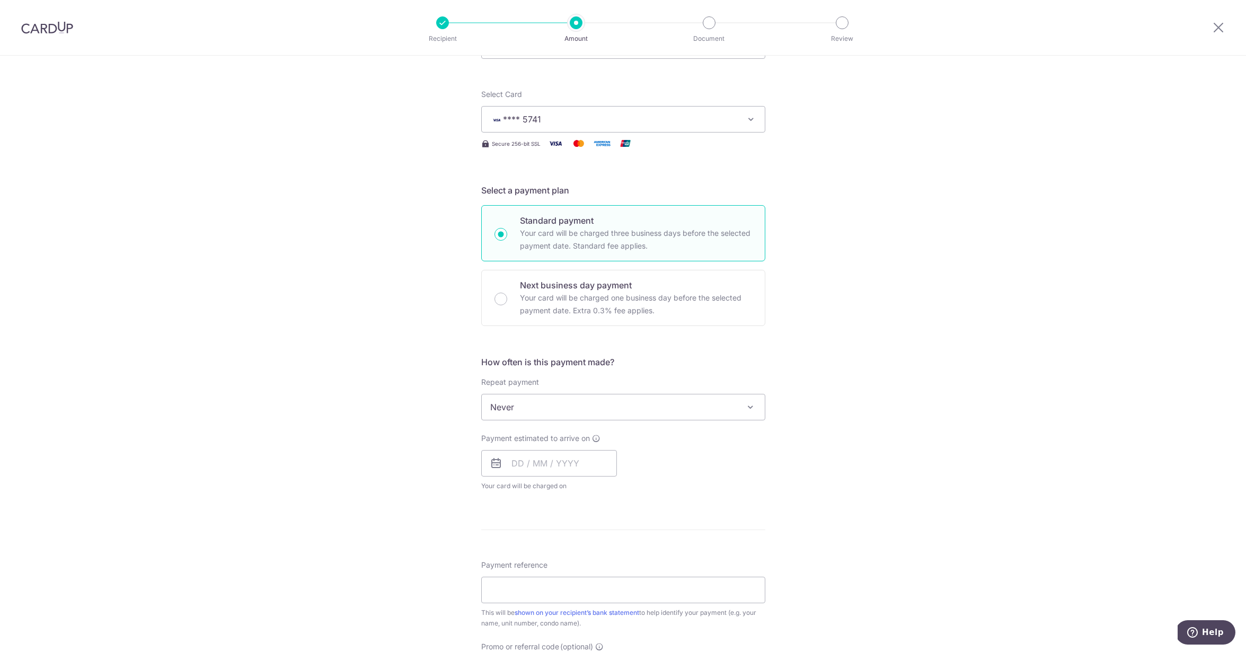
scroll to position [181, 0]
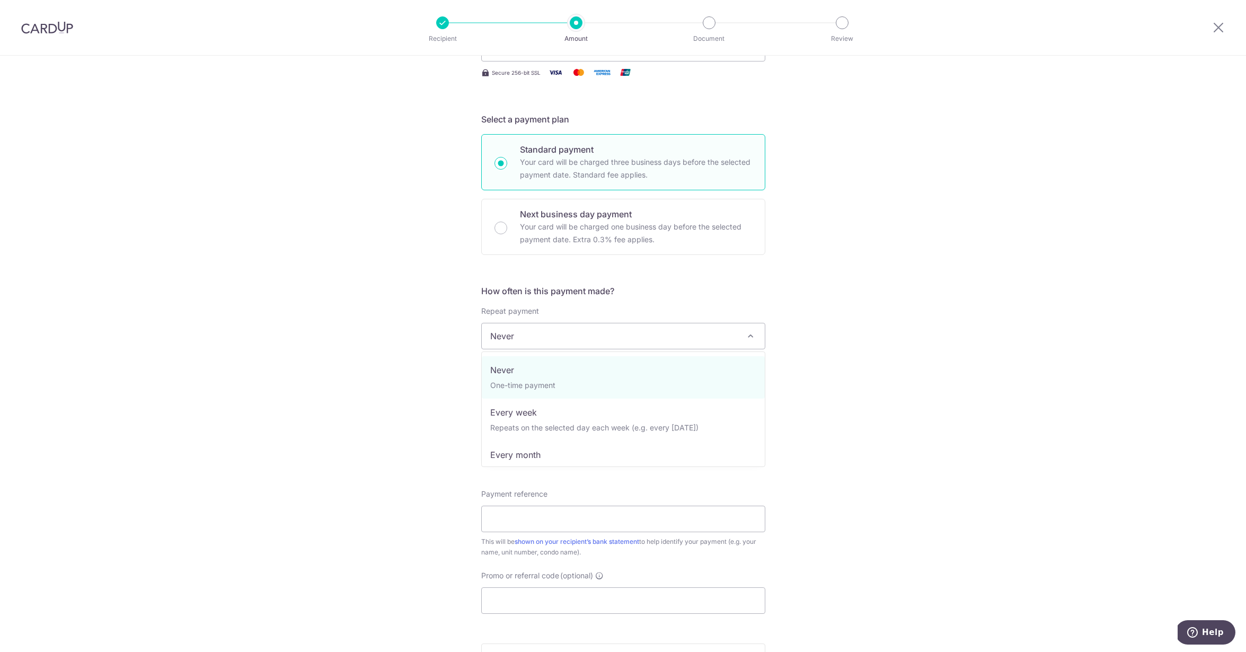
click at [549, 332] on span "Never" at bounding box center [623, 335] width 283 height 25
click at [527, 401] on input "text" at bounding box center [549, 392] width 136 height 26
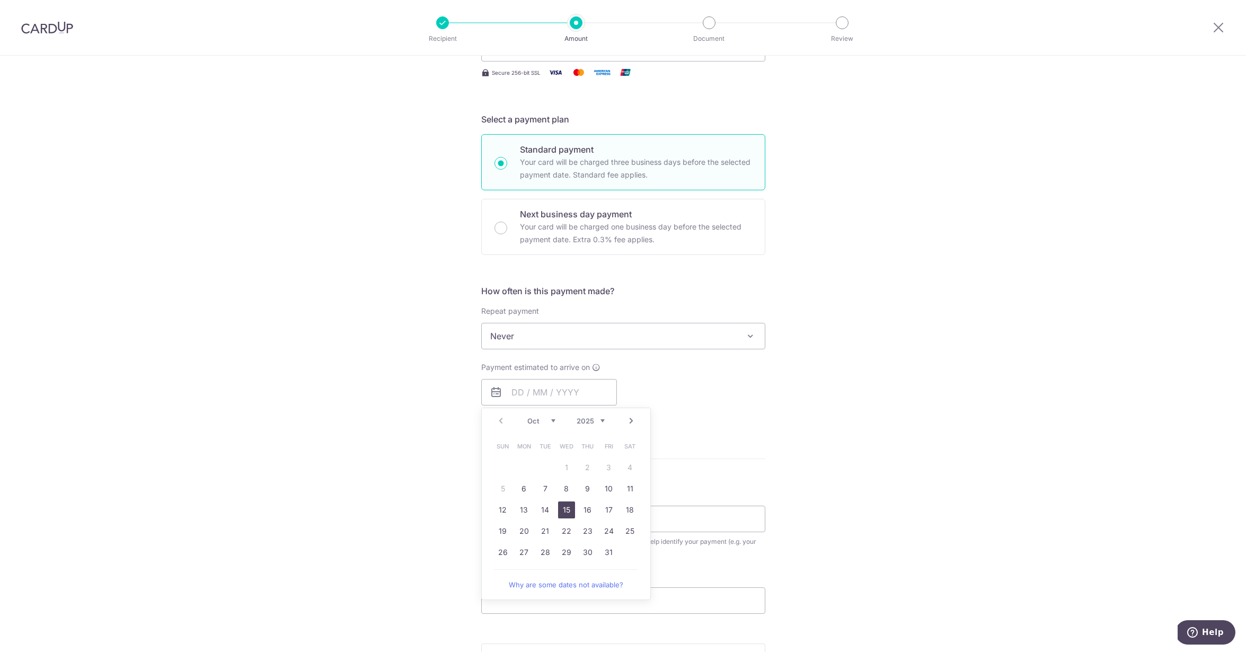
click at [570, 512] on link "15" at bounding box center [566, 509] width 17 height 17
type input "15/10/2025"
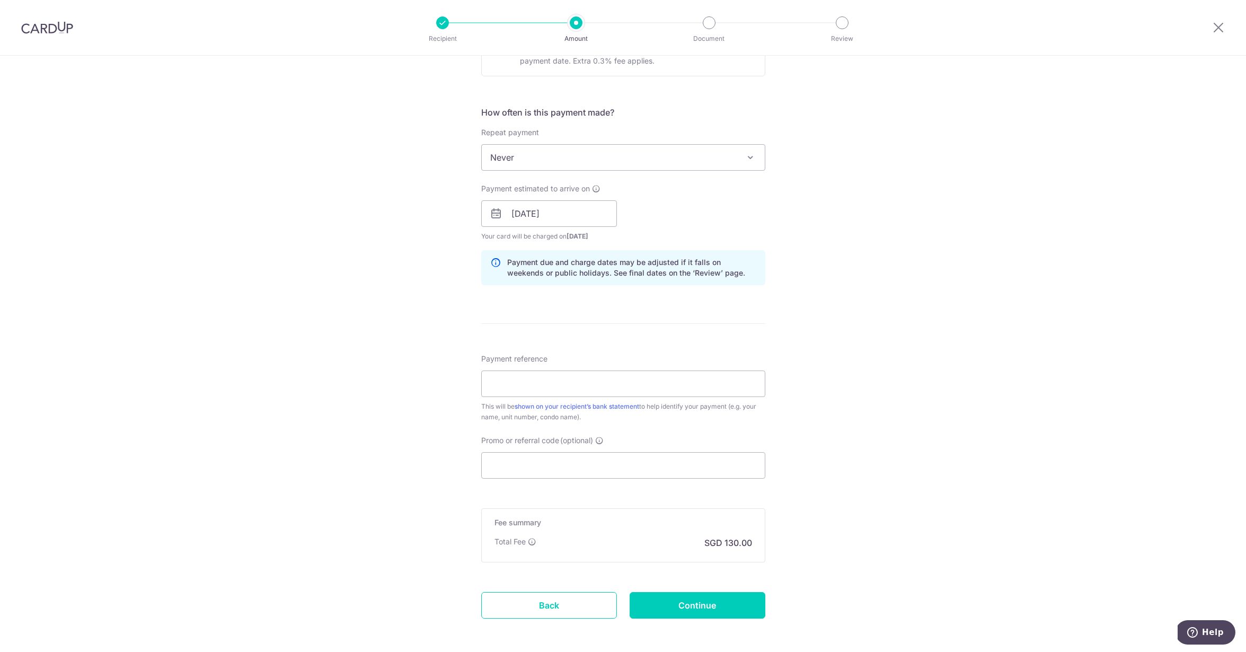
scroll to position [362, 0]
click at [671, 393] on input "Payment reference" at bounding box center [623, 381] width 284 height 26
type input "106 LOR L Telok Kurau-Monthly Rent"
click at [623, 454] on input "Promo or referral code (optional)" at bounding box center [623, 463] width 284 height 26
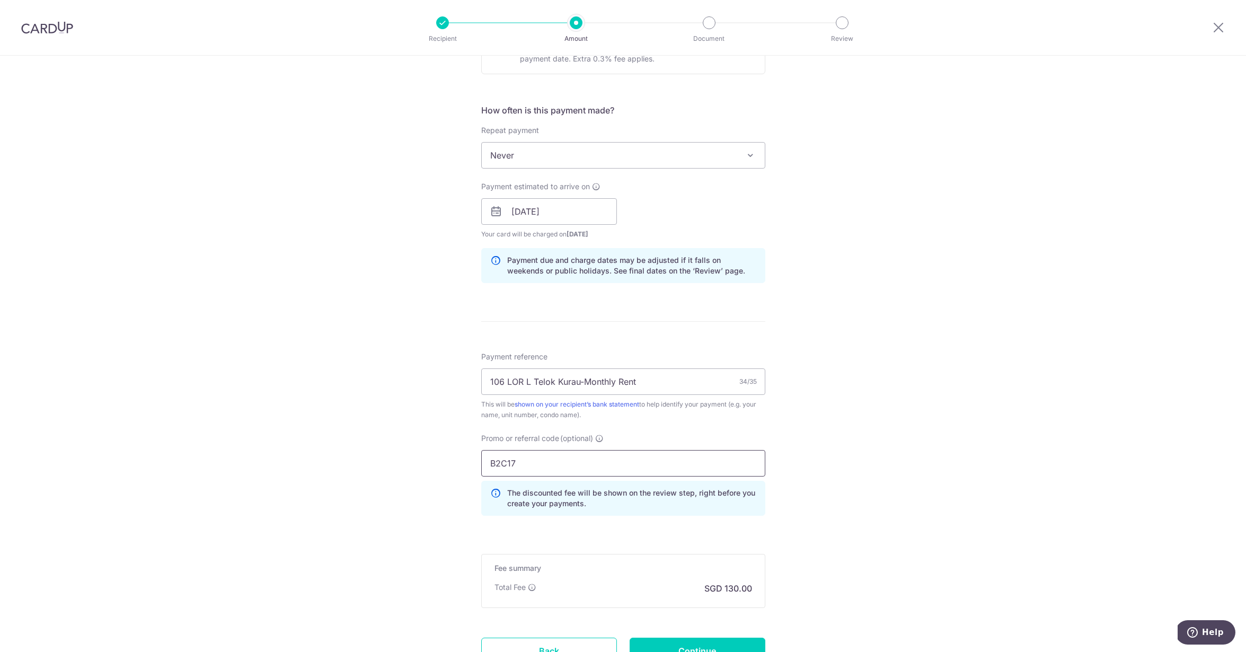
type input "B2C17"
click at [389, 483] on div "Tell us more about your payment Enter payment amount SGD 5,000.00 5000.00 Selec…" at bounding box center [623, 219] width 1246 height 1050
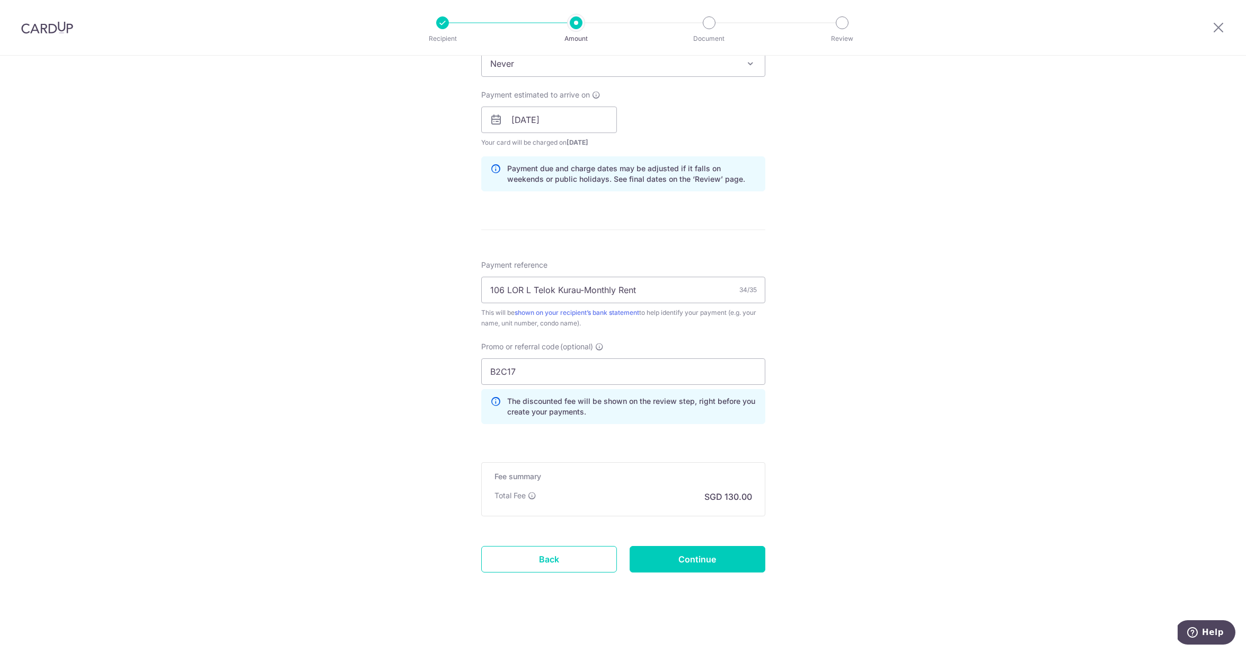
scroll to position [454, 0]
click at [720, 562] on input "Continue" at bounding box center [698, 559] width 136 height 26
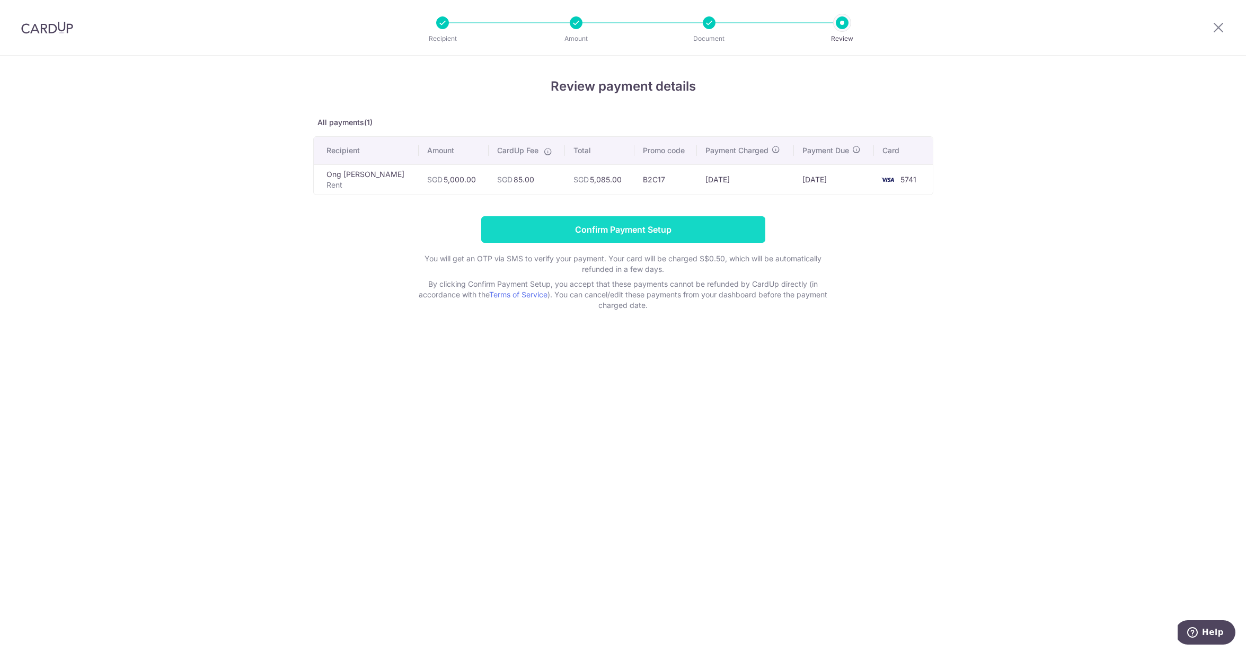
click at [678, 238] on input "Confirm Payment Setup" at bounding box center [623, 229] width 284 height 26
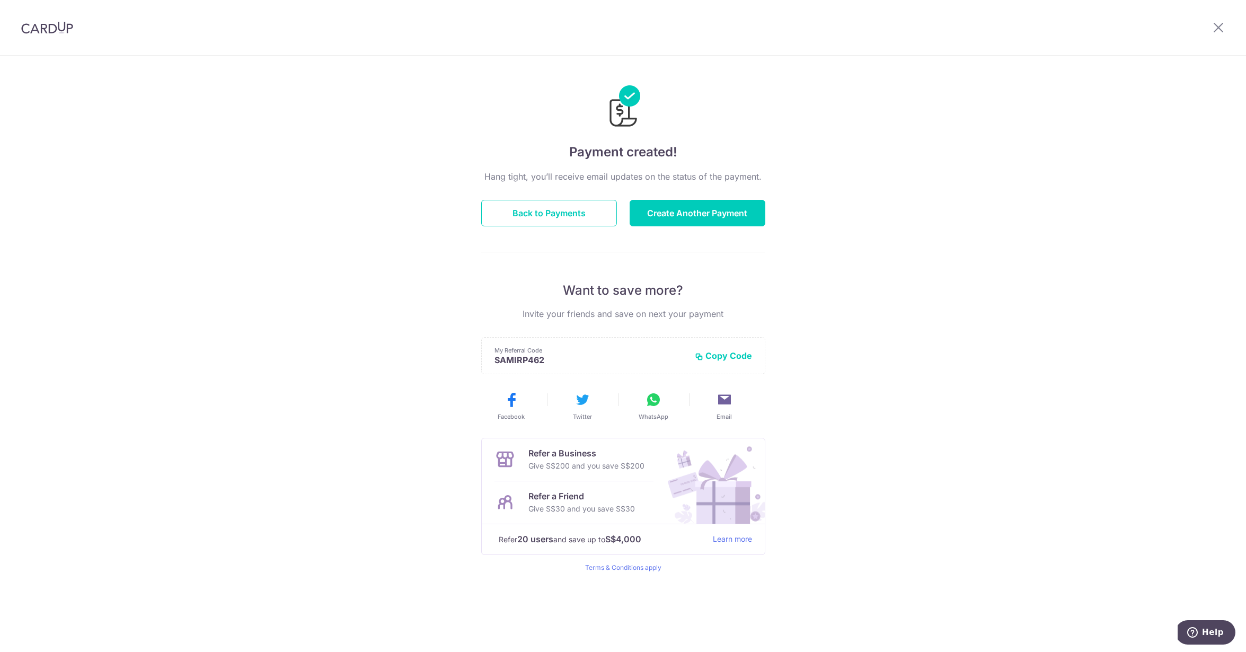
click at [48, 30] on img at bounding box center [47, 27] width 52 height 13
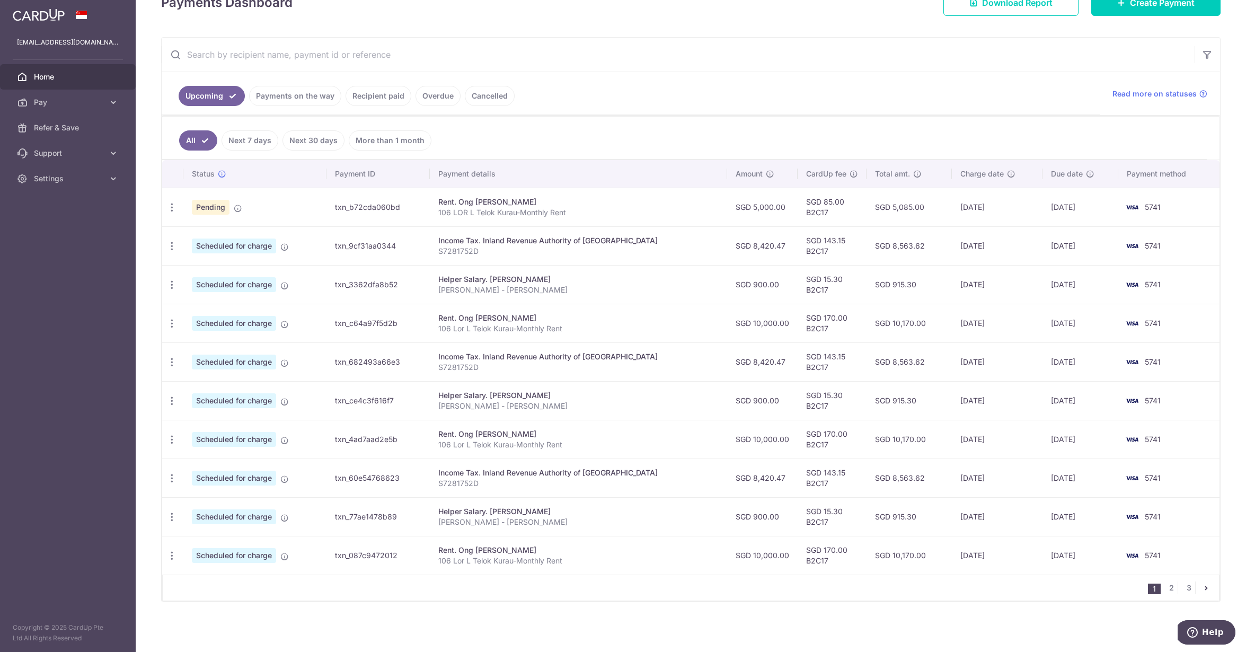
scroll to position [155, 0]
click at [1170, 585] on link "2" at bounding box center [1171, 587] width 13 height 13
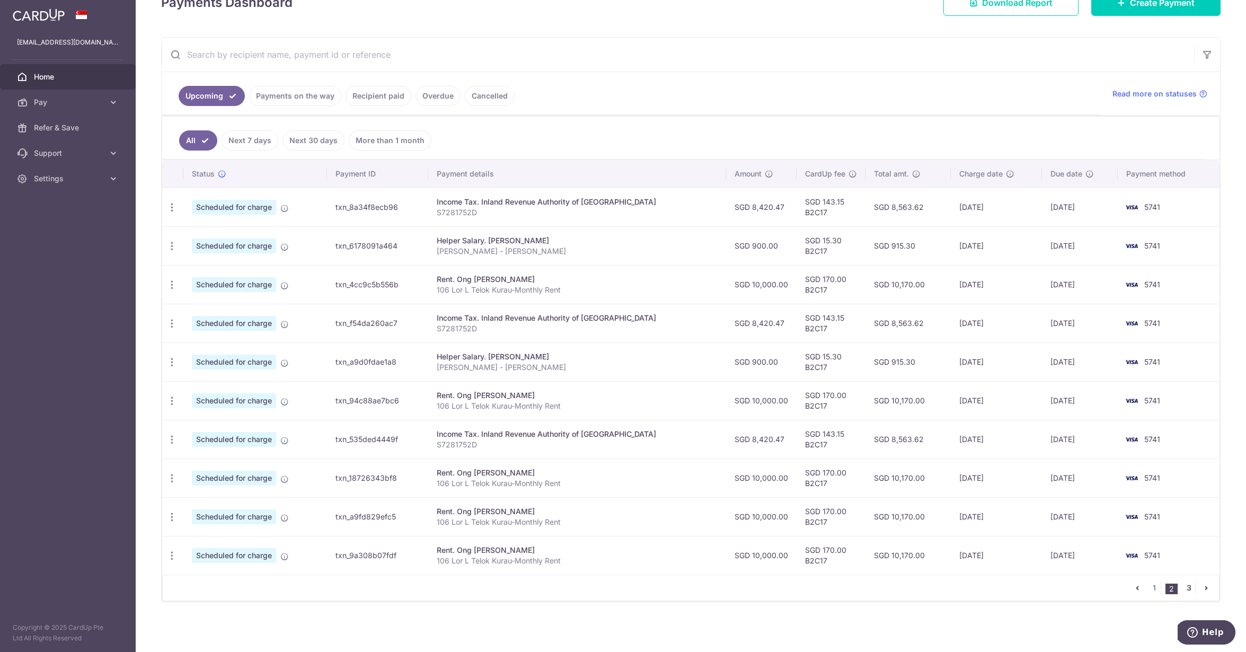
click at [1185, 586] on link "3" at bounding box center [1188, 587] width 13 height 13
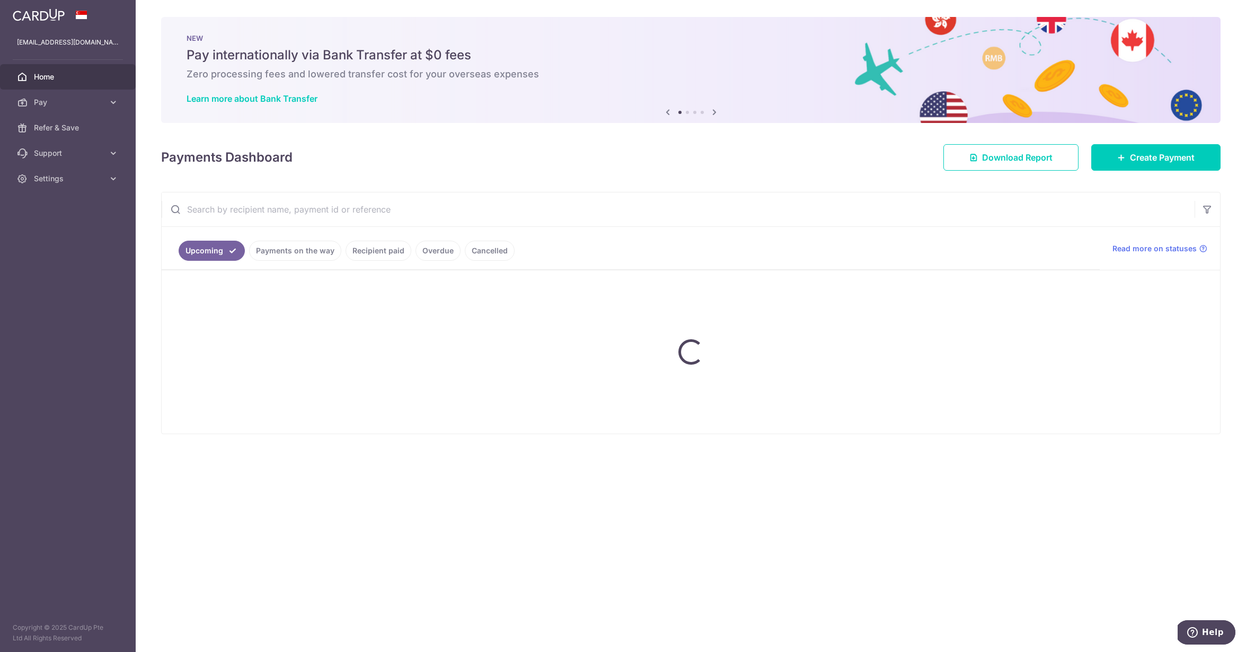
click at [1185, 586] on div "× Pause Schedule Pause all future payments in this series Pause just this one p…" at bounding box center [691, 326] width 1110 height 652
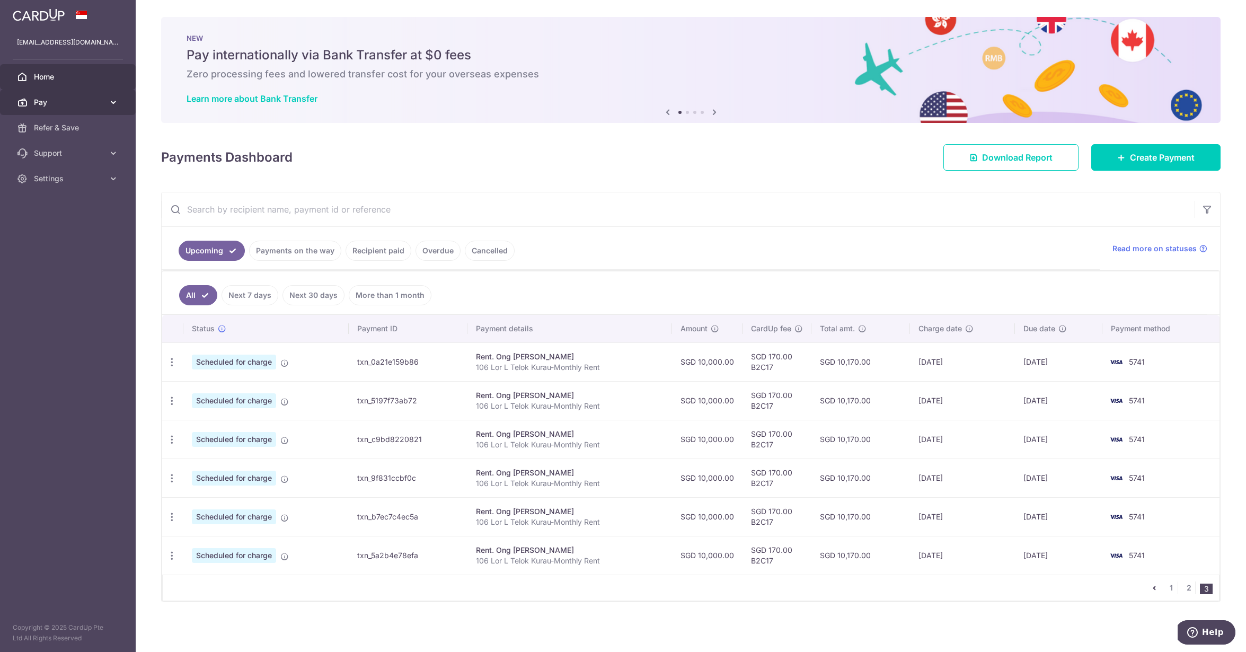
click at [70, 99] on span "Pay" at bounding box center [69, 102] width 70 height 11
click at [56, 125] on span "Payments" at bounding box center [69, 127] width 70 height 11
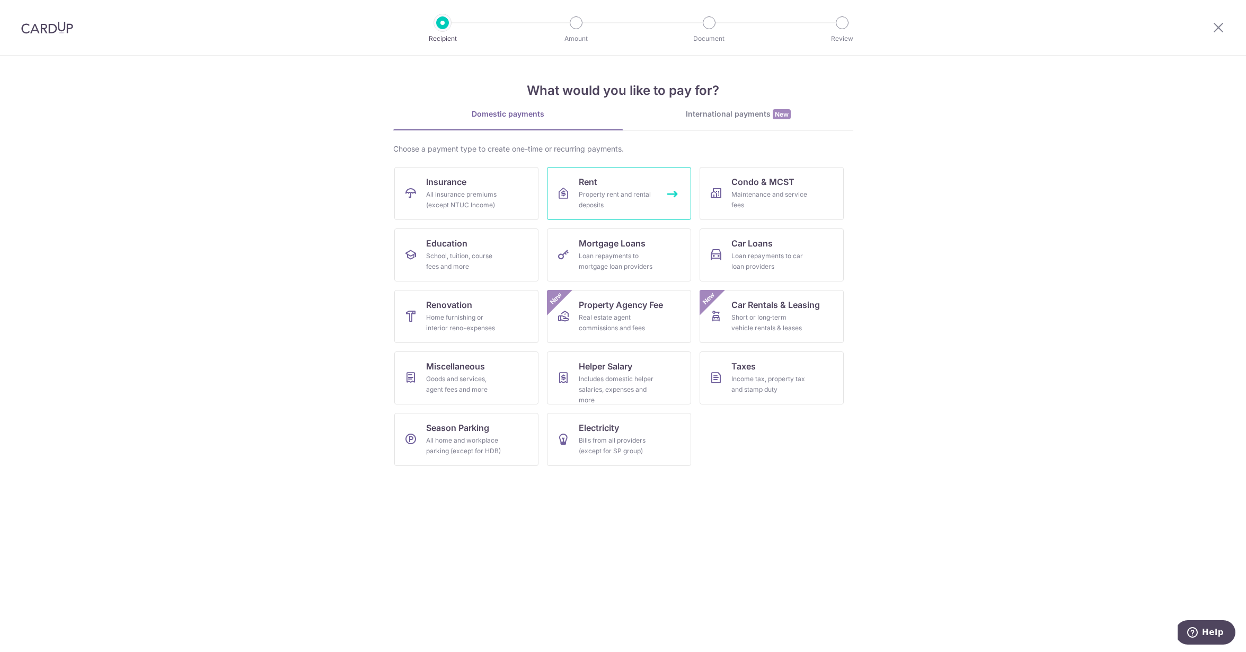
click at [584, 188] on link "Rent Property rent and rental deposits" at bounding box center [619, 193] width 144 height 53
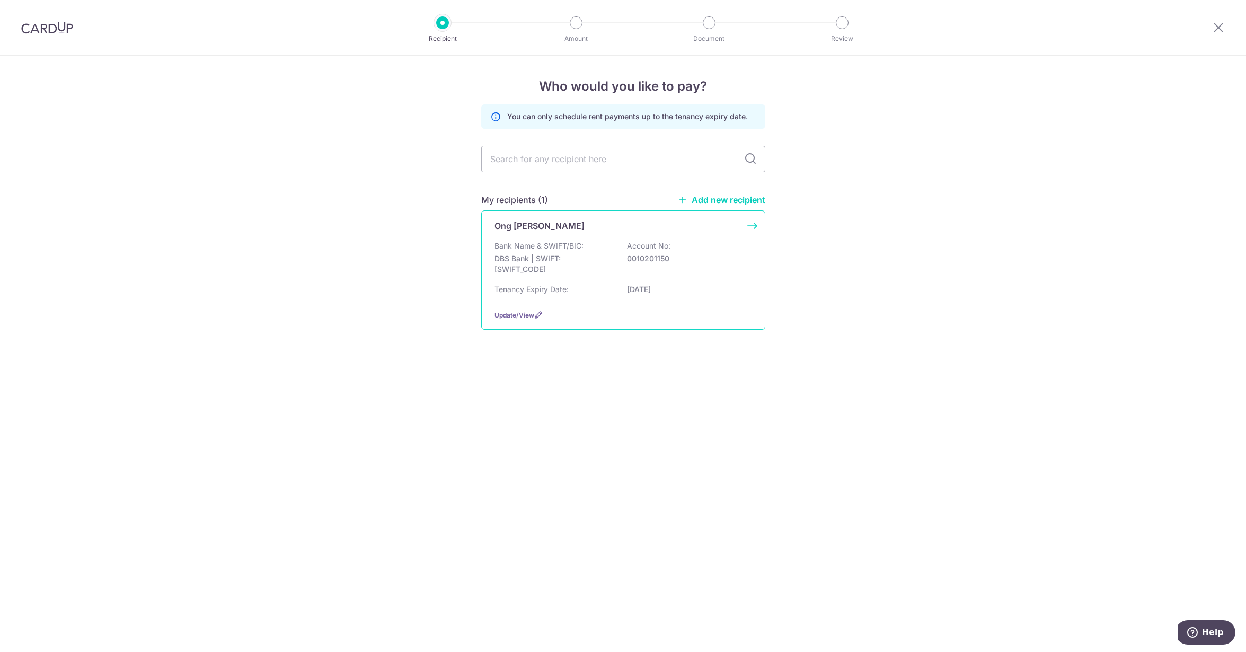
click at [552, 264] on p "DBS Bank | SWIFT: [SWIFT_CODE]" at bounding box center [553, 263] width 119 height 21
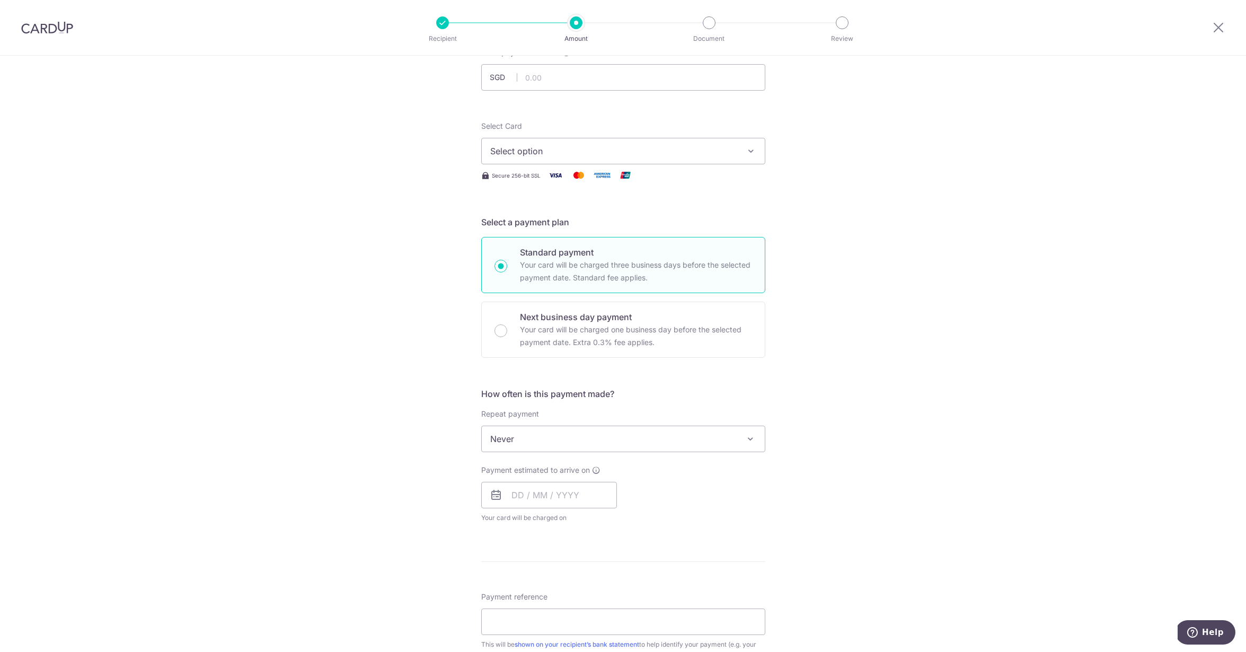
scroll to position [91, 0]
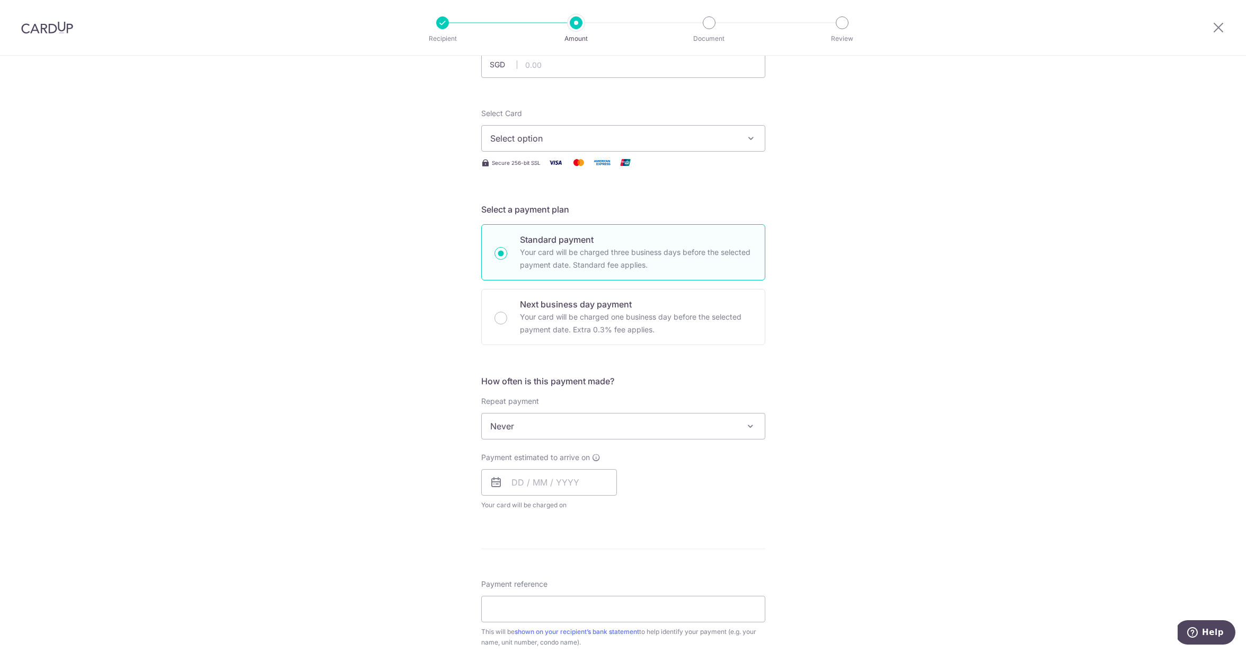
click at [513, 432] on span "Never" at bounding box center [623, 425] width 283 height 25
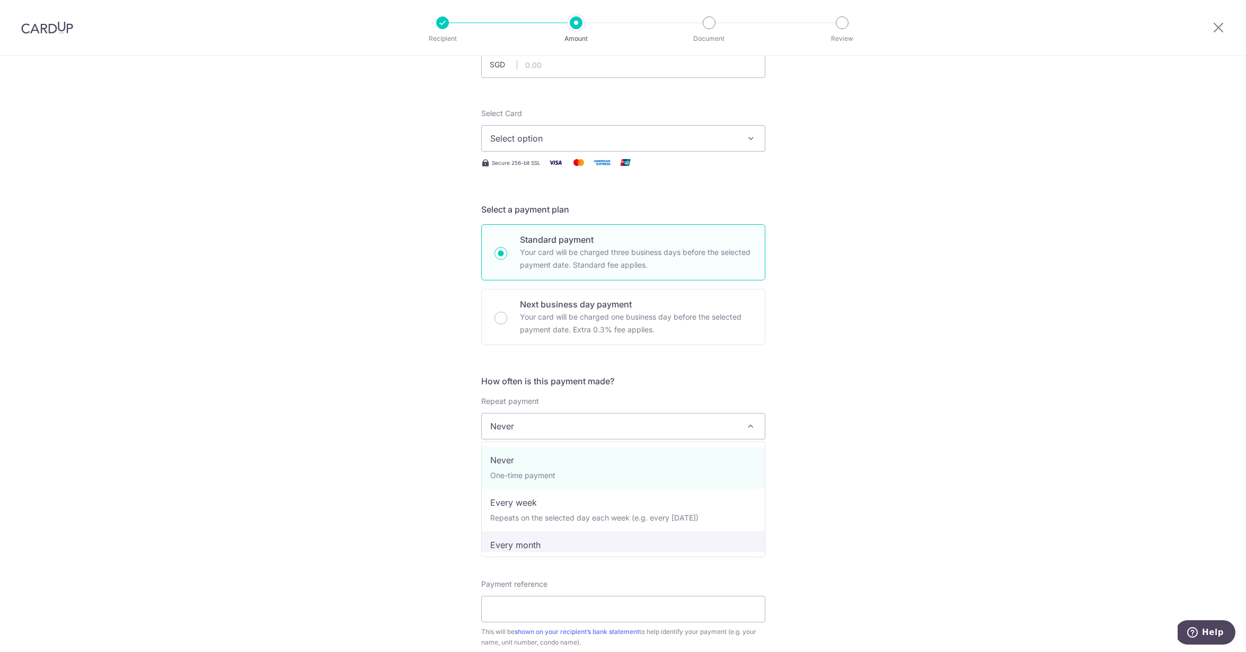
select select "3"
type input "[DATE]"
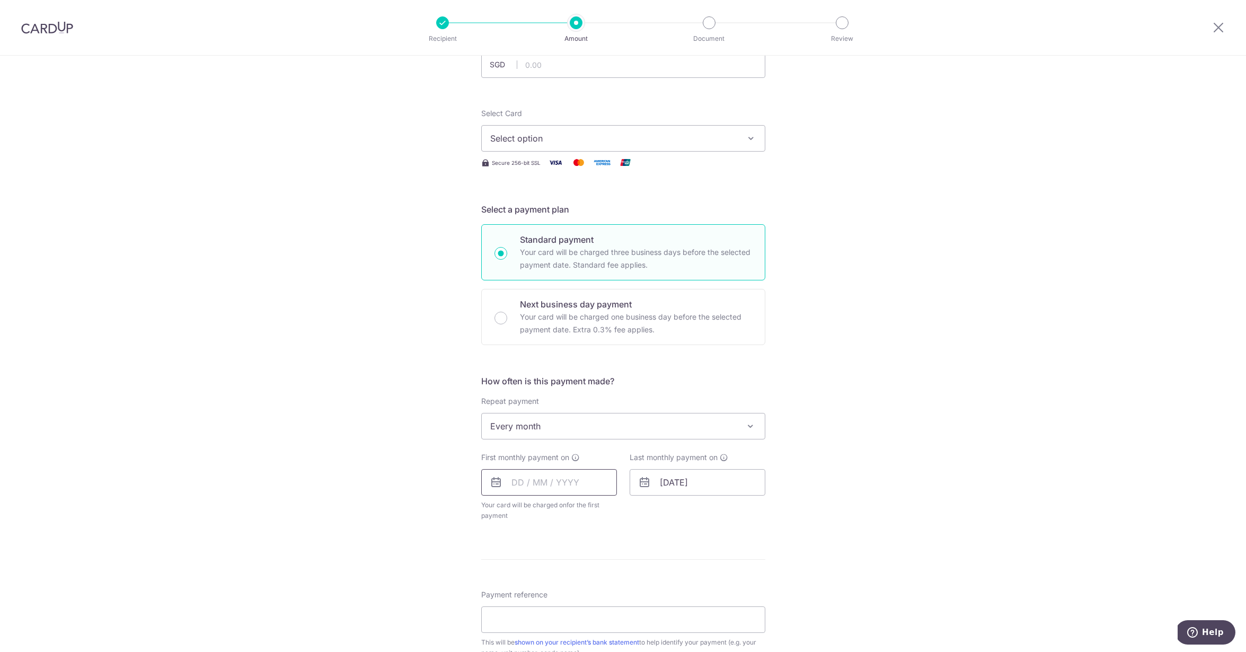
click at [547, 490] on input "text" at bounding box center [549, 482] width 136 height 26
click at [607, 558] on link "1" at bounding box center [608, 557] width 17 height 17
type input "[DATE]"
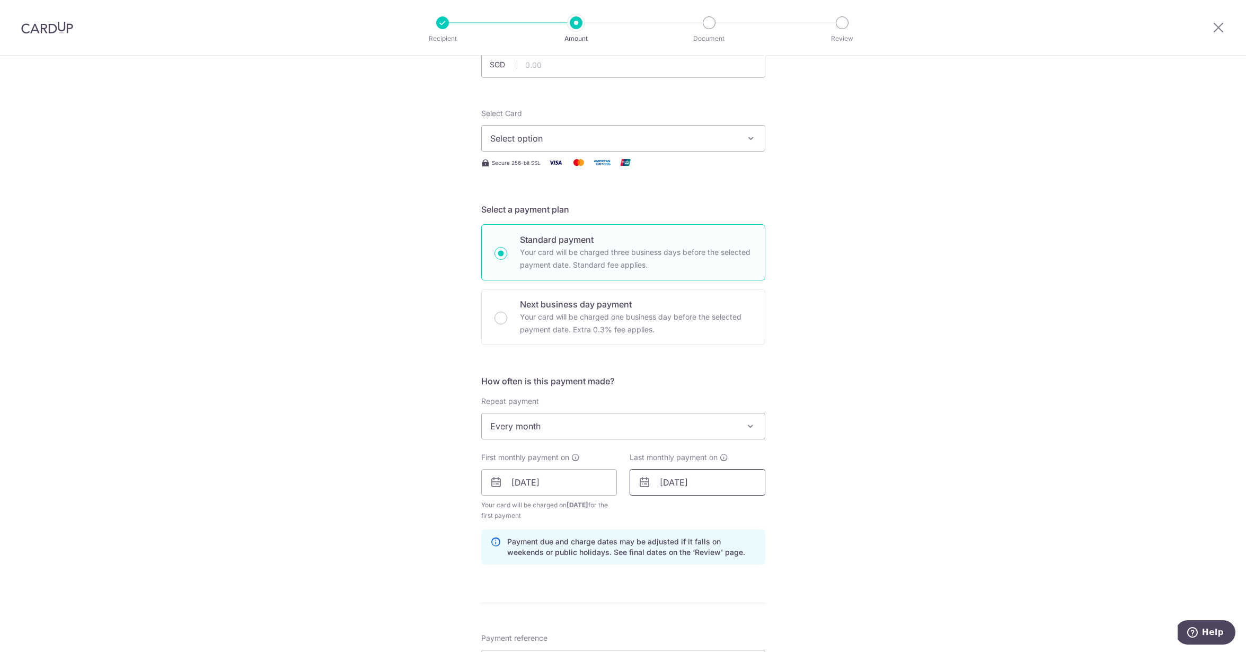
click at [677, 481] on input "[DATE]" at bounding box center [698, 482] width 136 height 26
click at [719, 556] on link "1" at bounding box center [714, 557] width 17 height 17
type input "[DATE]"
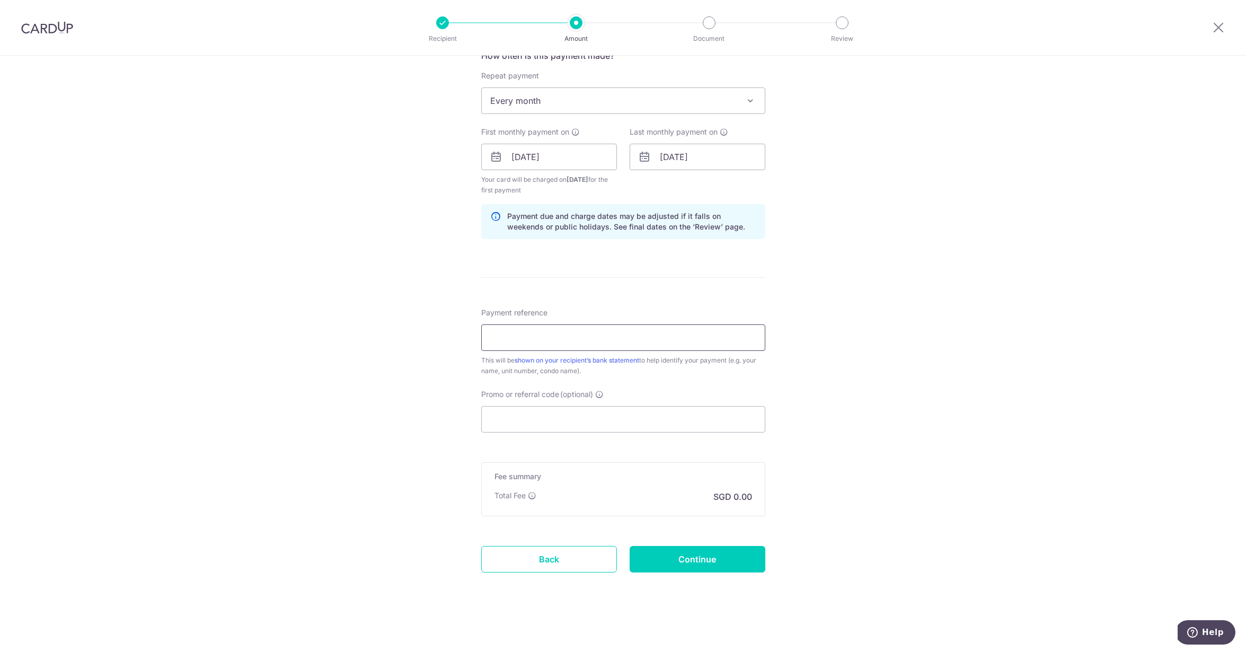
scroll to position [417, 0]
click at [664, 341] on input "Payment reference" at bounding box center [623, 337] width 284 height 26
type input "106 Lor L Telok Kurau-Monthly Rent"
click at [512, 417] on input "Promo or referral code (optional)" at bounding box center [623, 419] width 284 height 26
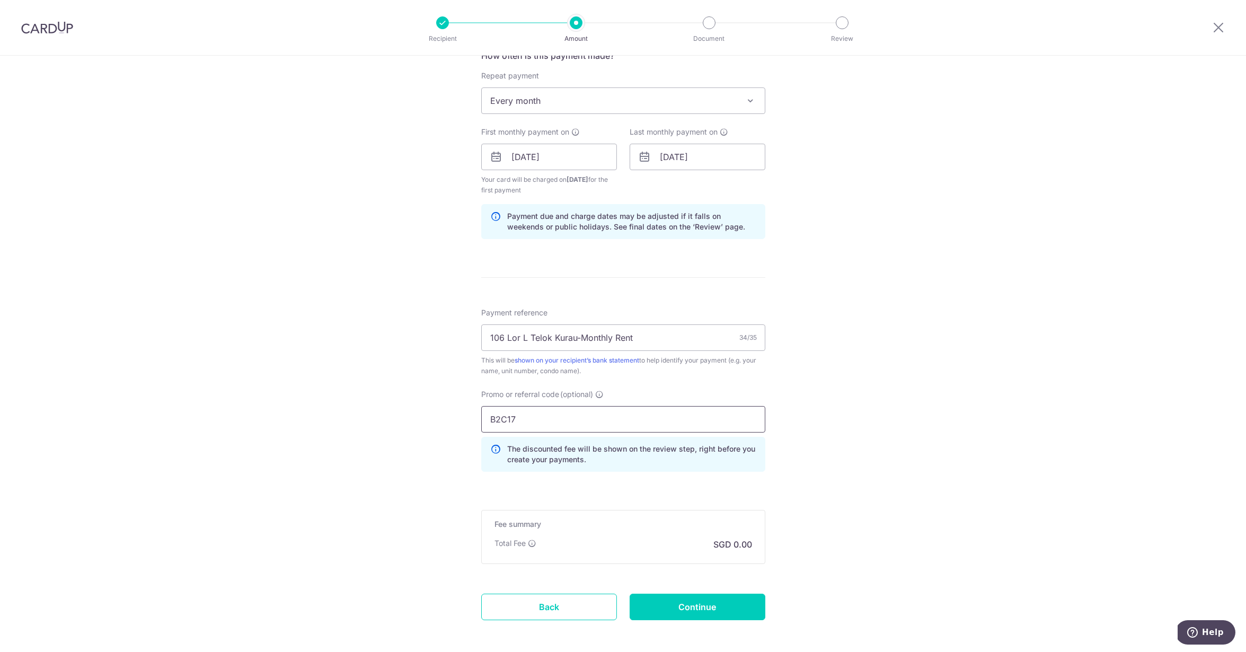
type input "B2C17"
click at [410, 463] on div "Tell us more about your payment Enter payment amount SGD Select Card Select opt…" at bounding box center [623, 169] width 1246 height 1061
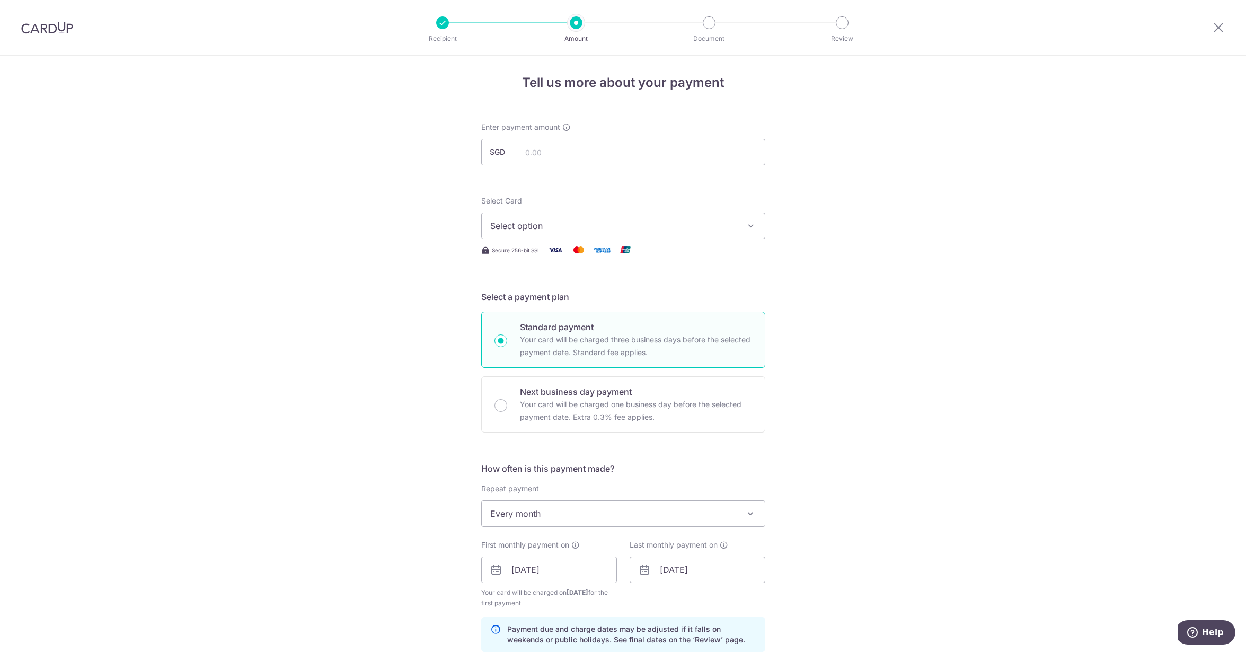
scroll to position [3, 0]
click at [571, 142] on input "text" at bounding box center [623, 152] width 284 height 26
type input "10,000.00"
click at [861, 184] on div "Tell us more about your payment Enter payment amount SGD 10,000.00 10000.00 Sel…" at bounding box center [623, 582] width 1246 height 1061
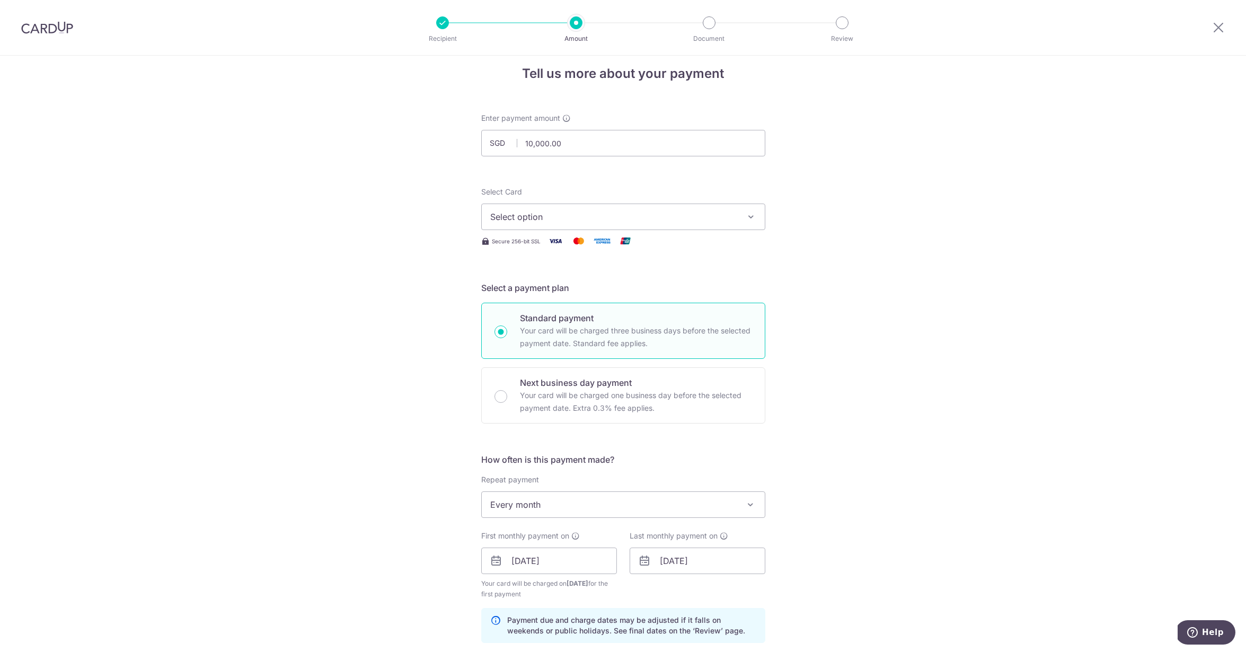
scroll to position [14, 0]
click at [724, 217] on span "Select option" at bounding box center [613, 215] width 247 height 13
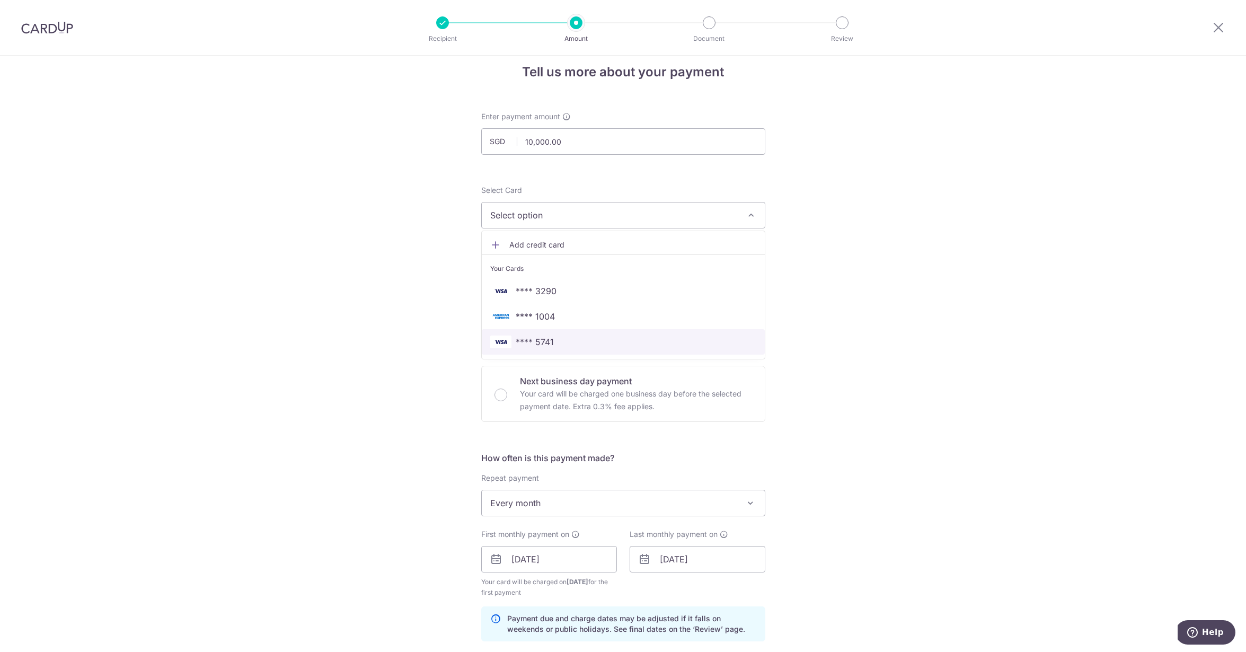
click at [552, 337] on span "**** 5741" at bounding box center [535, 341] width 38 height 13
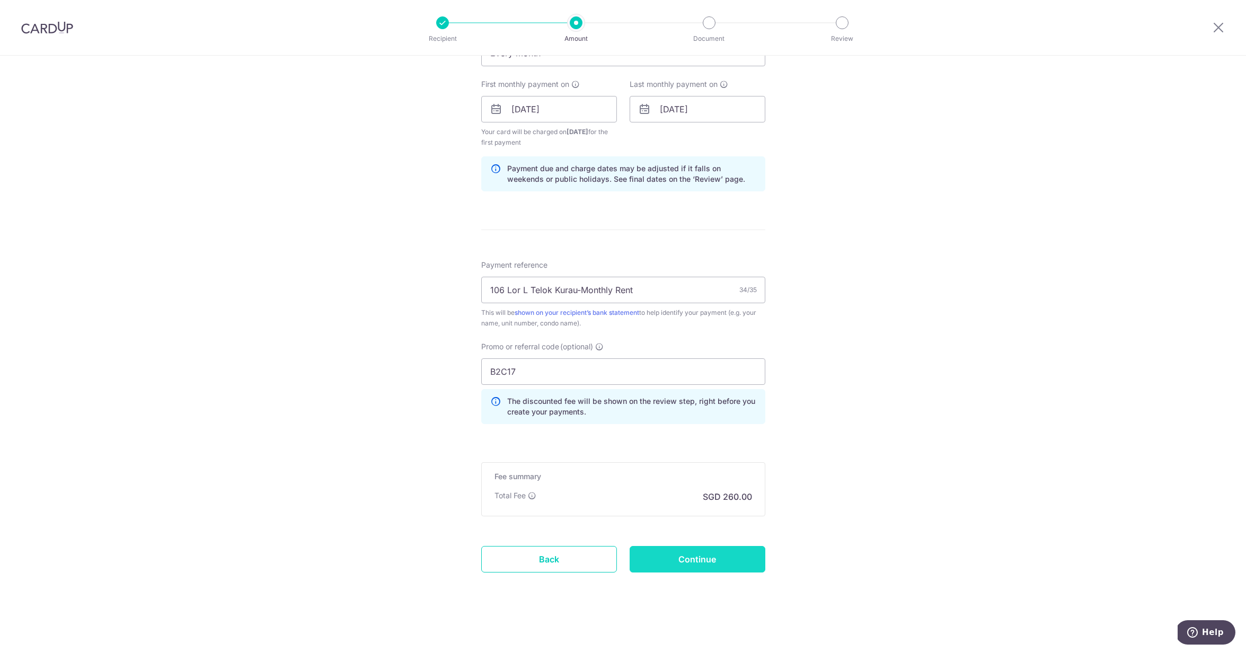
scroll to position [464, 0]
click at [652, 562] on input "Continue" at bounding box center [698, 559] width 136 height 26
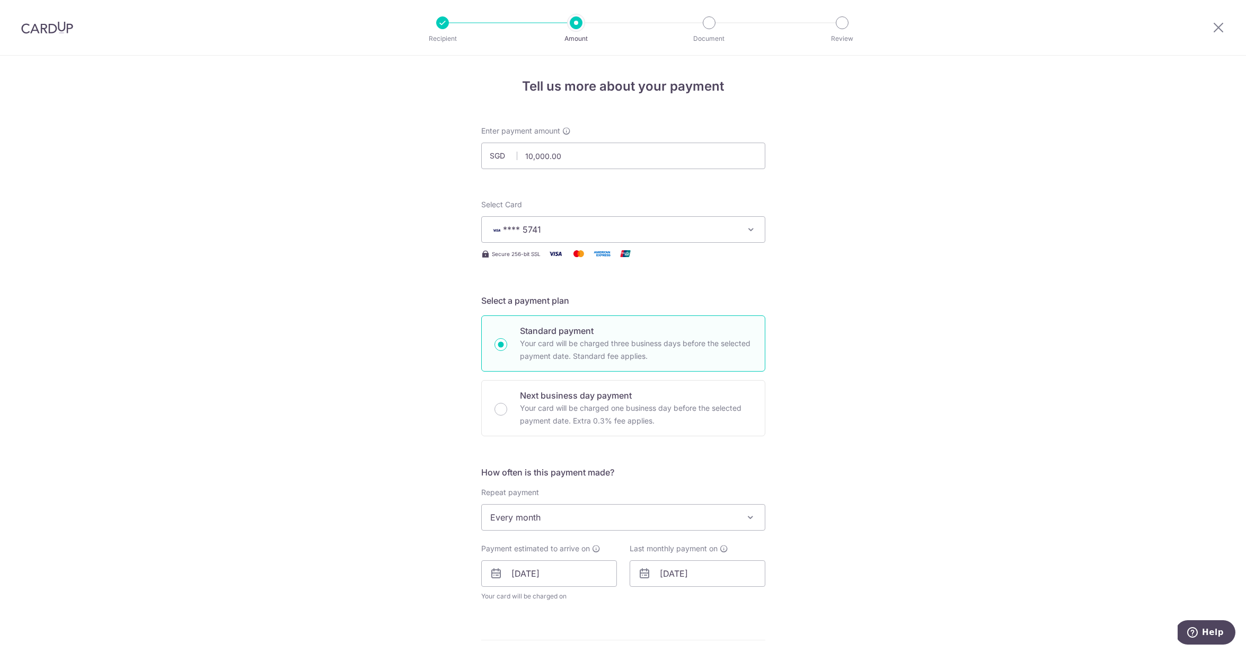
click at [50, 34] on div at bounding box center [47, 27] width 94 height 55
click at [51, 26] on img at bounding box center [47, 27] width 52 height 13
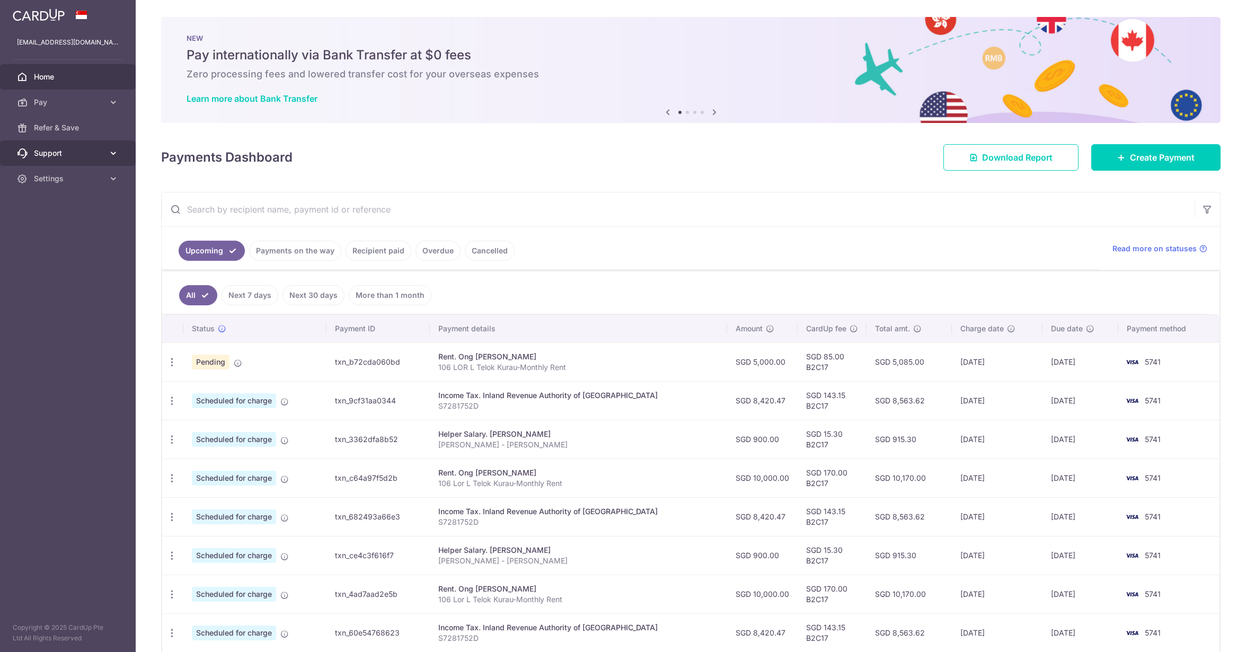
click at [74, 153] on span "Support" at bounding box center [69, 153] width 70 height 11
click at [90, 100] on span "Pay" at bounding box center [69, 102] width 70 height 11
click at [103, 335] on span "Settings" at bounding box center [69, 332] width 70 height 11
click at [54, 352] on link "Account" at bounding box center [68, 357] width 136 height 25
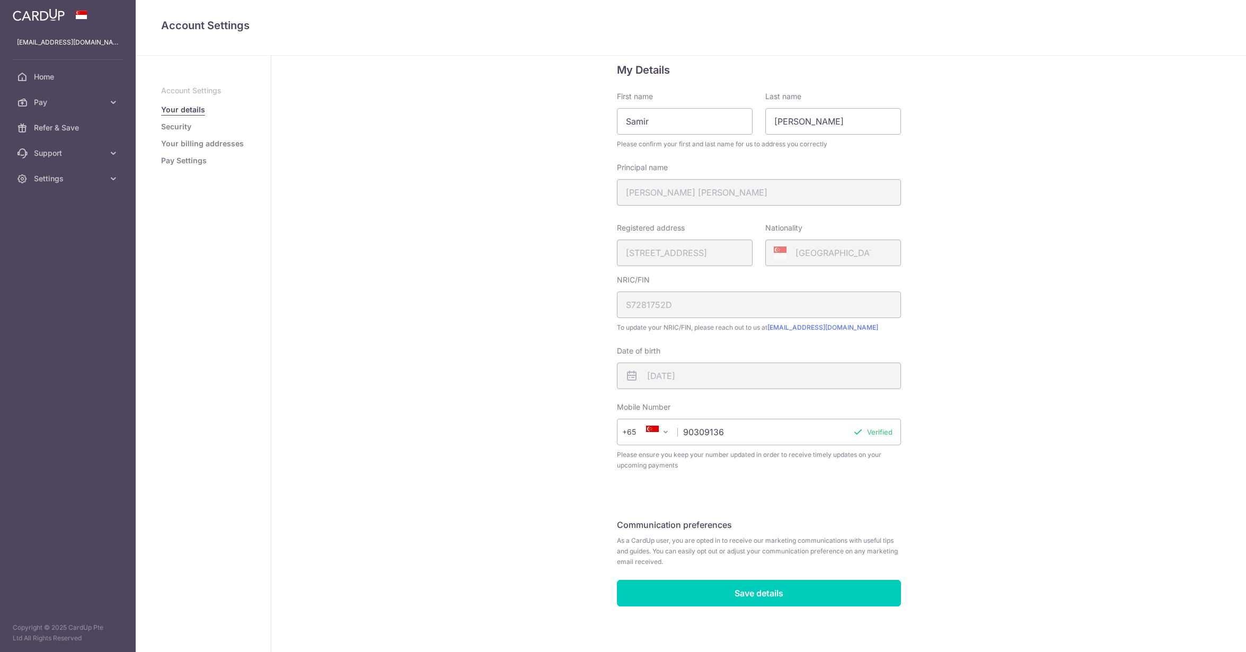
scroll to position [25, 0]
click at [176, 131] on link "Security" at bounding box center [176, 126] width 30 height 11
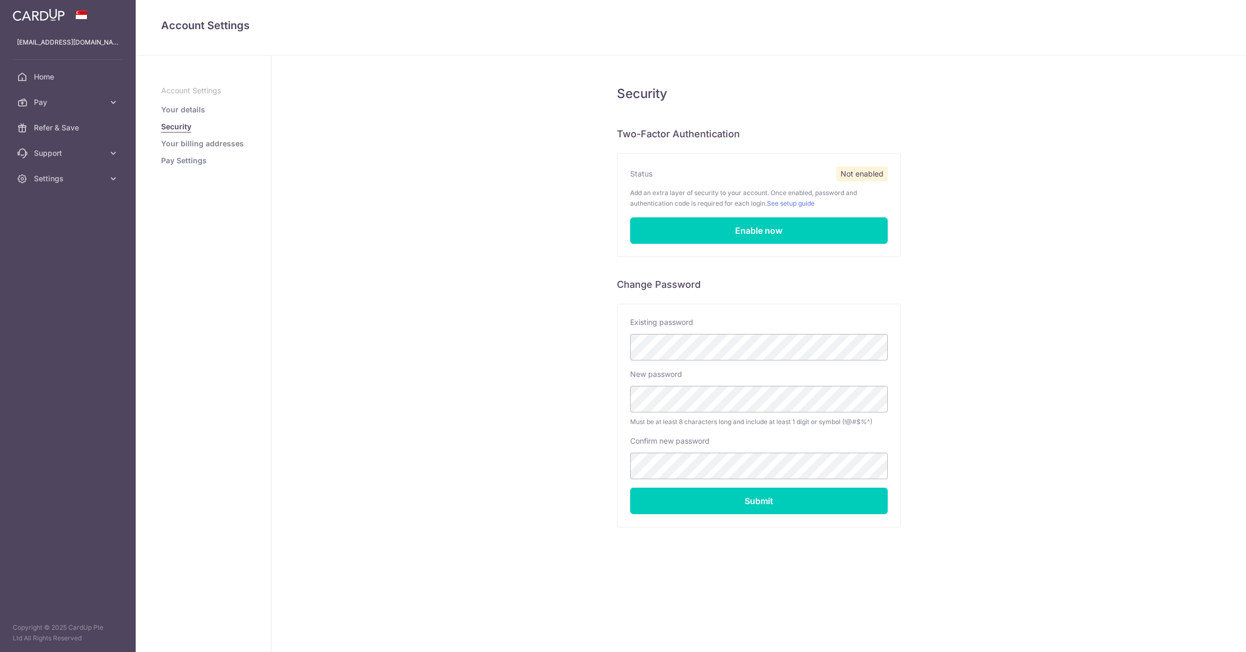
click at [176, 149] on ul "Account Settings Your details Security Your billing addresses Pay Settings" at bounding box center [203, 125] width 84 height 81
click at [176, 142] on link "Your billing addresses" at bounding box center [202, 143] width 83 height 11
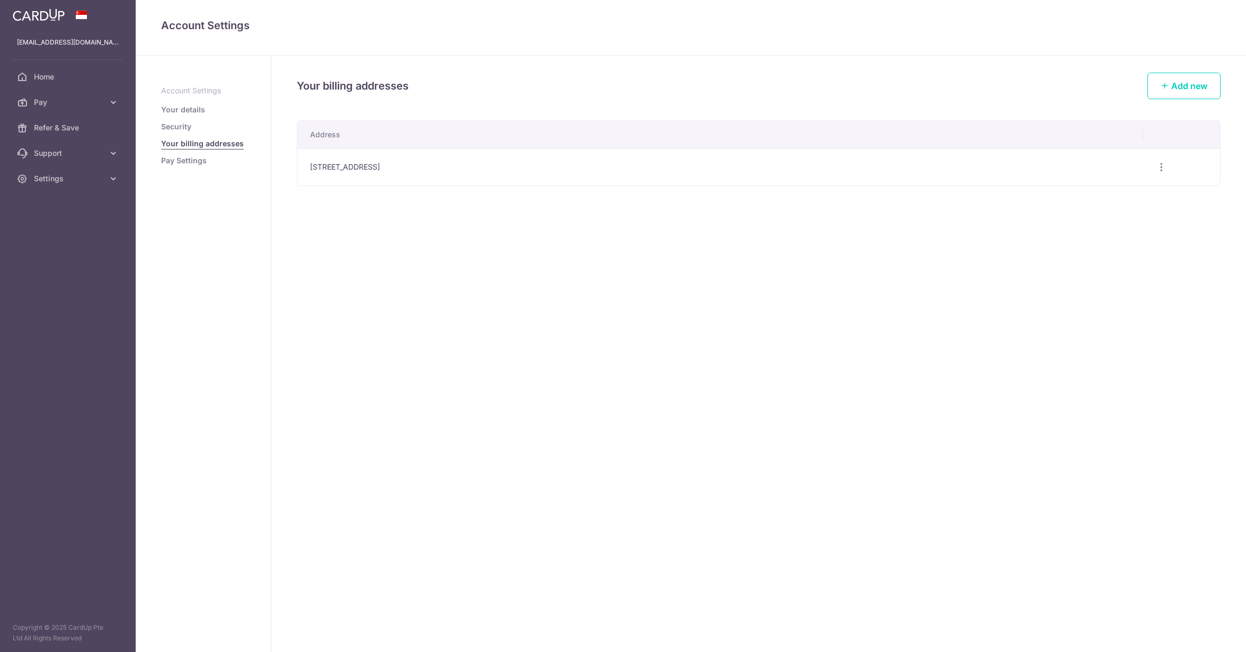
click at [178, 158] on link "Pay Settings" at bounding box center [184, 160] width 46 height 11
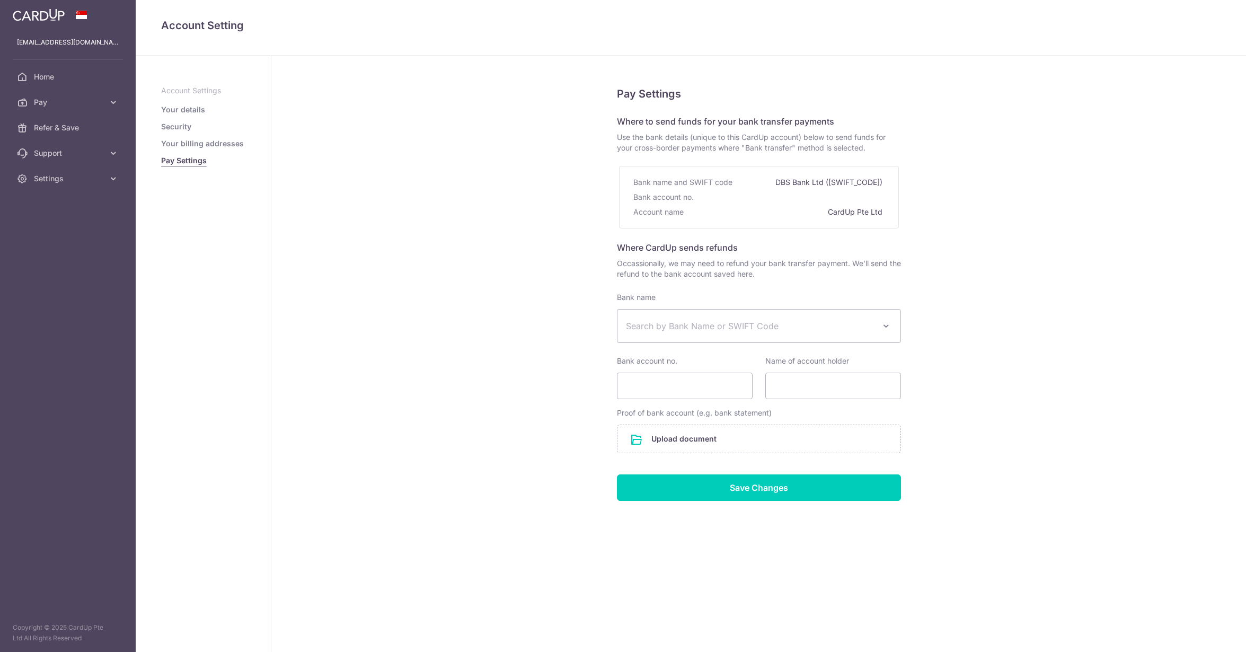
select select
click at [639, 327] on span "Search by Bank Name or SWIFT Code" at bounding box center [750, 326] width 249 height 13
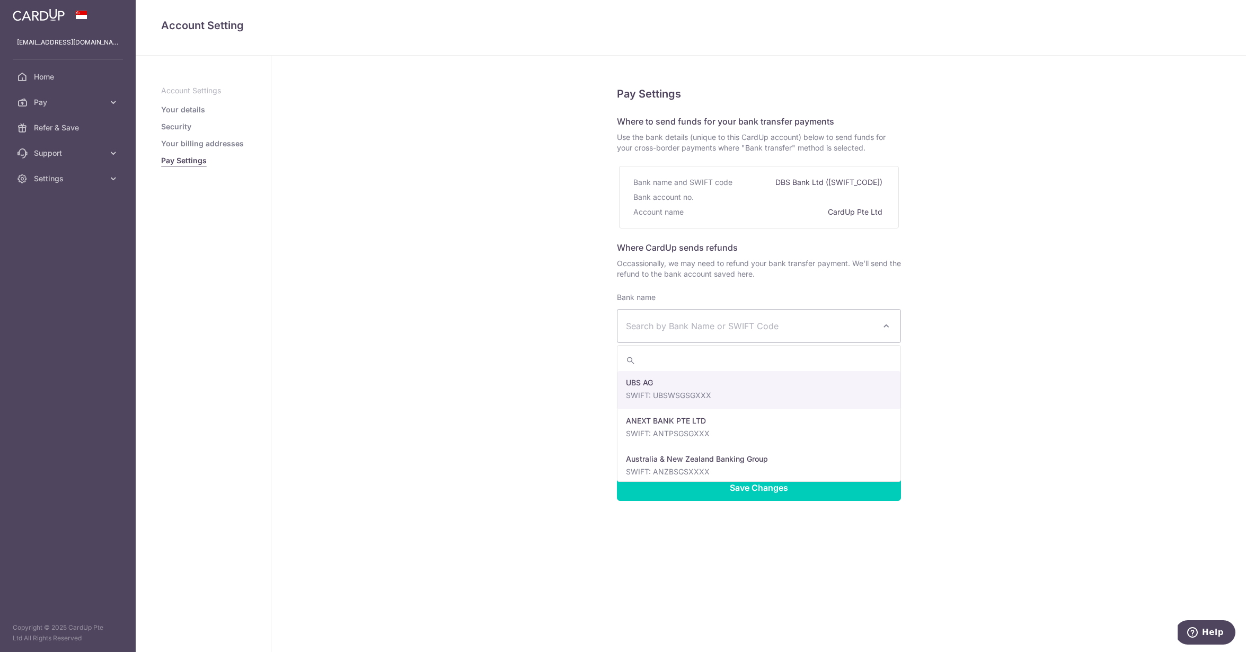
click at [535, 343] on div "Pay Settings Where to send funds for your bank transfer payments Use the bank d…" at bounding box center [758, 354] width 975 height 596
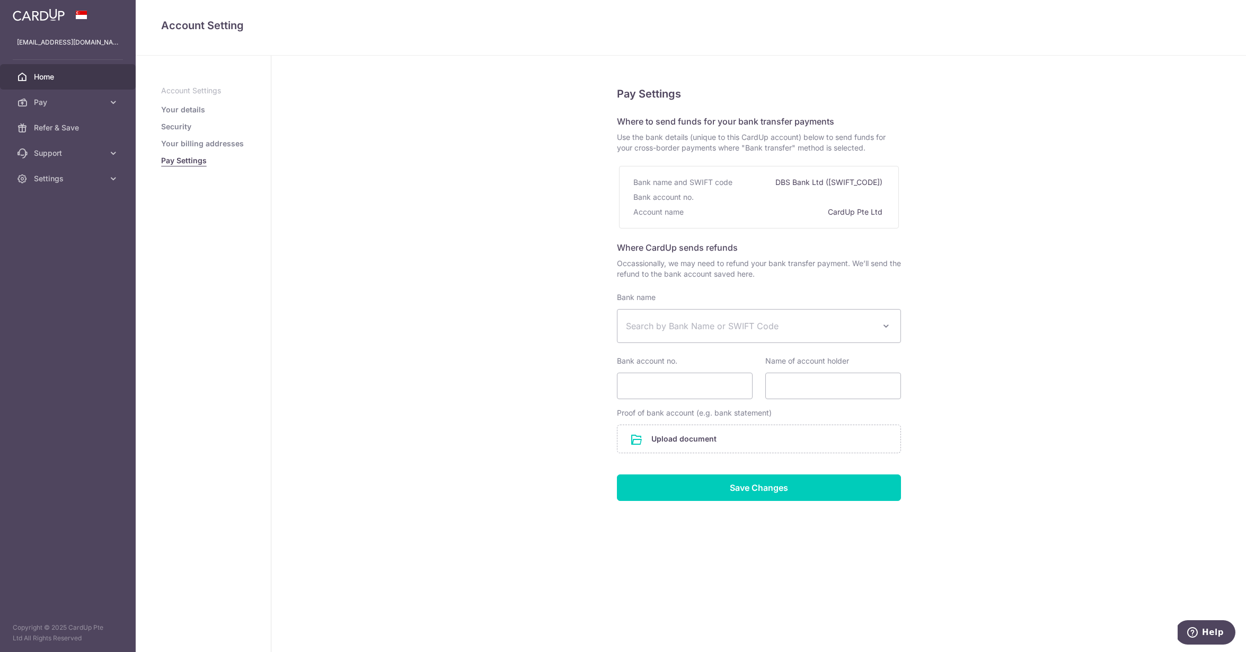
click at [34, 69] on link "Home" at bounding box center [68, 76] width 136 height 25
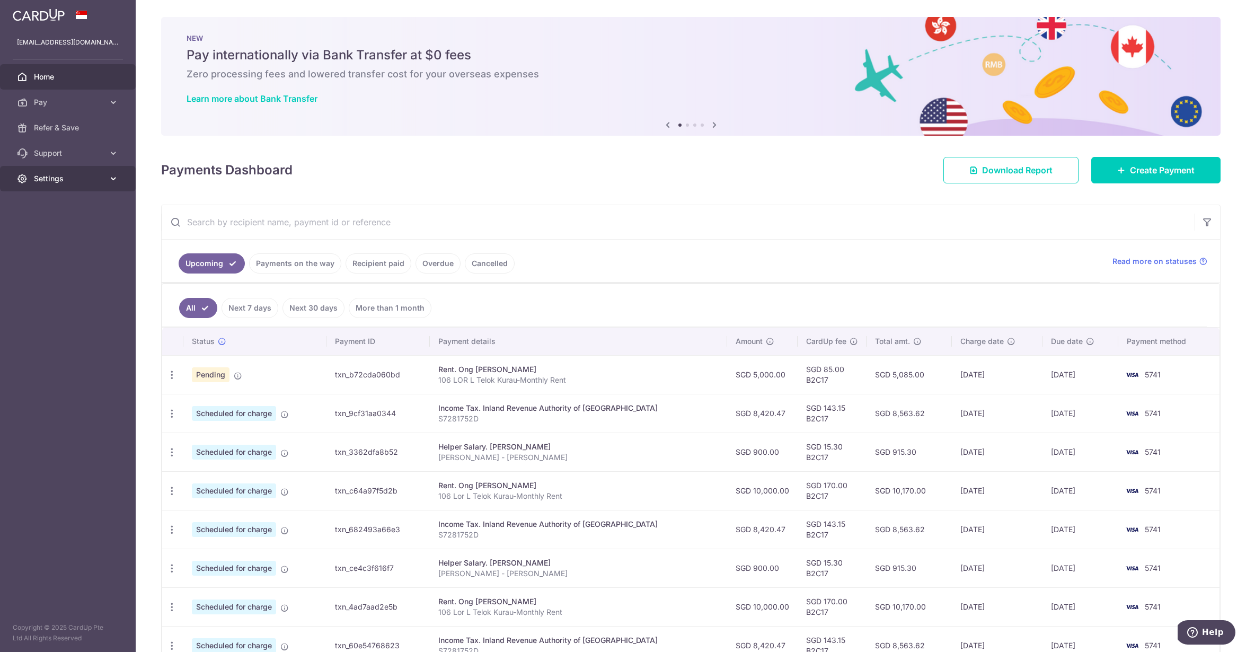
click at [21, 176] on icon at bounding box center [22, 178] width 11 height 11
click at [49, 223] on link "Logout" at bounding box center [68, 229] width 136 height 25
